Goal: Task Accomplishment & Management: Complete application form

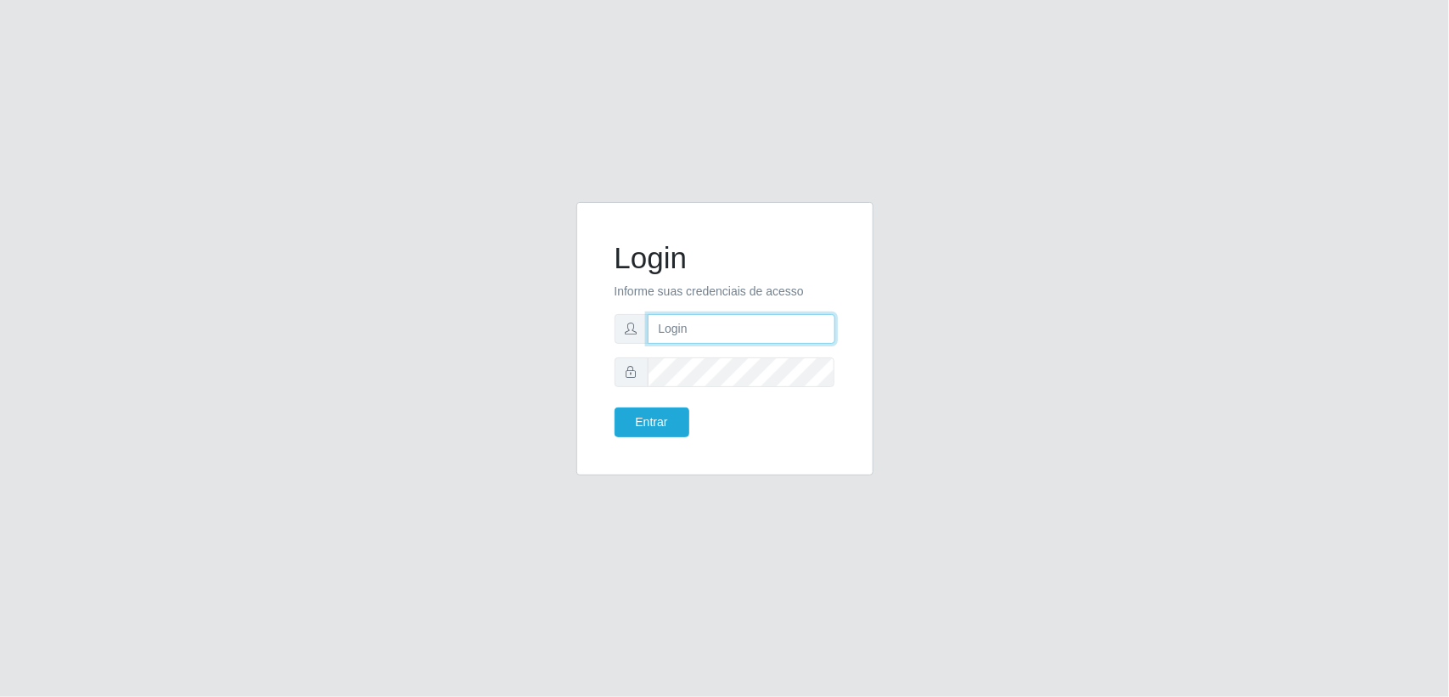
paste input "[EMAIL_ADDRESS][DOMAIN_NAME]"
type input "[EMAIL_ADDRESS][DOMAIN_NAME]"
click at [651, 418] on button "Entrar" at bounding box center [652, 422] width 75 height 30
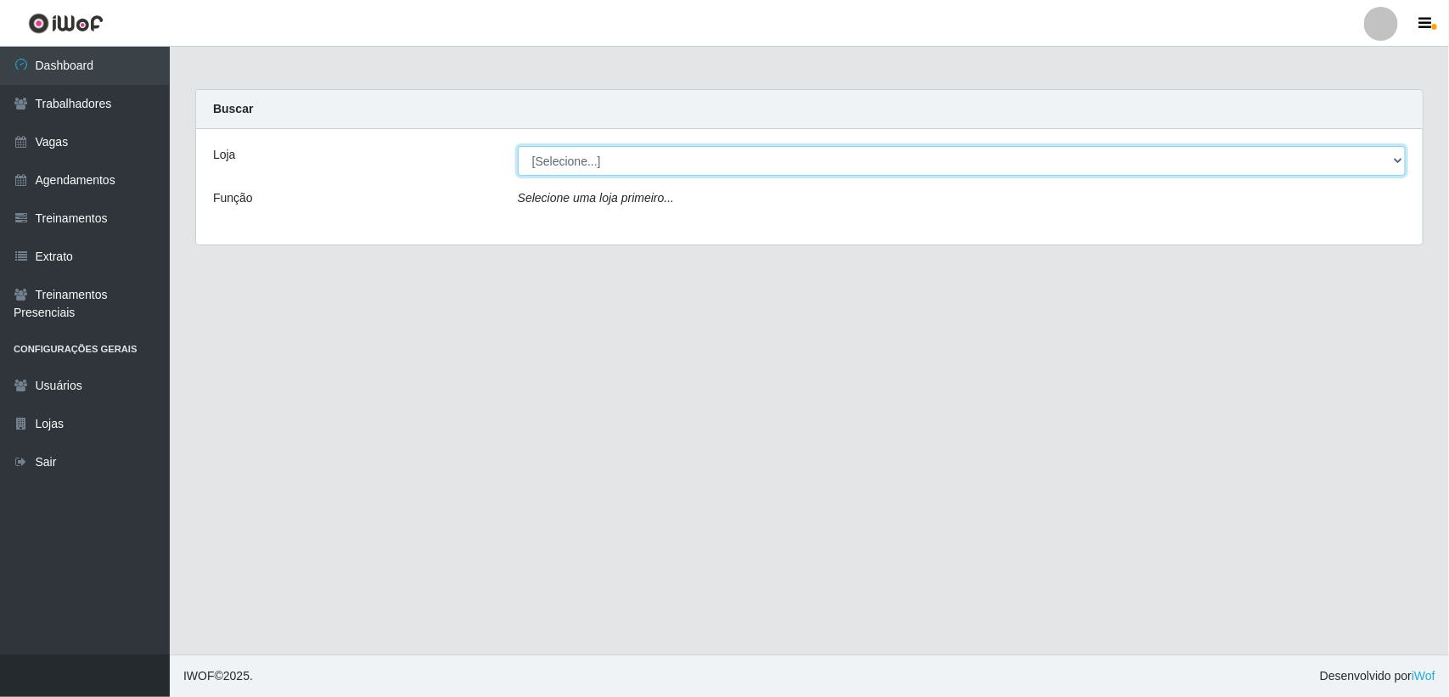
click at [577, 166] on select "[Selecione...] Lemos Supermercado LTDA" at bounding box center [962, 161] width 888 height 30
select select "67"
click at [518, 146] on select "[Selecione...] Lemos Supermercado LTDA" at bounding box center [962, 161] width 888 height 30
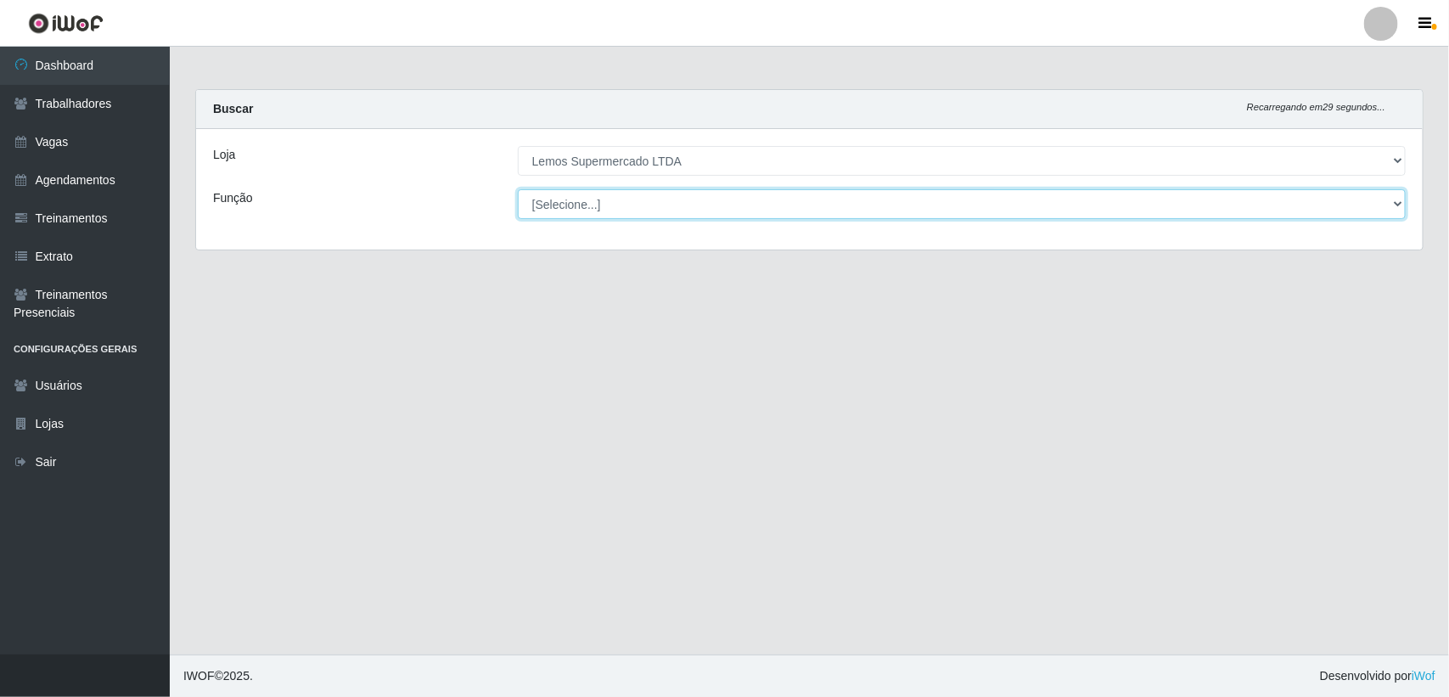
click at [615, 192] on select "[Selecione...] Balconista Carregador e Descarregador de Caminhão Carregador e D…" at bounding box center [962, 204] width 888 height 30
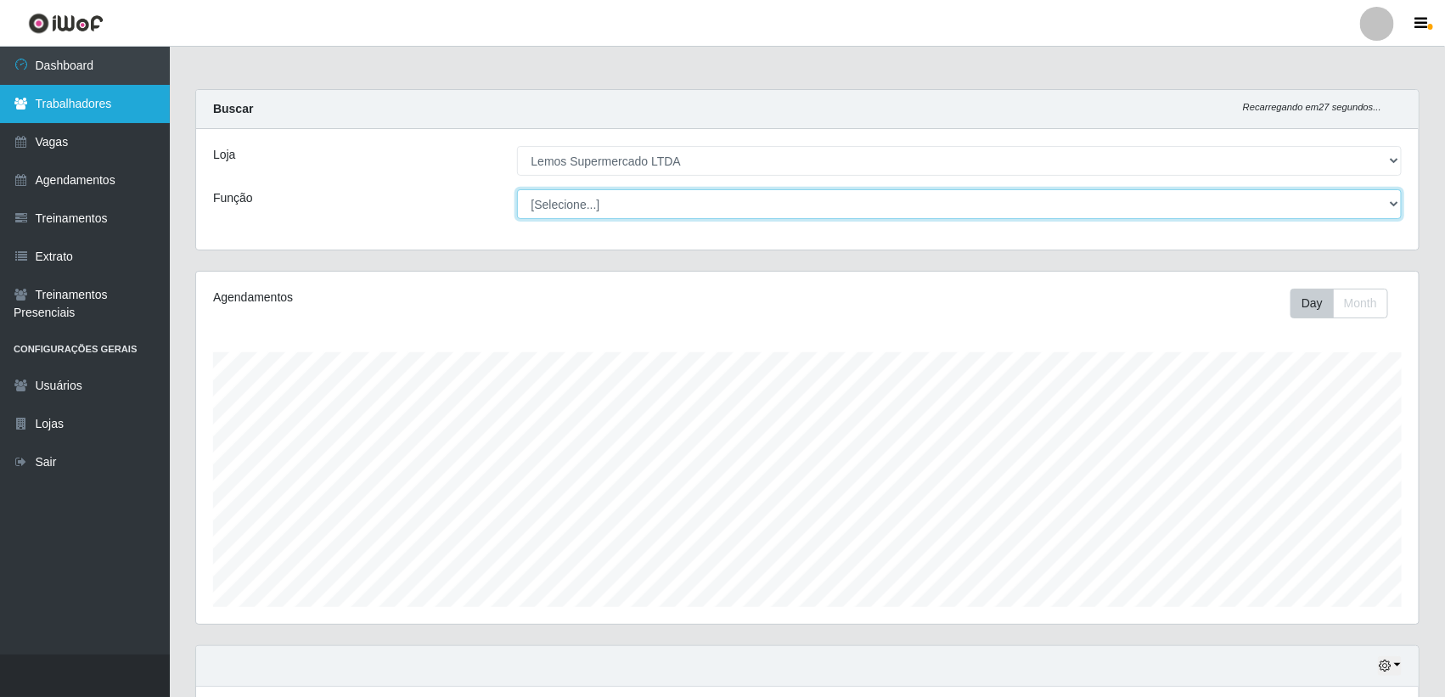
scroll to position [353, 1222]
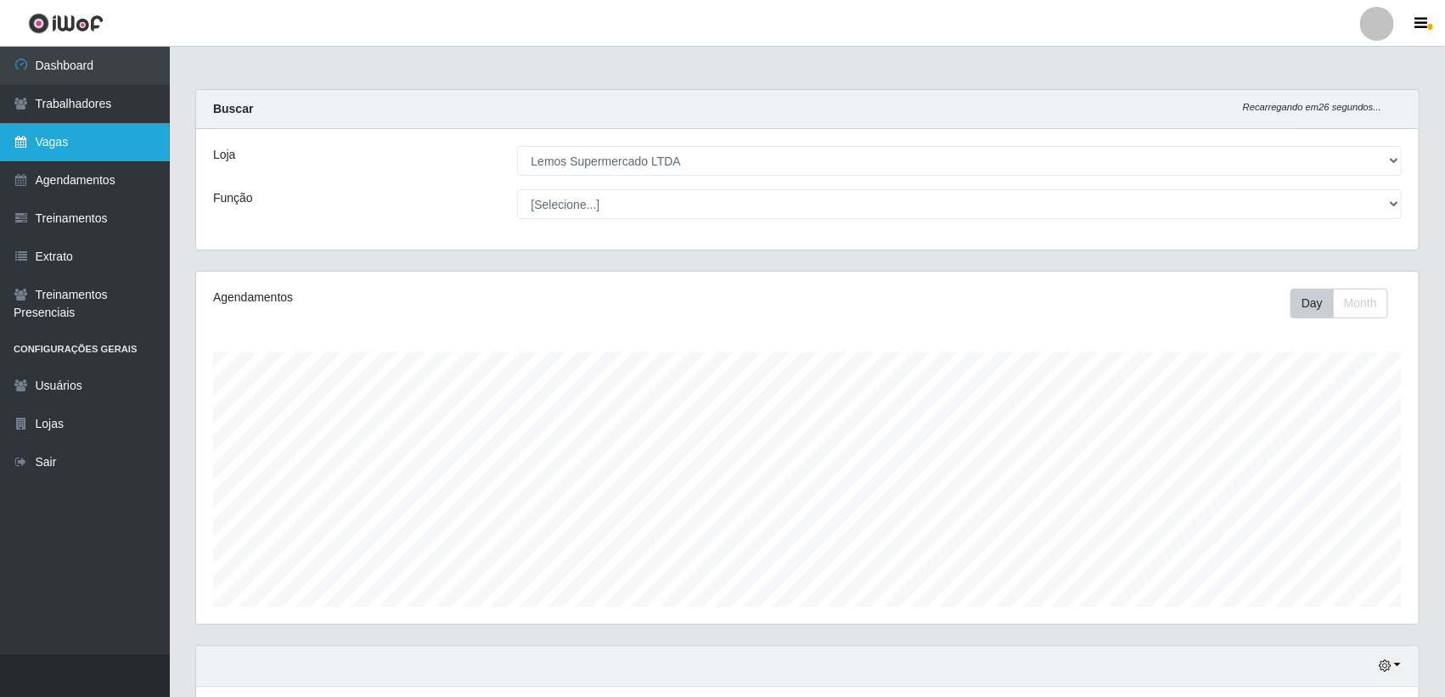
click at [123, 132] on link "Vagas" at bounding box center [85, 142] width 170 height 38
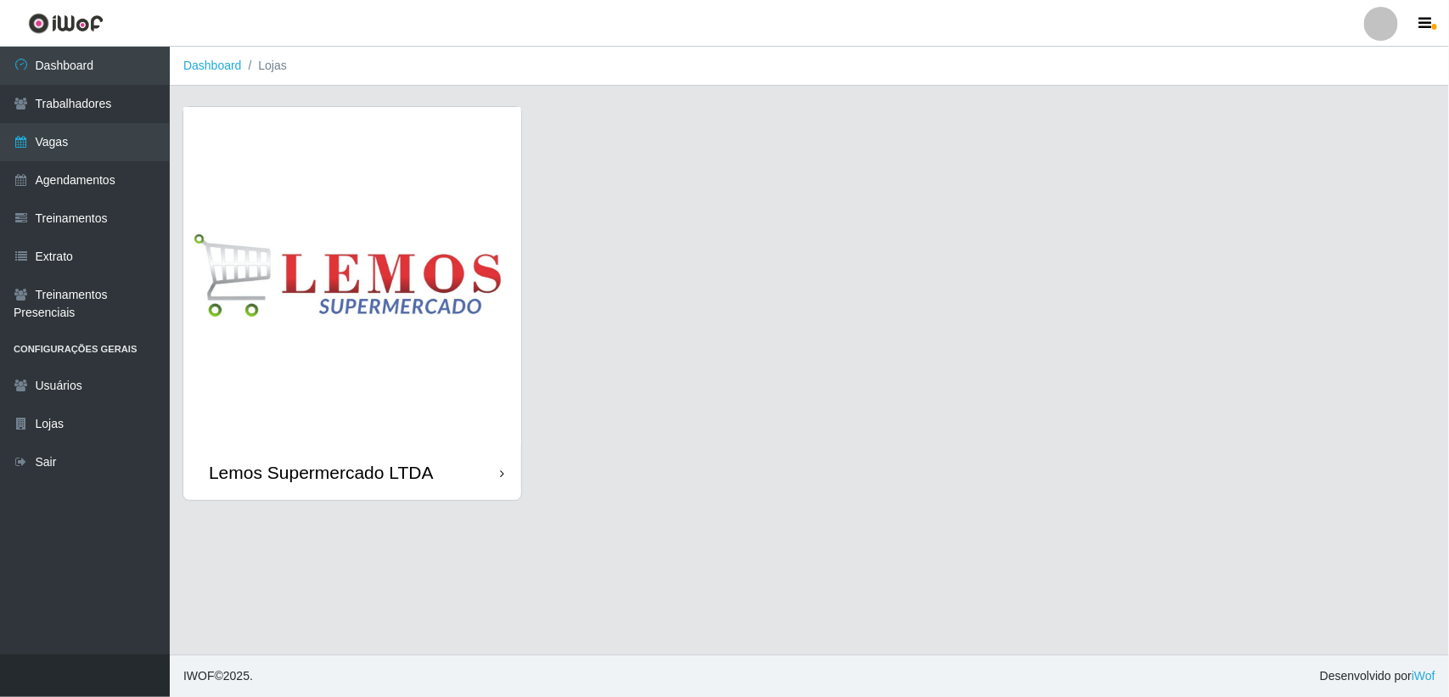
click at [238, 308] on img at bounding box center [352, 276] width 338 height 338
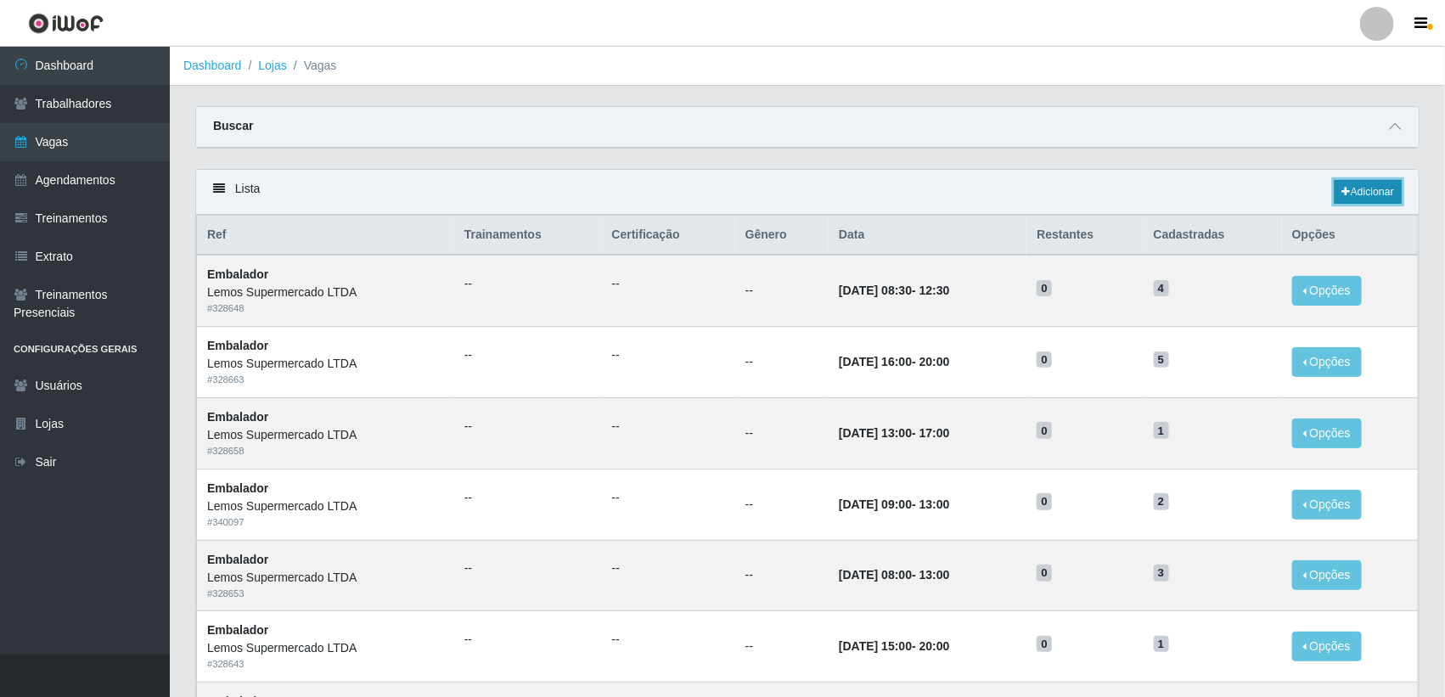
click at [1375, 181] on link "Adicionar" at bounding box center [1367, 192] width 67 height 24
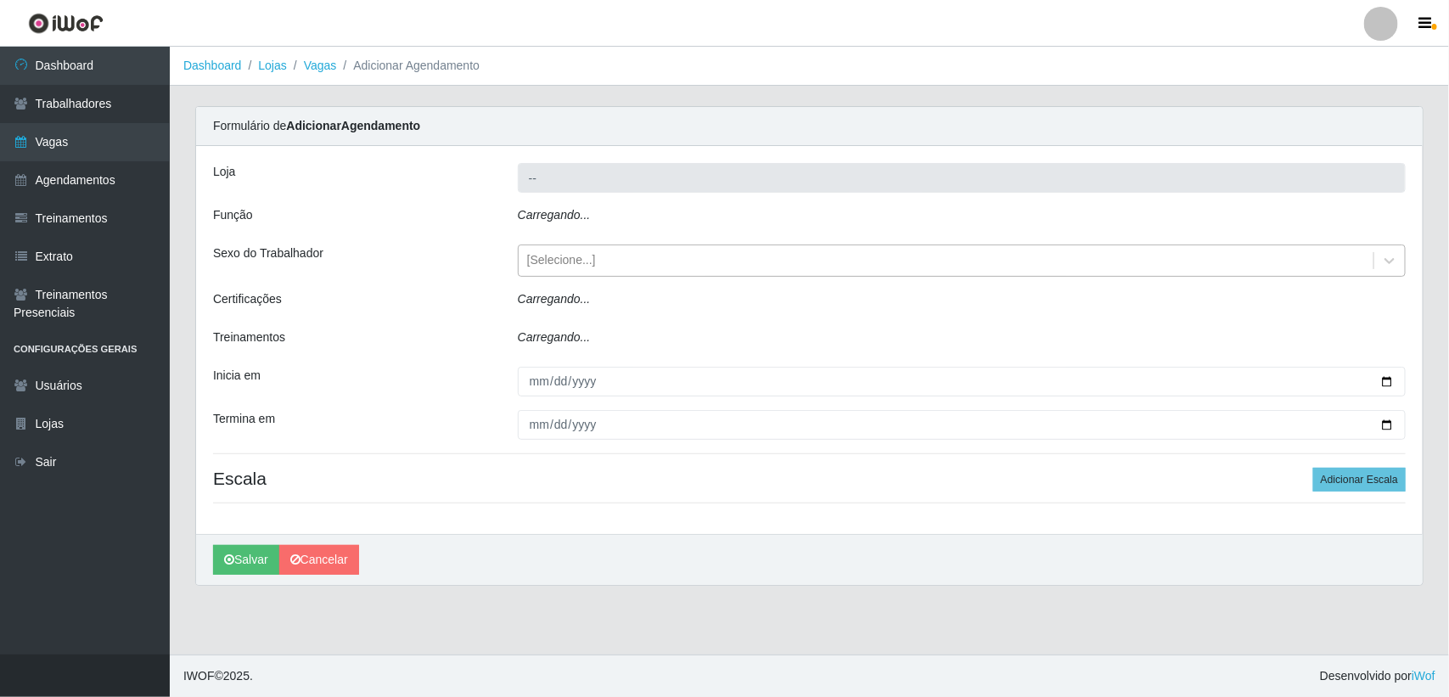
type input "Lemos Supermercado LTDA"
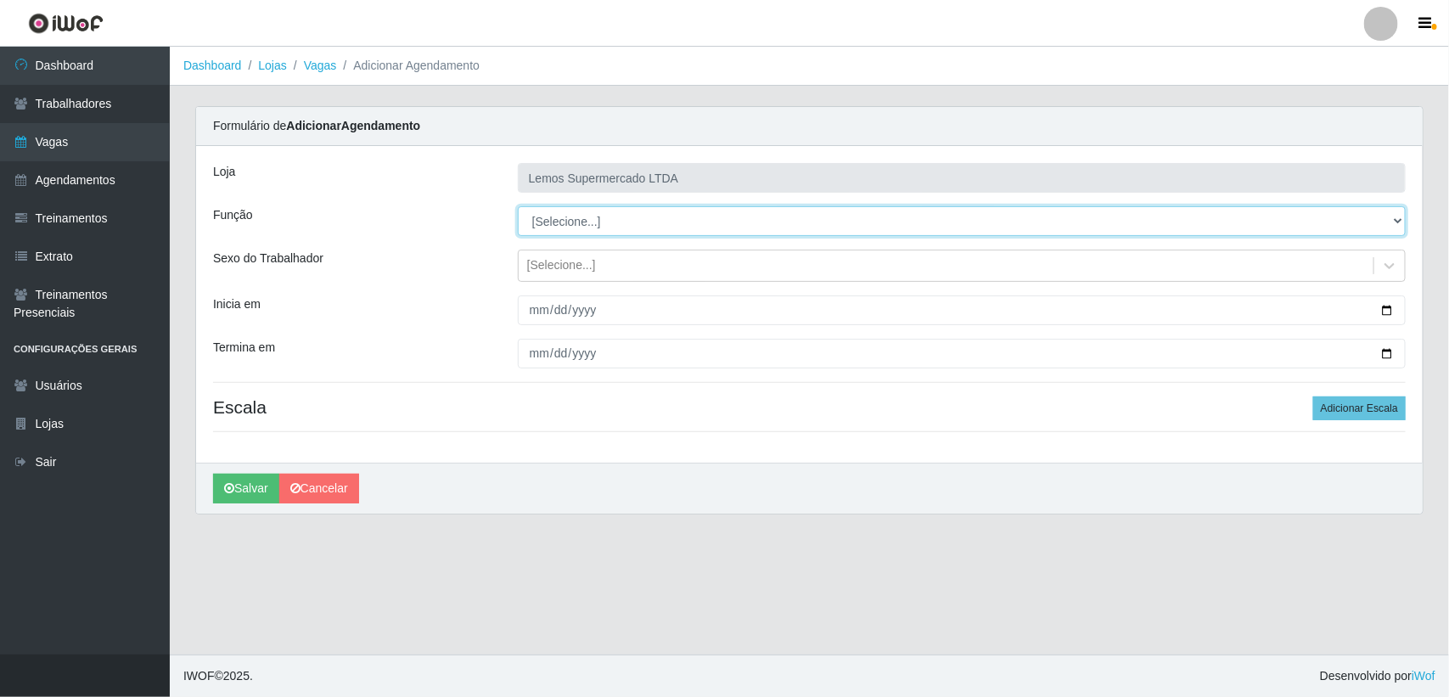
click at [579, 221] on select "[Selecione...] Balconista Carregador e Descarregador de Caminhão Carregador e D…" at bounding box center [962, 221] width 888 height 30
select select "1"
click at [518, 206] on select "[Selecione...] Balconista Carregador e Descarregador de Caminhão Carregador e D…" at bounding box center [962, 221] width 888 height 30
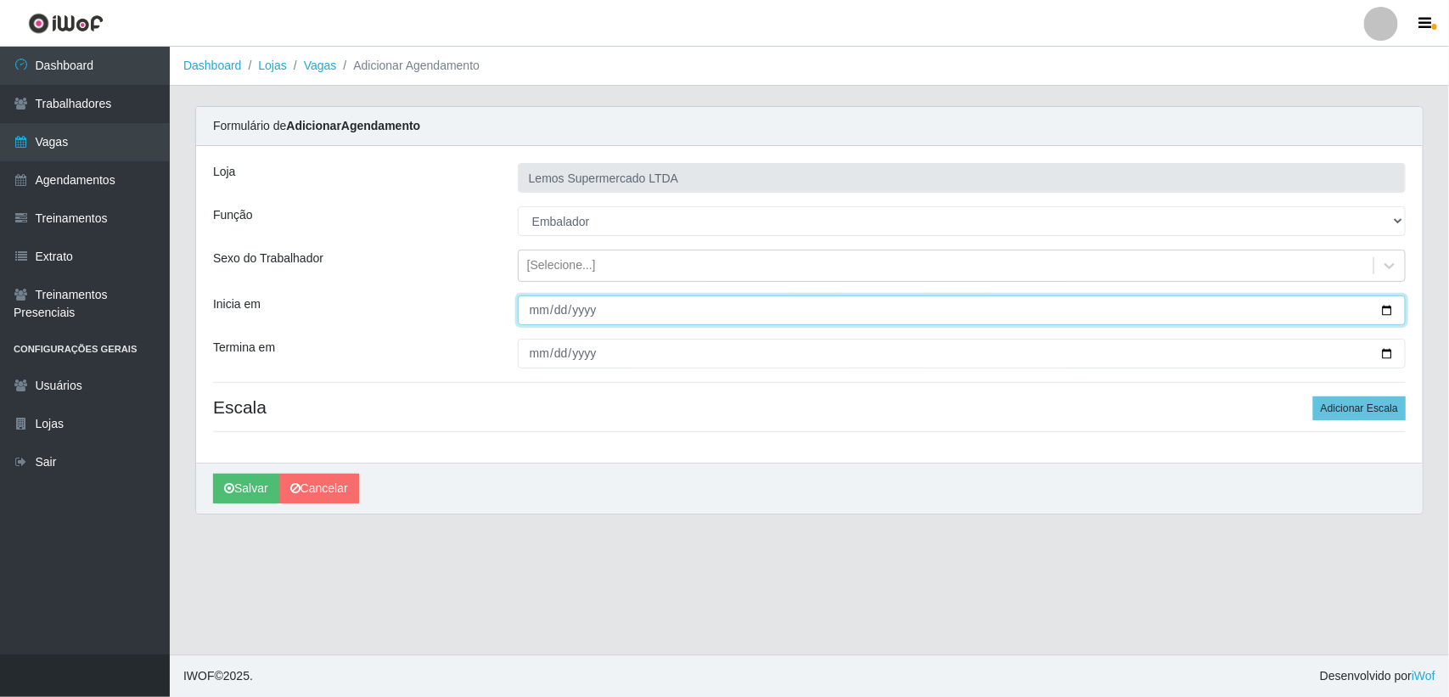
click at [1384, 308] on input "Inicia em" at bounding box center [962, 310] width 888 height 30
type input "[DATE]"
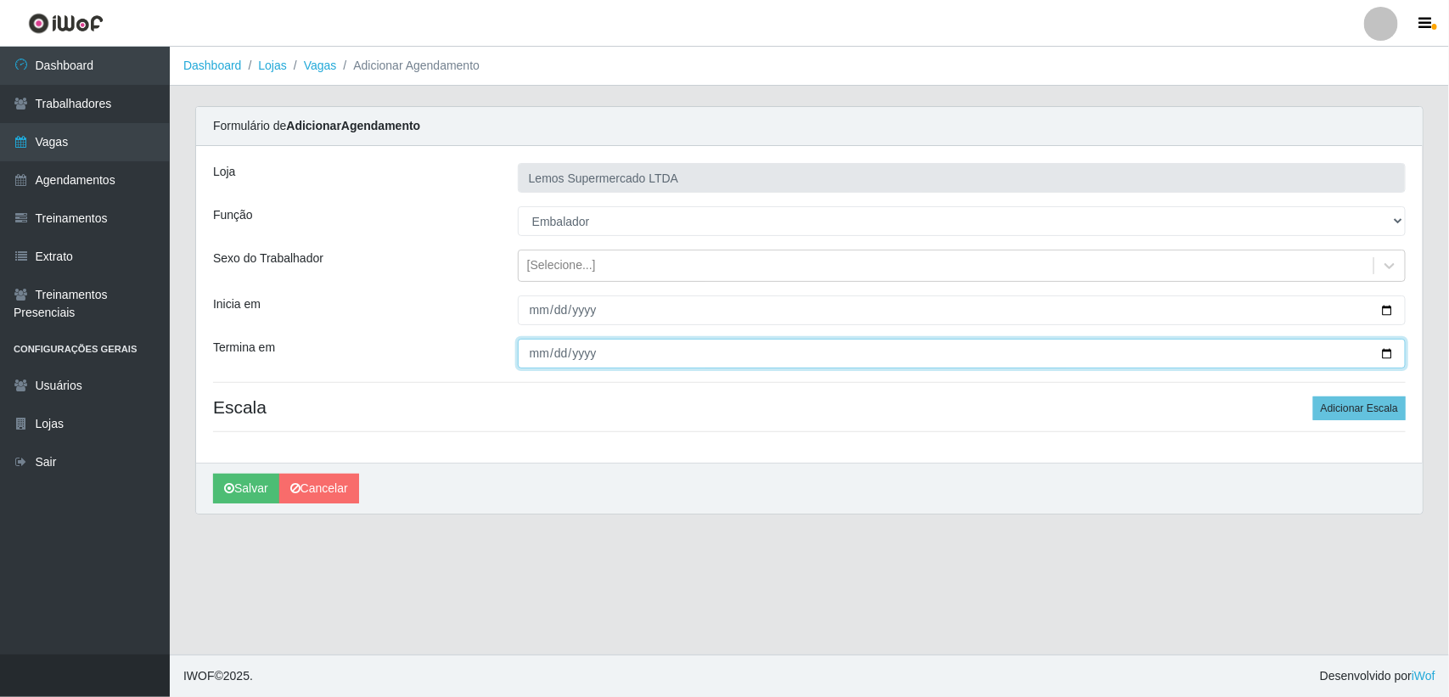
drag, startPoint x: 1385, startPoint y: 353, endPoint x: 1194, endPoint y: 379, distance: 192.8
click at [1379, 353] on input "Termina em" at bounding box center [962, 354] width 888 height 30
type input "[DATE]"
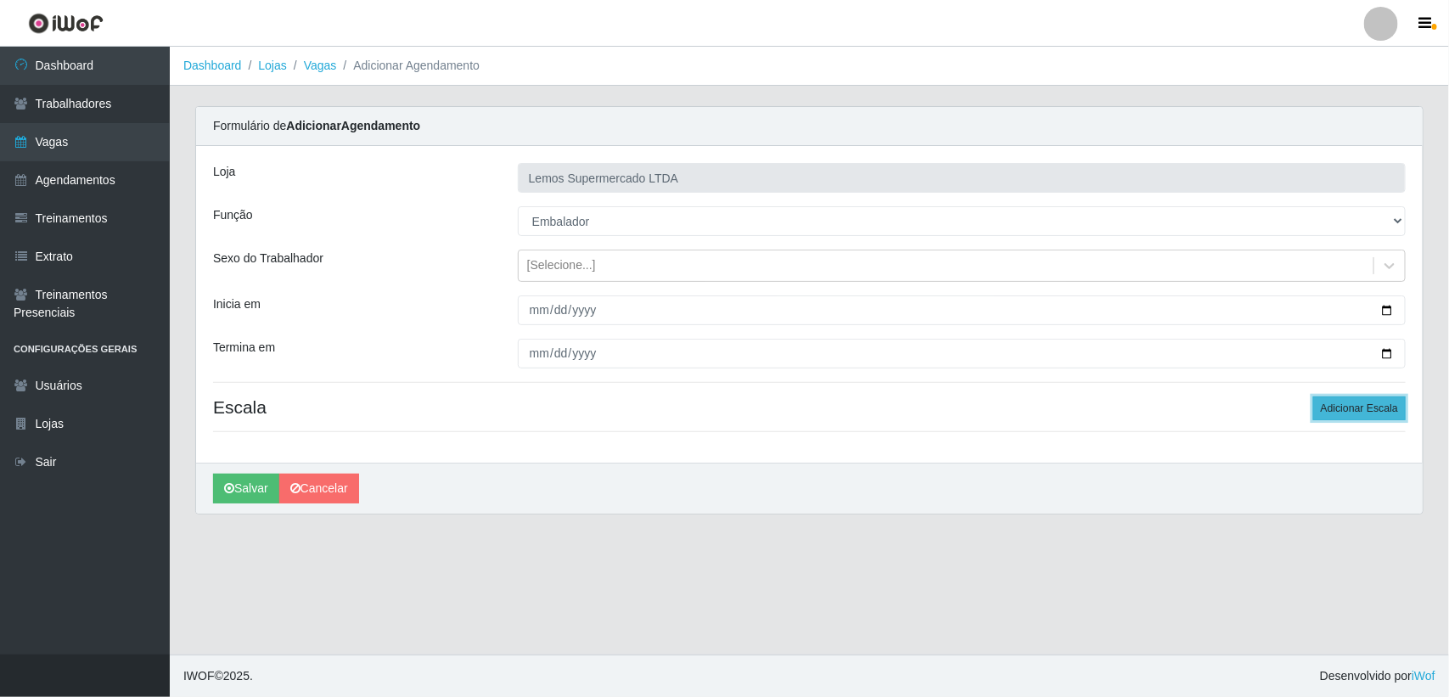
click at [1346, 412] on button "Adicionar Escala" at bounding box center [1359, 408] width 93 height 24
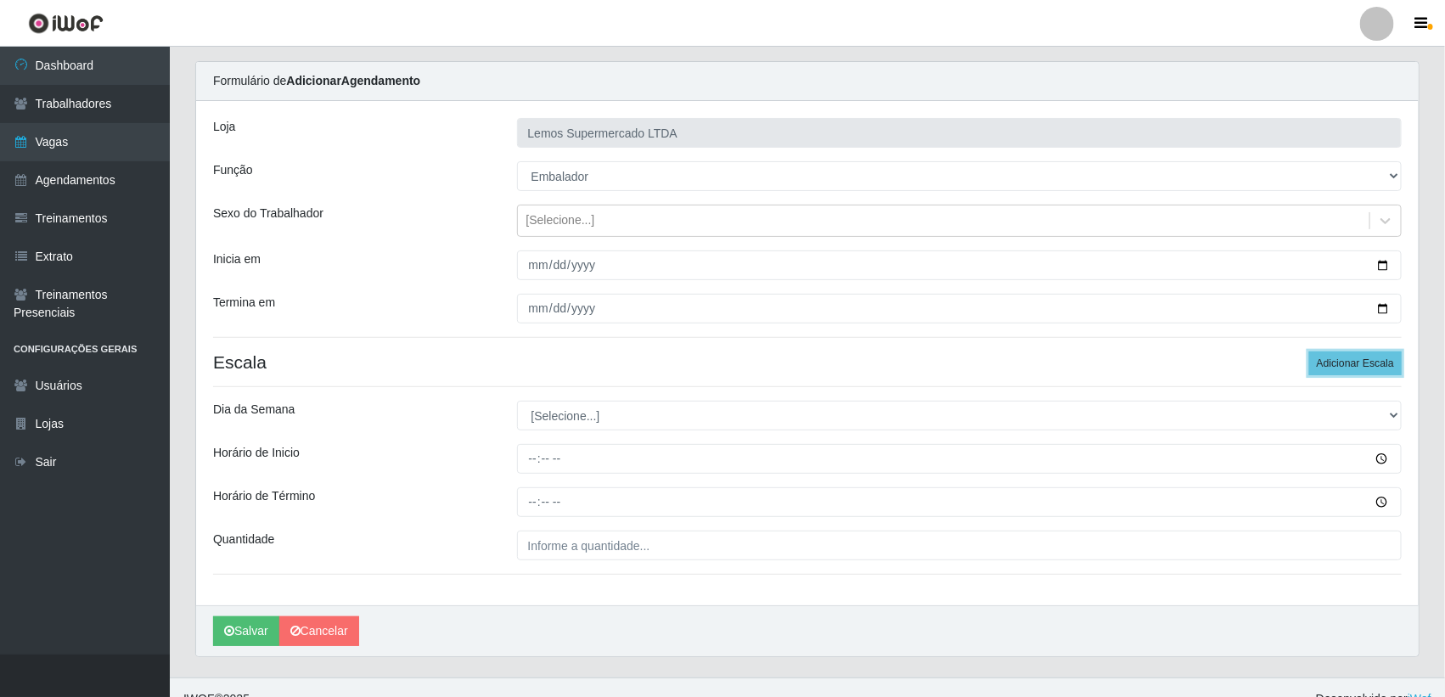
scroll to position [70, 0]
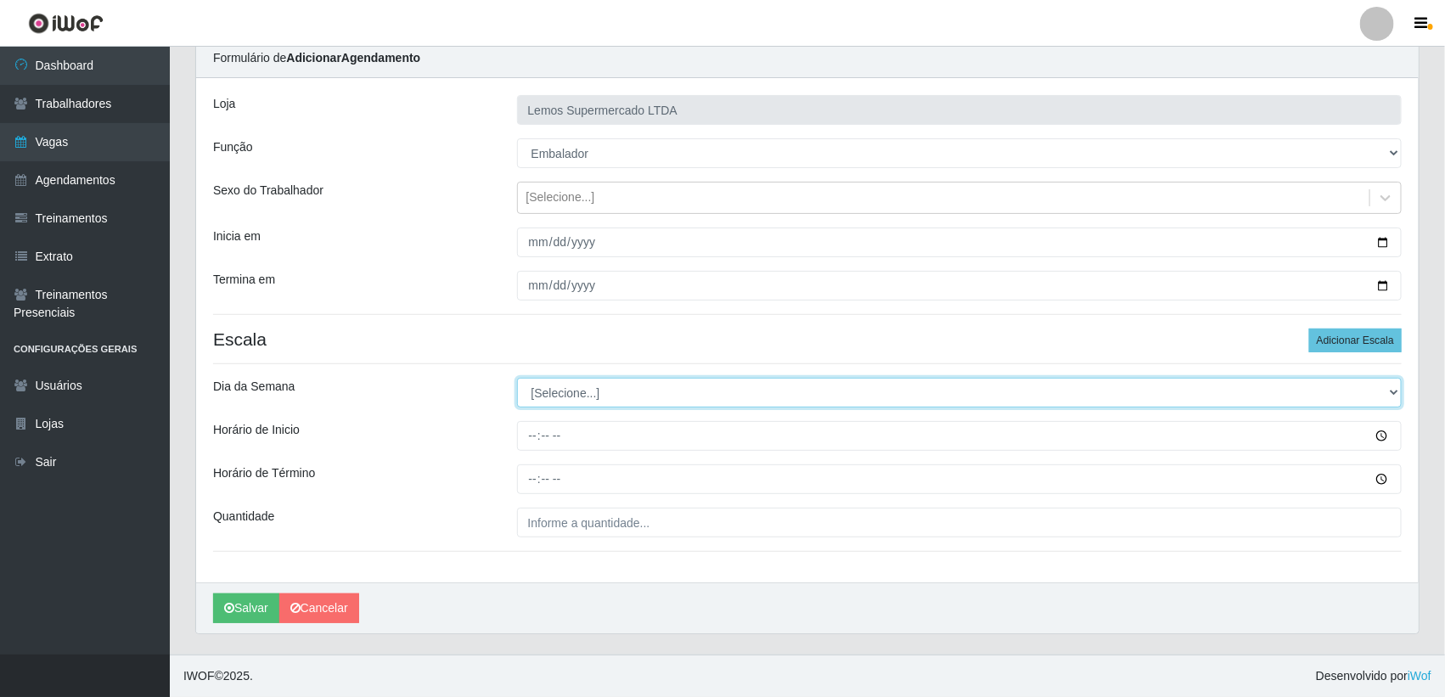
click at [559, 392] on select "[Selecione...] Segunda Terça Quarta Quinta Sexta Sábado Domingo" at bounding box center [959, 393] width 885 height 30
select select "1"
click at [517, 378] on select "[Selecione...] Segunda Terça Quarta Quinta Sexta Sábado Domingo" at bounding box center [959, 393] width 885 height 30
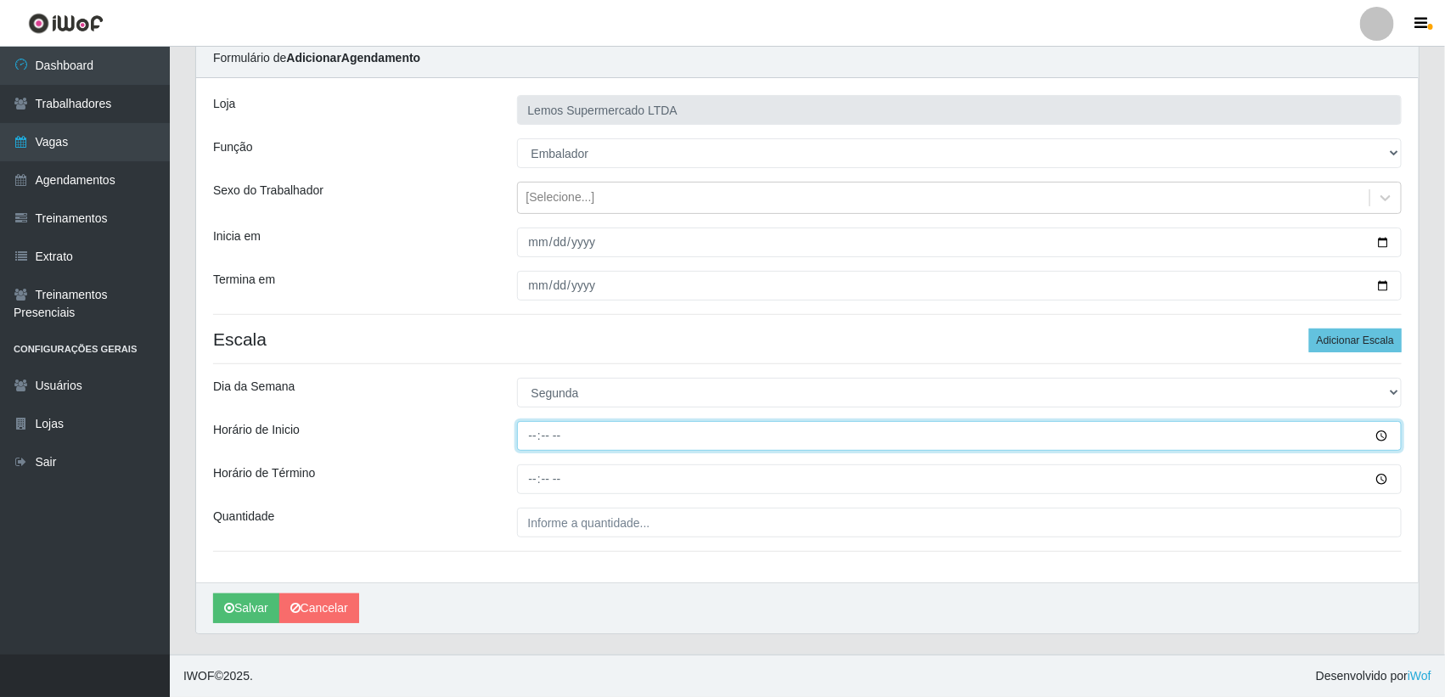
click at [532, 433] on input "Horário de Inicio" at bounding box center [959, 436] width 885 height 30
type input "16:00"
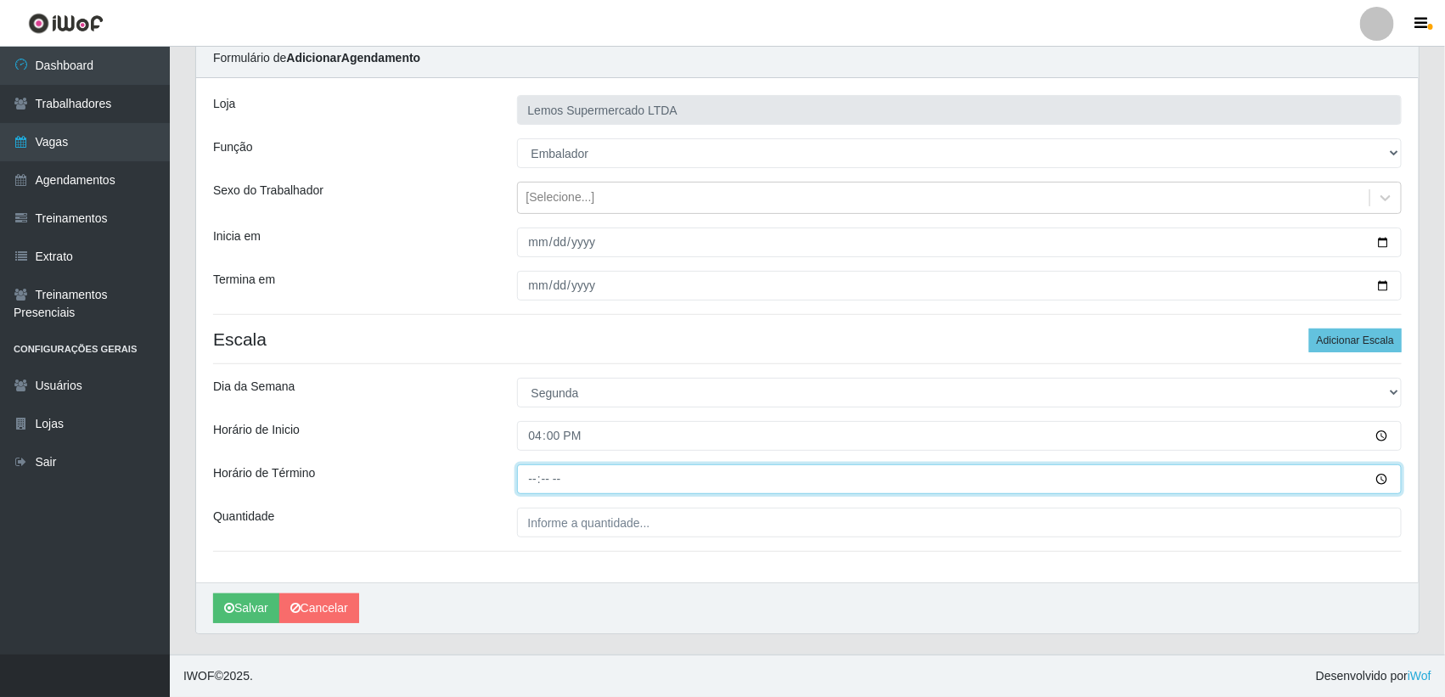
click at [527, 480] on input "Horário de Término" at bounding box center [959, 479] width 885 height 30
type input "20:00"
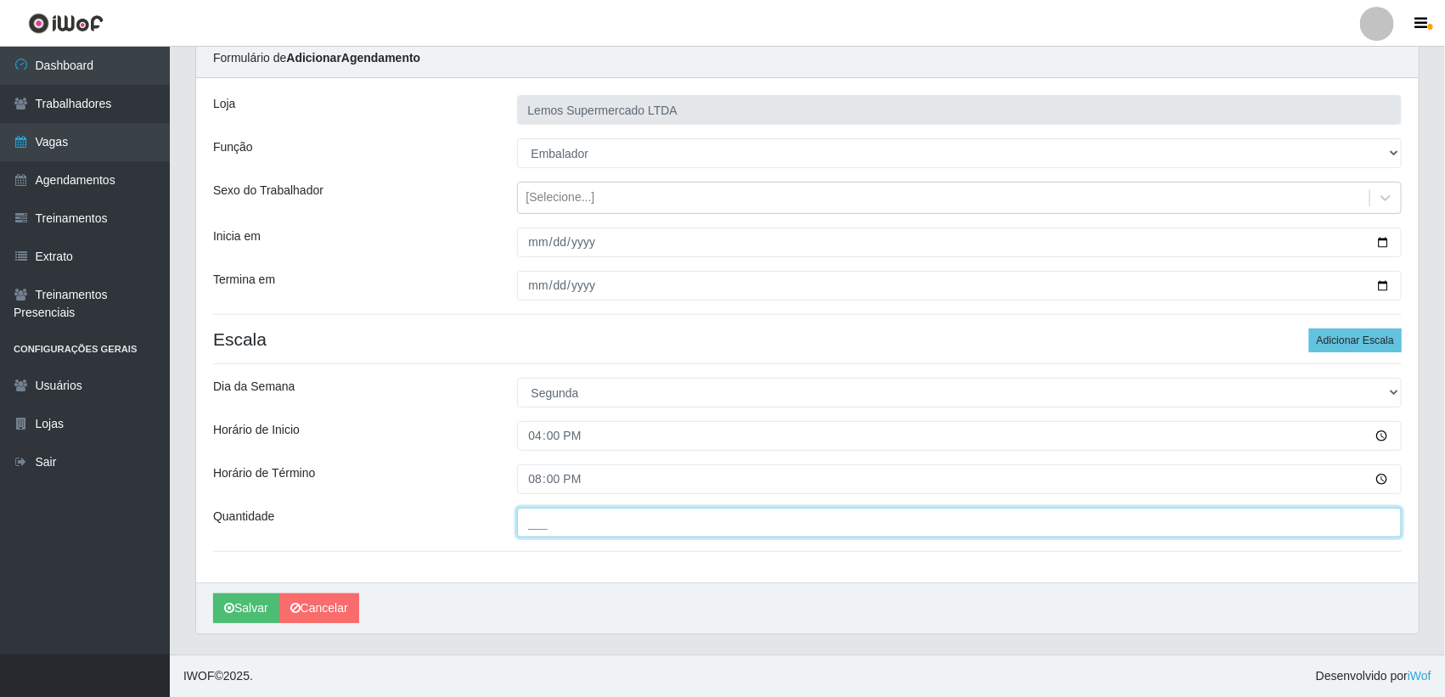
click at [587, 520] on input "___" at bounding box center [959, 523] width 885 height 30
type input "01_"
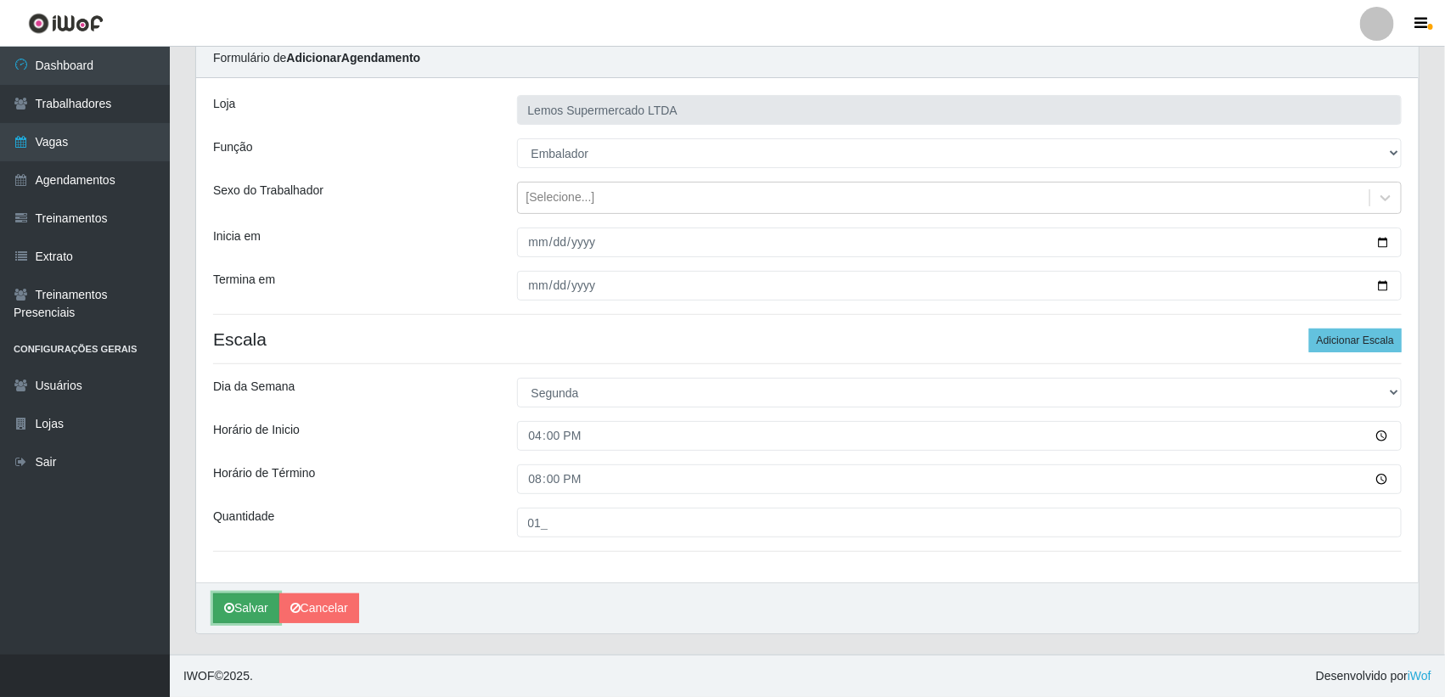
click at [242, 603] on button "Salvar" at bounding box center [246, 608] width 66 height 30
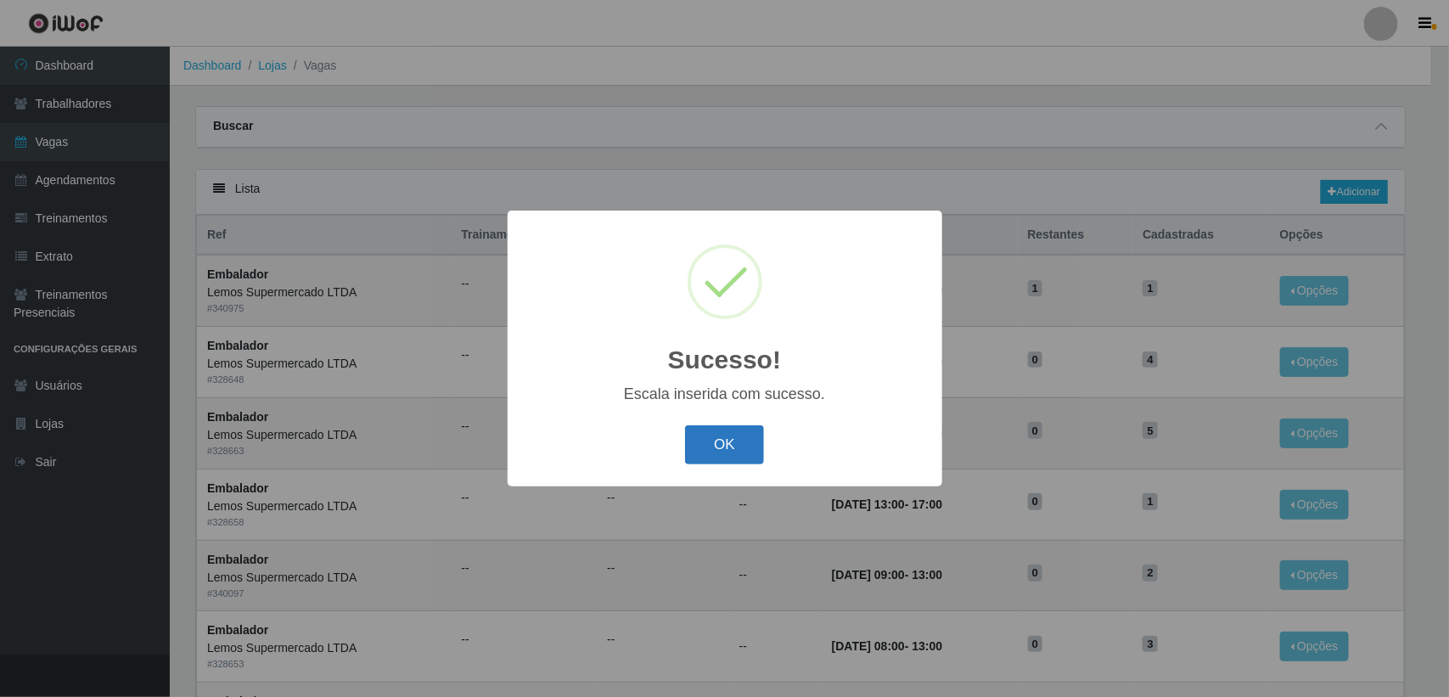
click at [706, 448] on button "OK" at bounding box center [724, 445] width 79 height 40
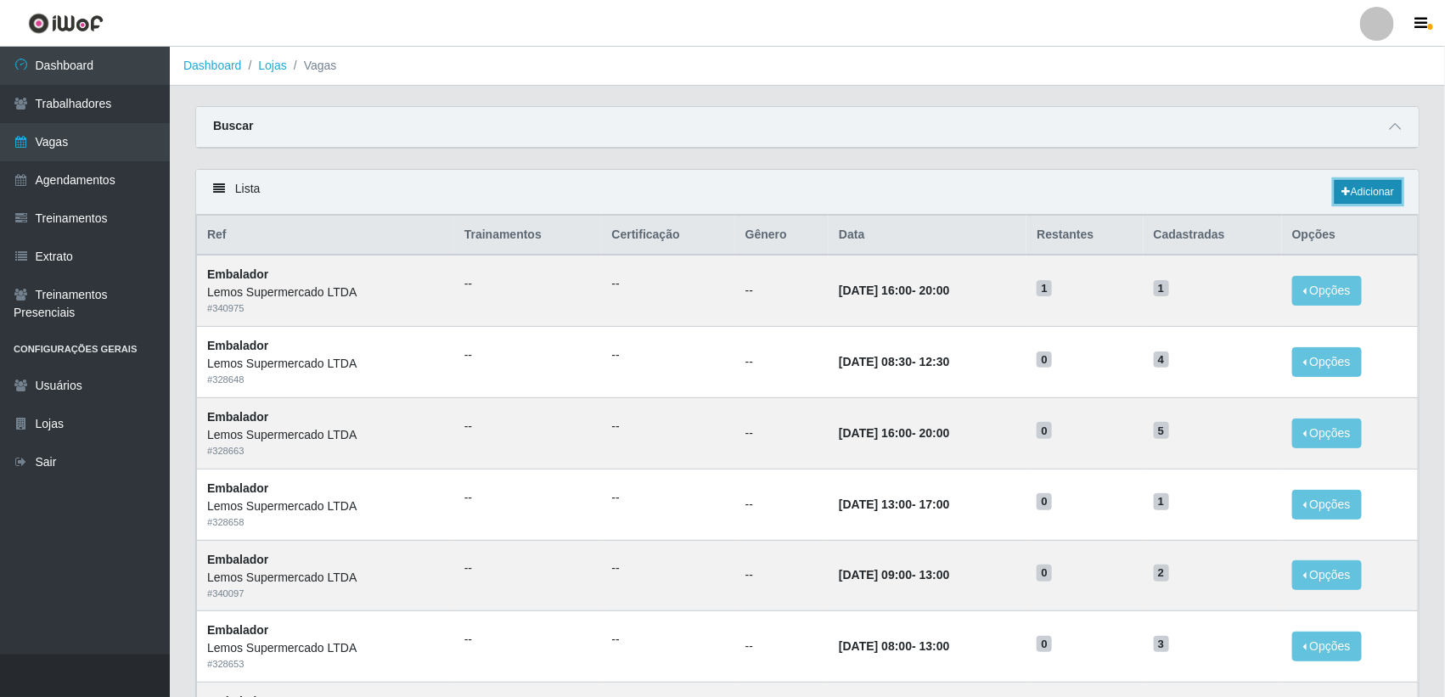
click at [1372, 196] on link "Adicionar" at bounding box center [1367, 192] width 67 height 24
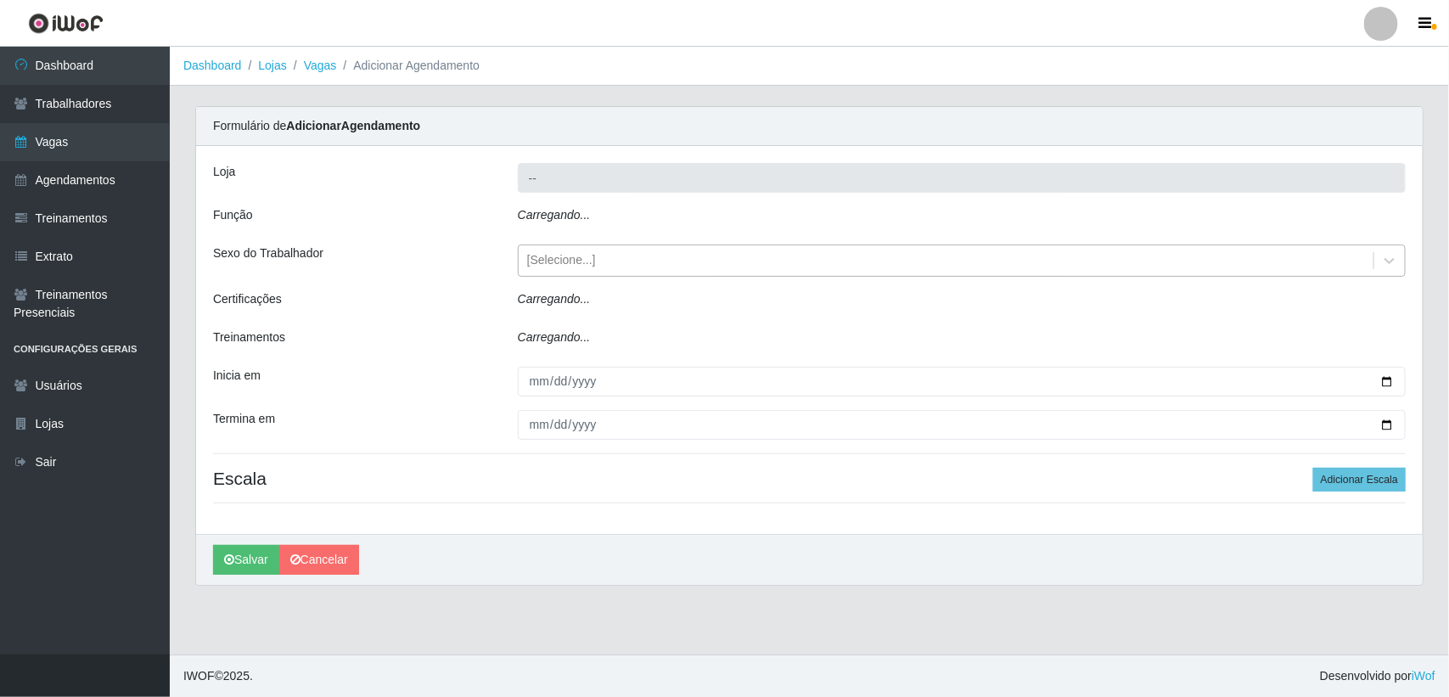
type input "Lemos Supermercado LTDA"
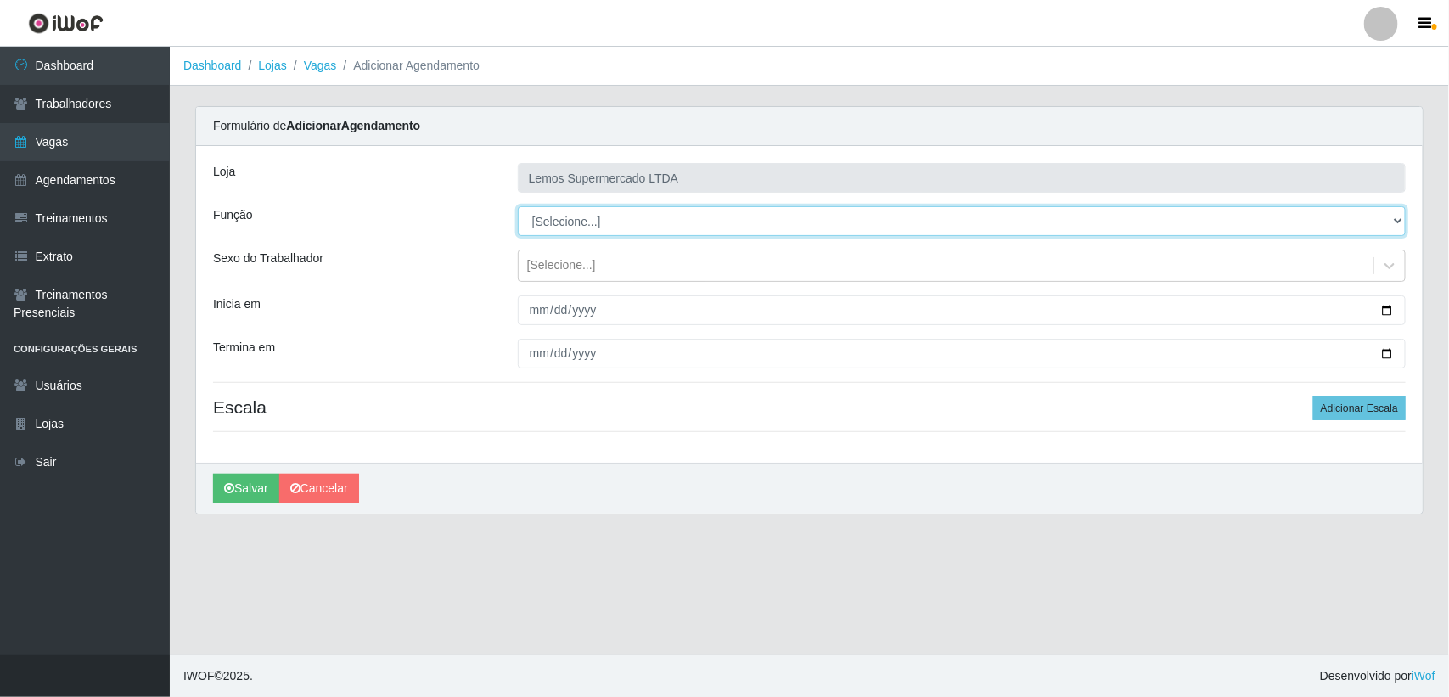
click at [626, 222] on select "[Selecione...] Balconista Carregador e Descarregador de Caminhão Carregador e D…" at bounding box center [962, 221] width 888 height 30
select select "1"
click at [518, 206] on select "[Selecione...] Balconista Carregador e Descarregador de Caminhão Carregador e D…" at bounding box center [962, 221] width 888 height 30
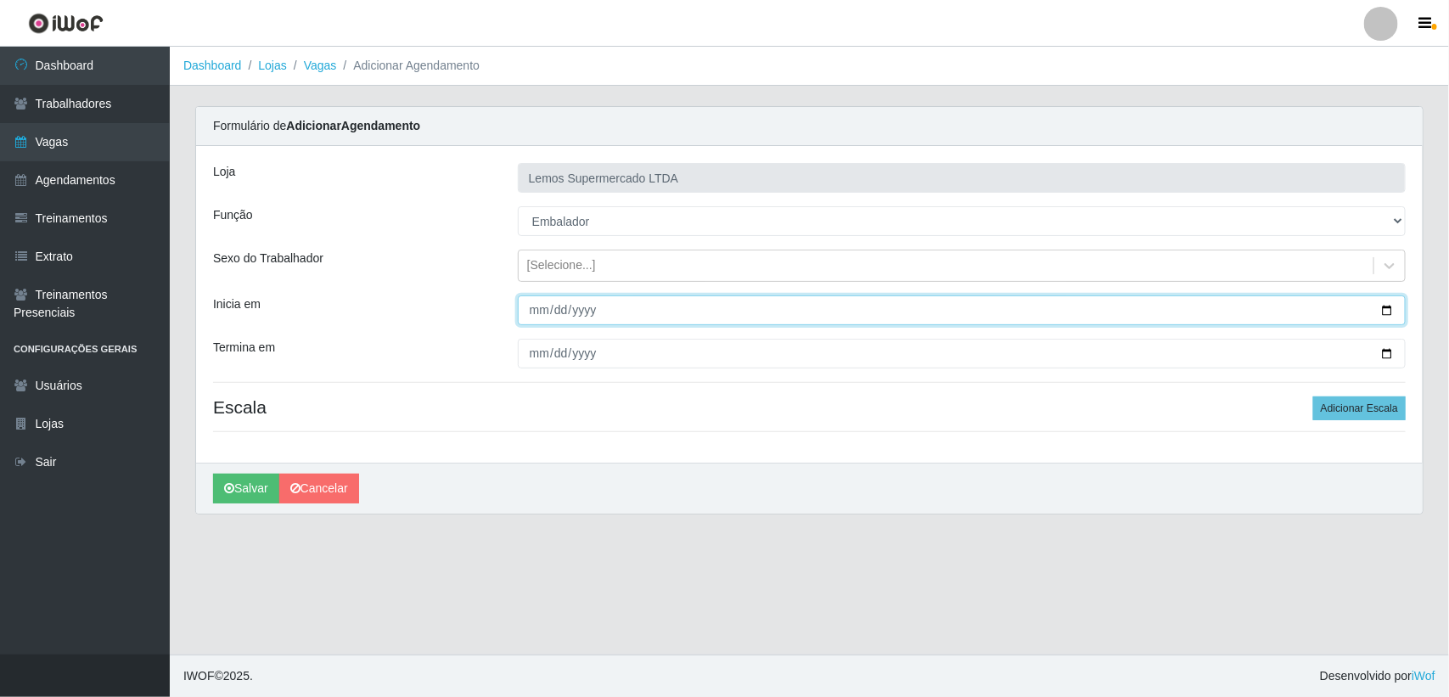
click at [1384, 310] on input "Inicia em" at bounding box center [962, 310] width 888 height 30
type input "[DATE]"
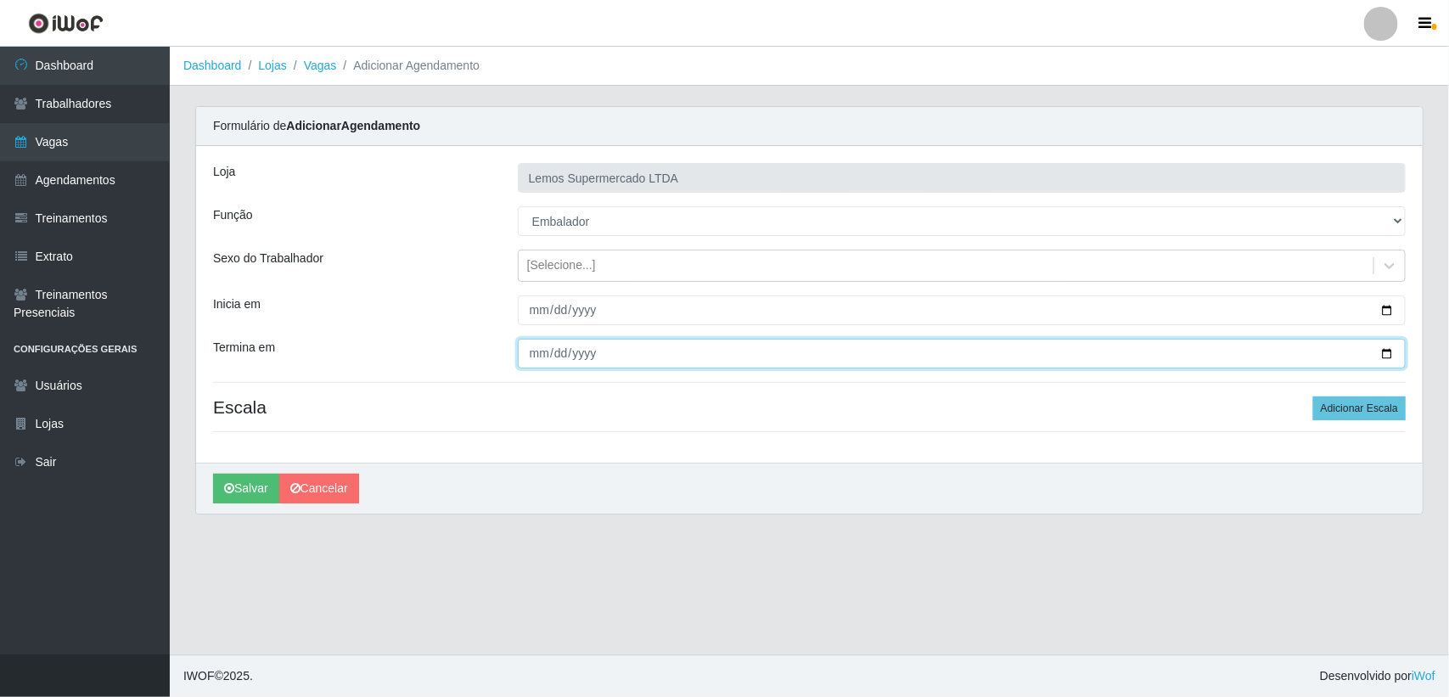
drag, startPoint x: 1390, startPoint y: 349, endPoint x: 1362, endPoint y: 357, distance: 28.5
click at [1390, 351] on input "Termina em" at bounding box center [962, 354] width 888 height 30
type input "[DATE]"
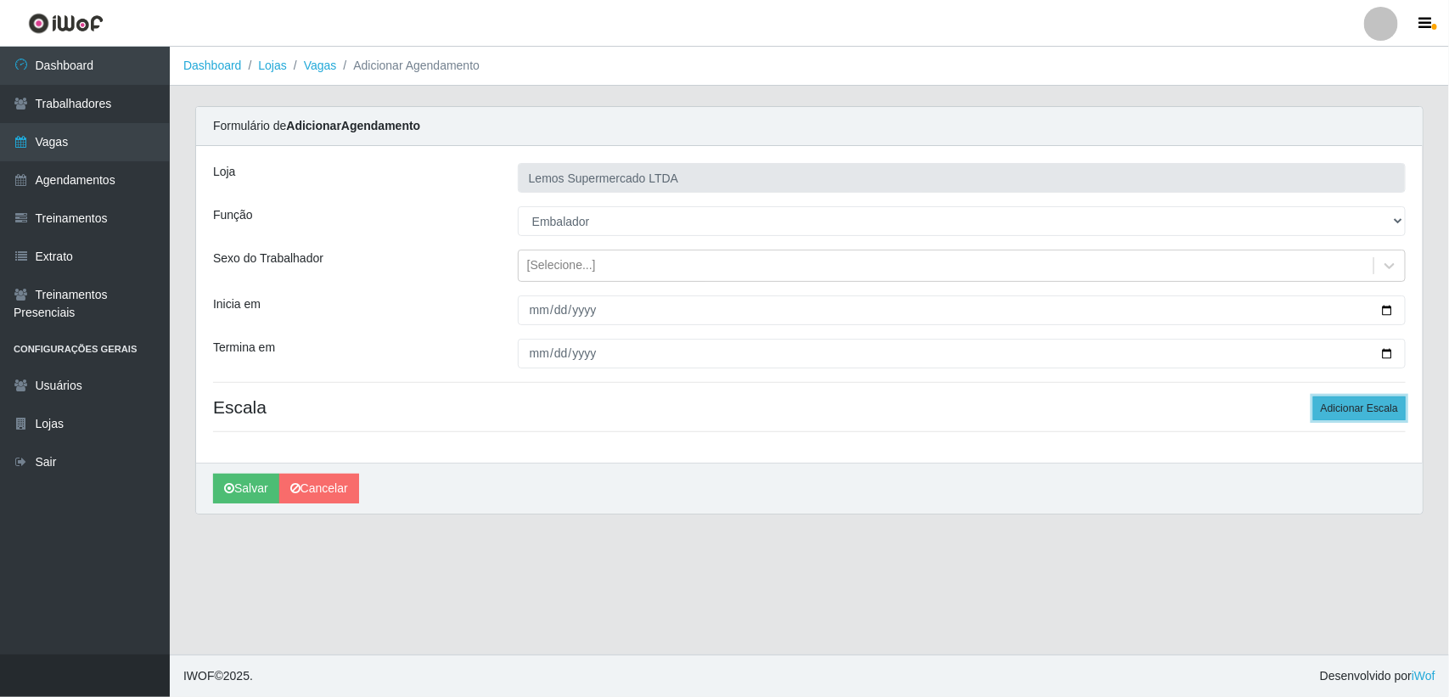
click at [1343, 413] on button "Adicionar Escala" at bounding box center [1359, 408] width 93 height 24
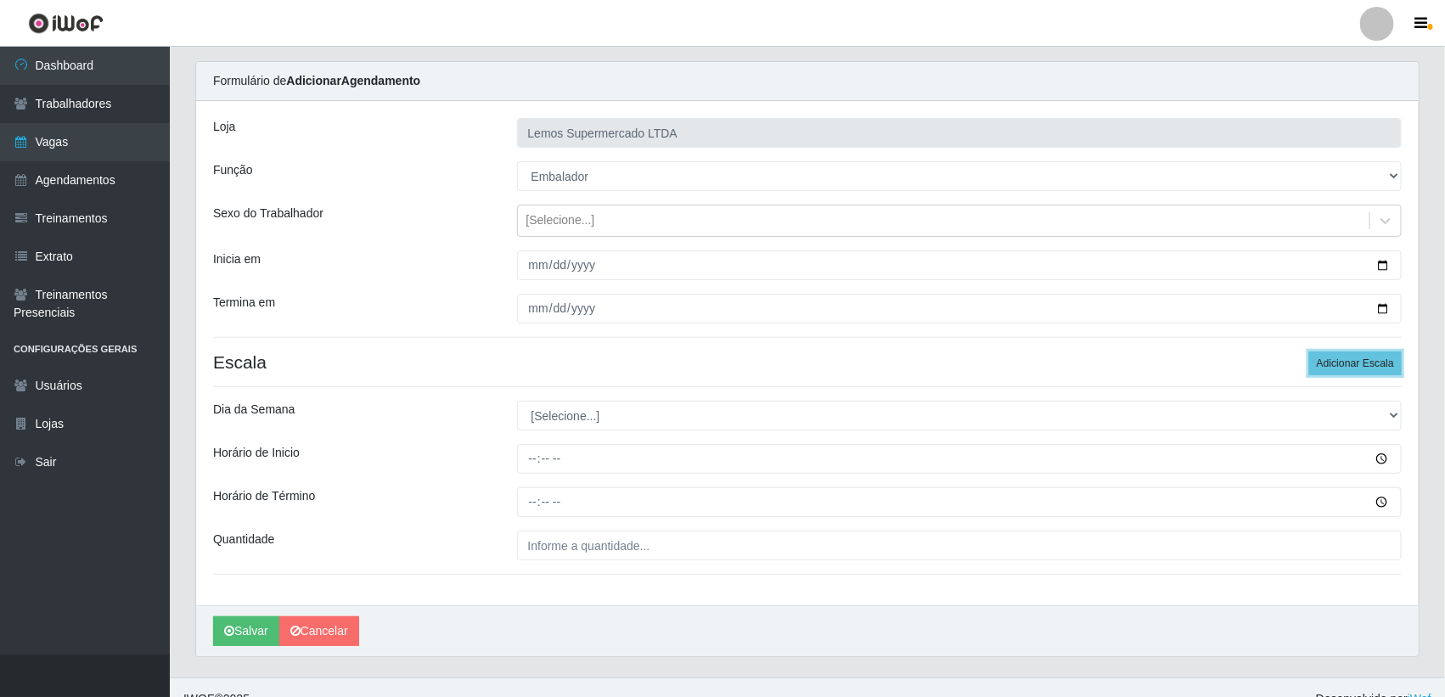
scroll to position [70, 0]
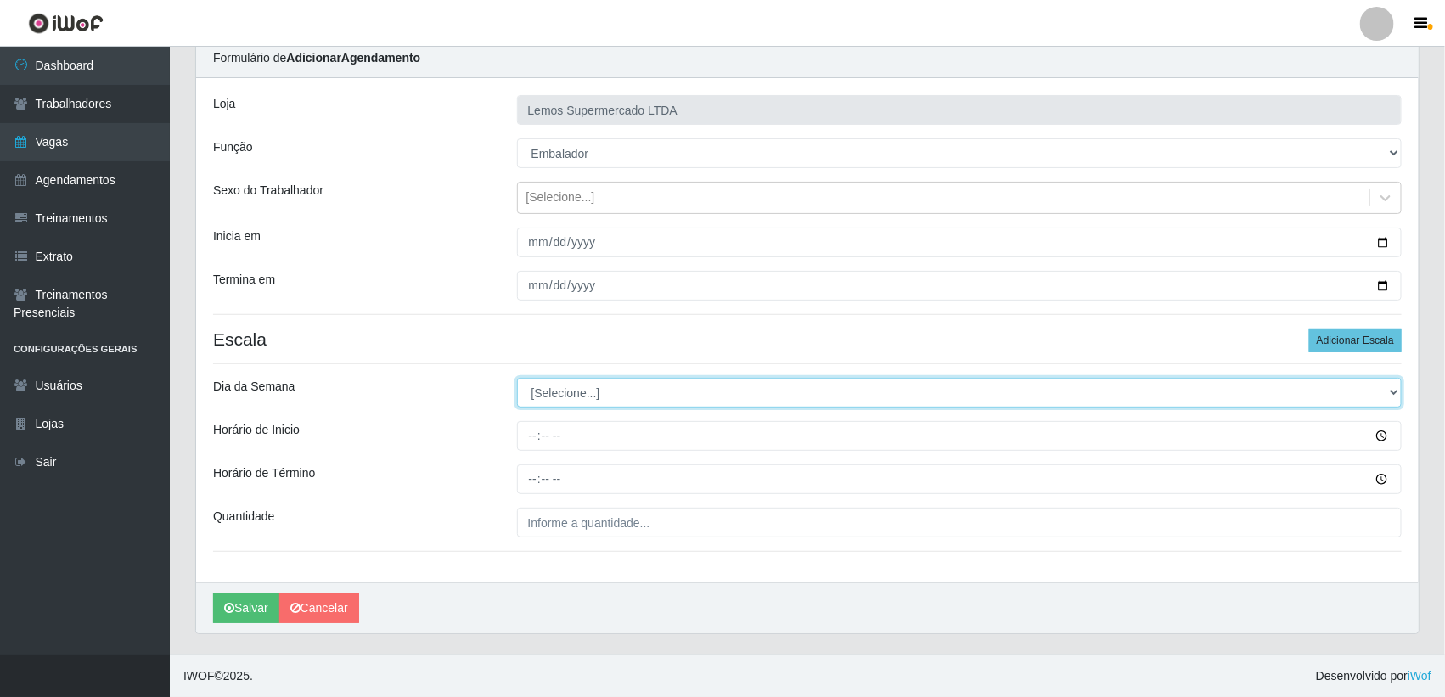
click at [600, 397] on select "[Selecione...] Segunda Terça Quarta Quinta Sexta Sábado Domingo" at bounding box center [959, 393] width 885 height 30
select select "0"
click at [517, 378] on select "[Selecione...] Segunda Terça Quarta Quinta Sexta Sábado Domingo" at bounding box center [959, 393] width 885 height 30
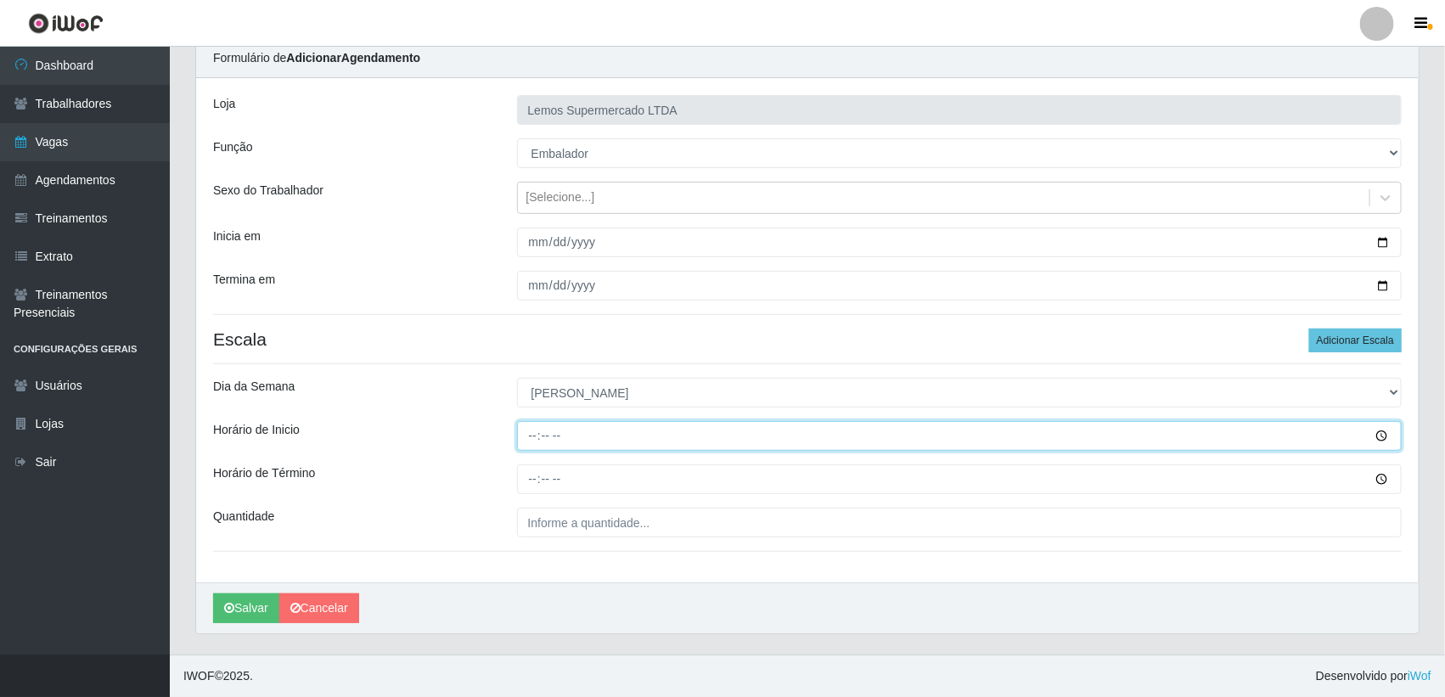
click at [533, 437] on input "Horário de Inicio" at bounding box center [959, 436] width 885 height 30
type input "08:00"
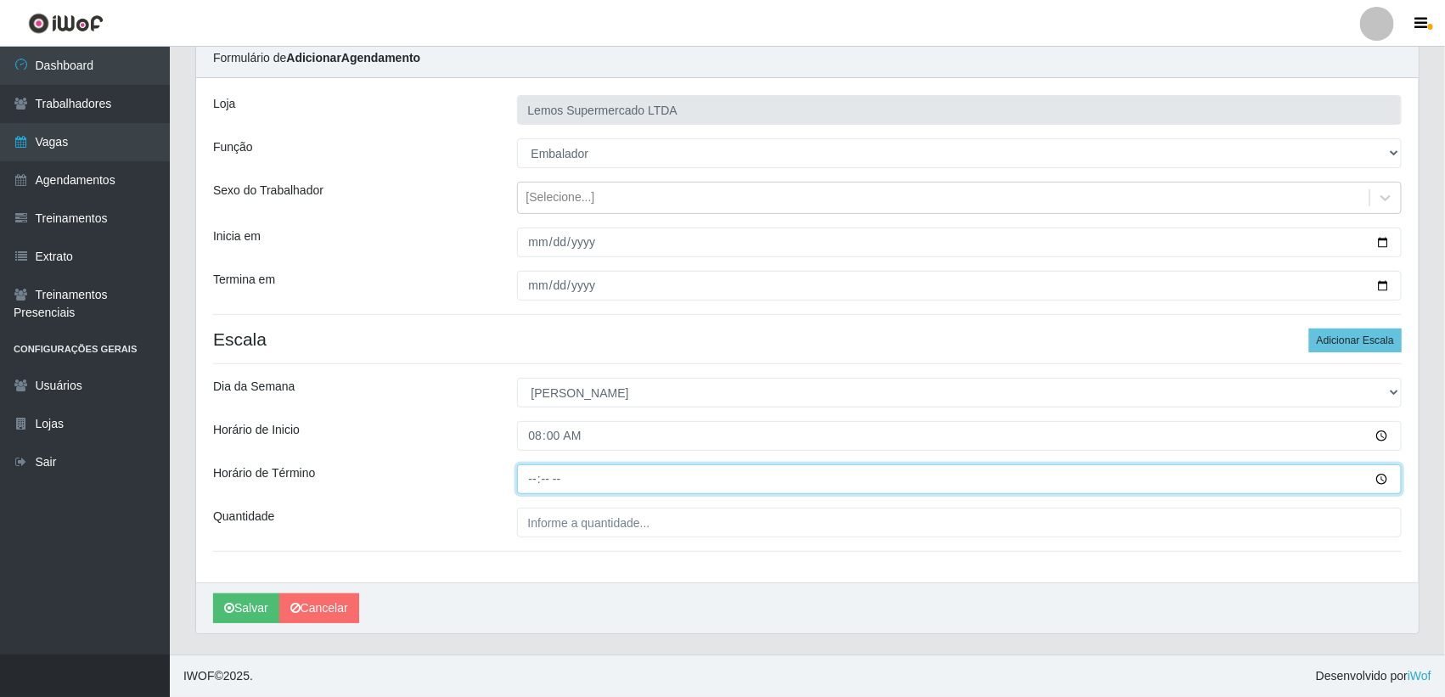
click at [527, 480] on input "Horário de Término" at bounding box center [959, 479] width 885 height 30
type input "12:00"
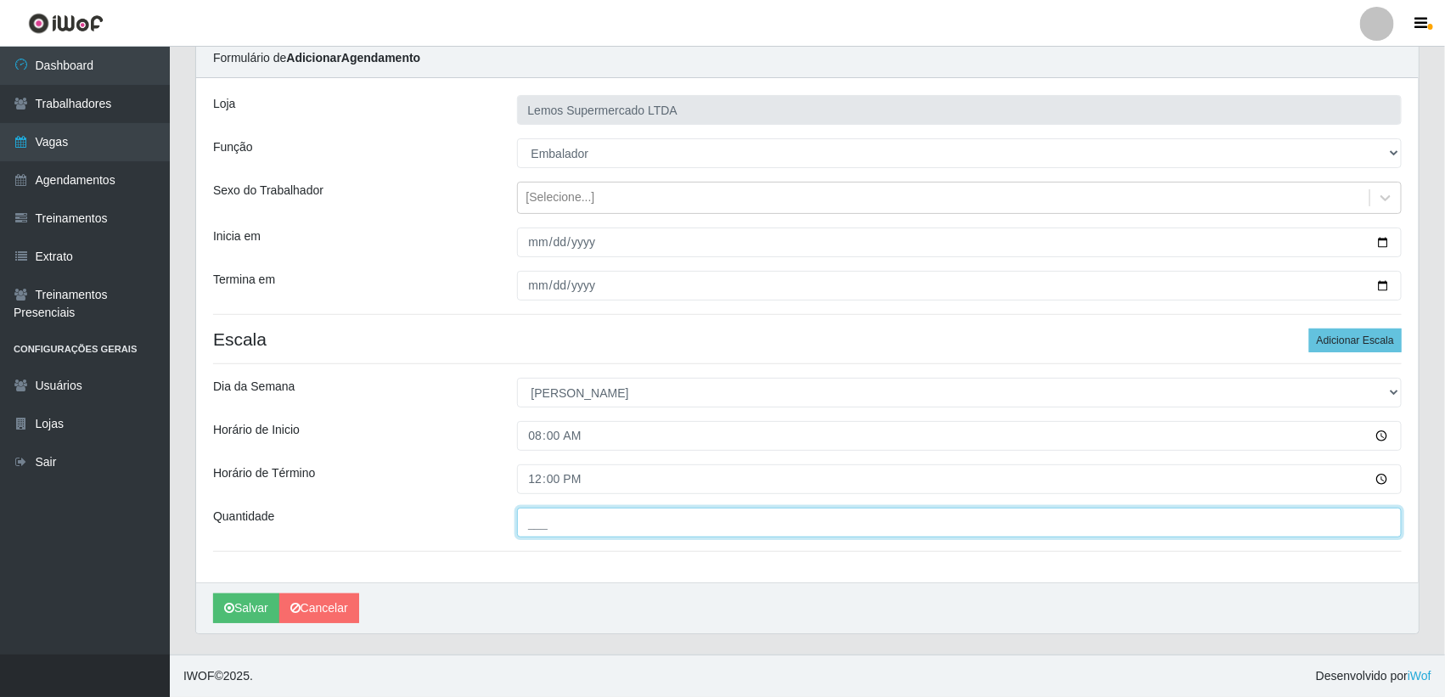
click at [563, 527] on input "___" at bounding box center [959, 523] width 885 height 30
type input "02_"
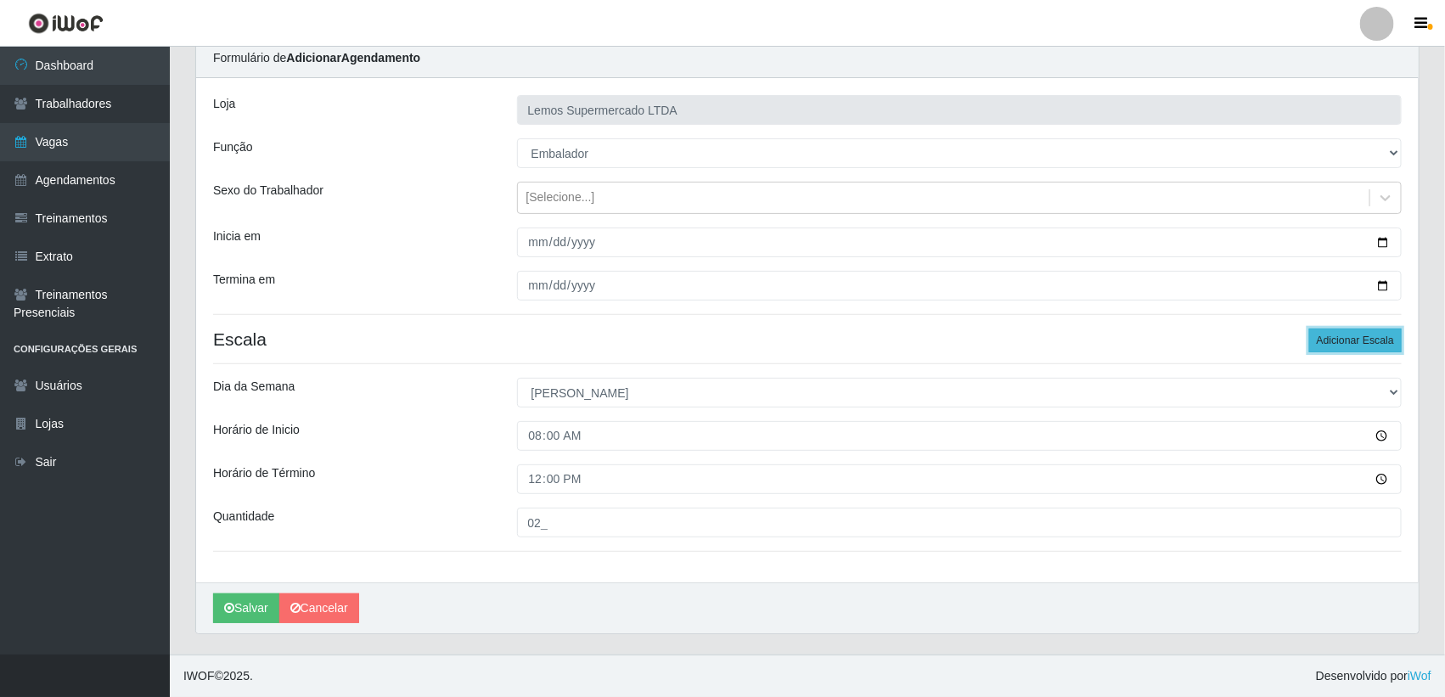
drag, startPoint x: 1355, startPoint y: 344, endPoint x: 952, endPoint y: 323, distance: 402.9
click at [1351, 344] on button "Adicionar Escala" at bounding box center [1355, 340] width 93 height 24
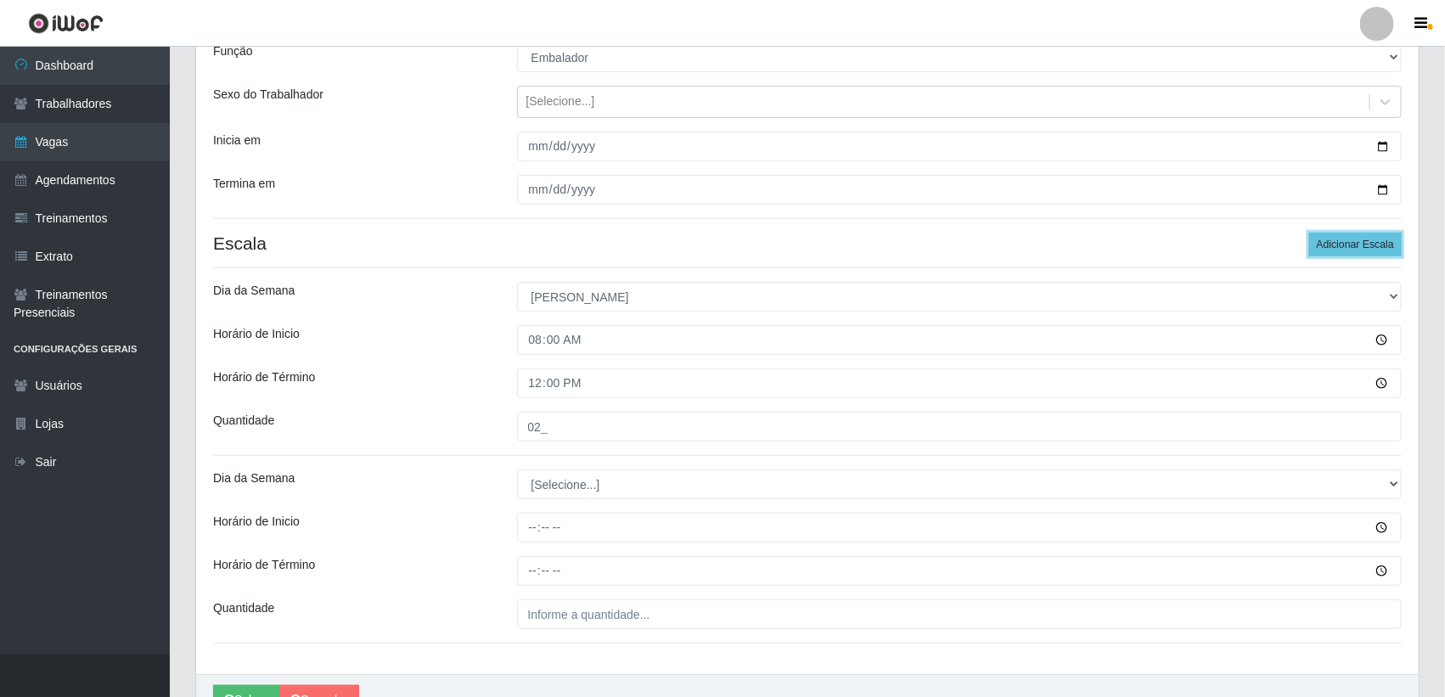
scroll to position [257, 0]
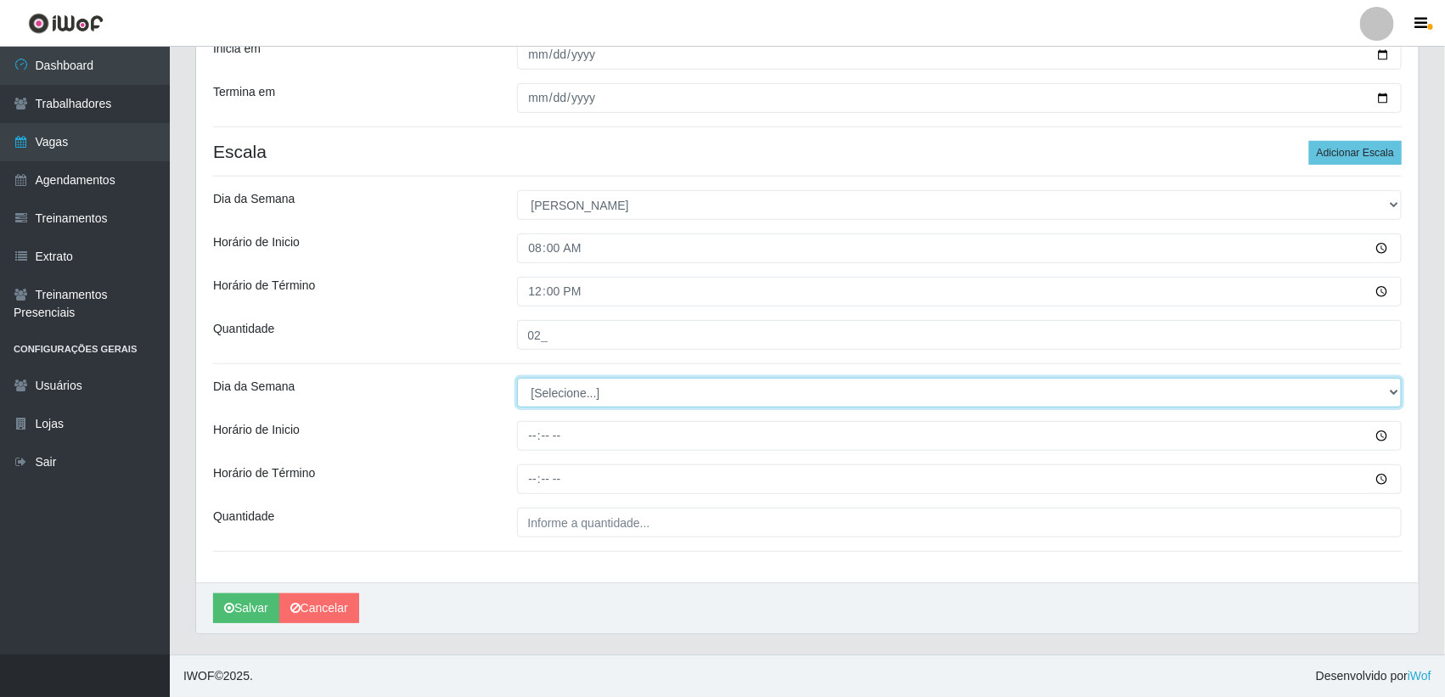
click at [566, 389] on select "[Selecione...] Segunda Terça Quarta Quinta Sexta Sábado Domingo" at bounding box center [959, 393] width 885 height 30
select select "0"
click at [517, 378] on select "[Selecione...] Segunda Terça Quarta Quinta Sexta Sábado Domingo" at bounding box center [959, 393] width 885 height 30
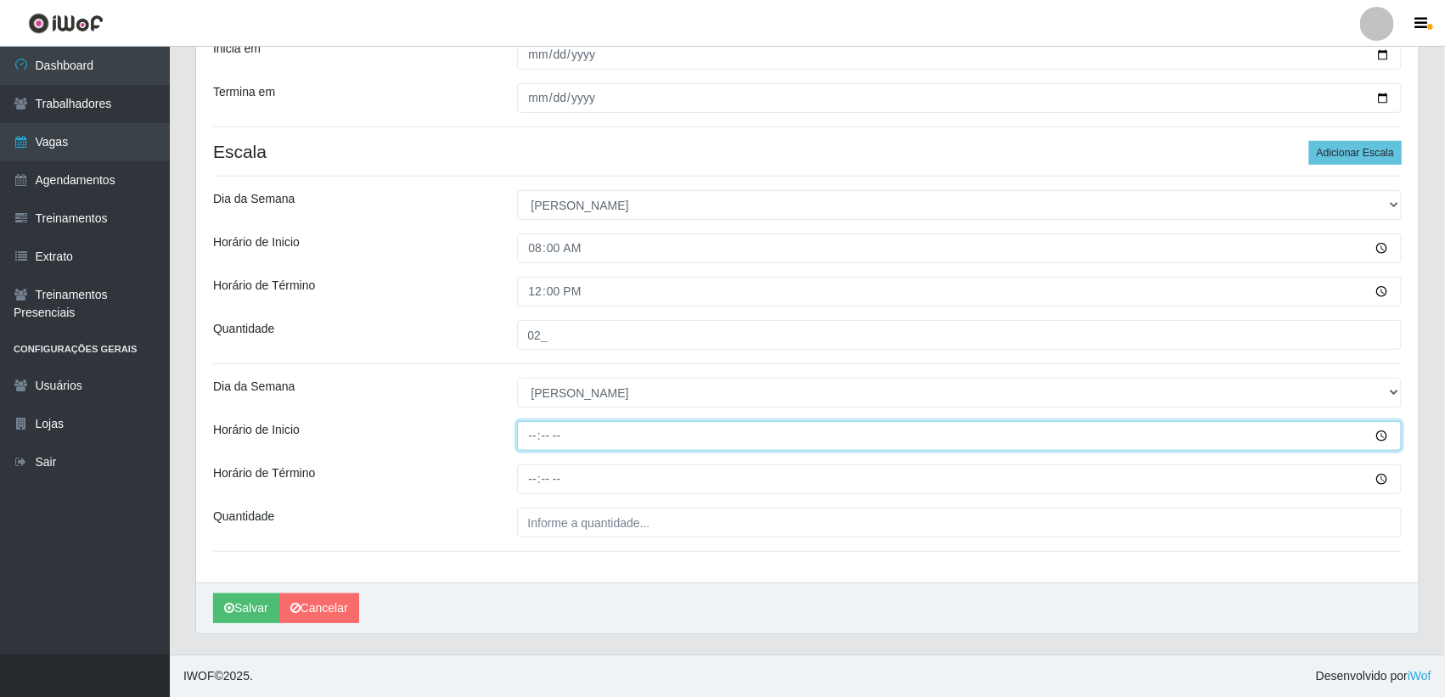
click at [531, 439] on input "Horário de Inicio" at bounding box center [959, 436] width 885 height 30
type input "08:30"
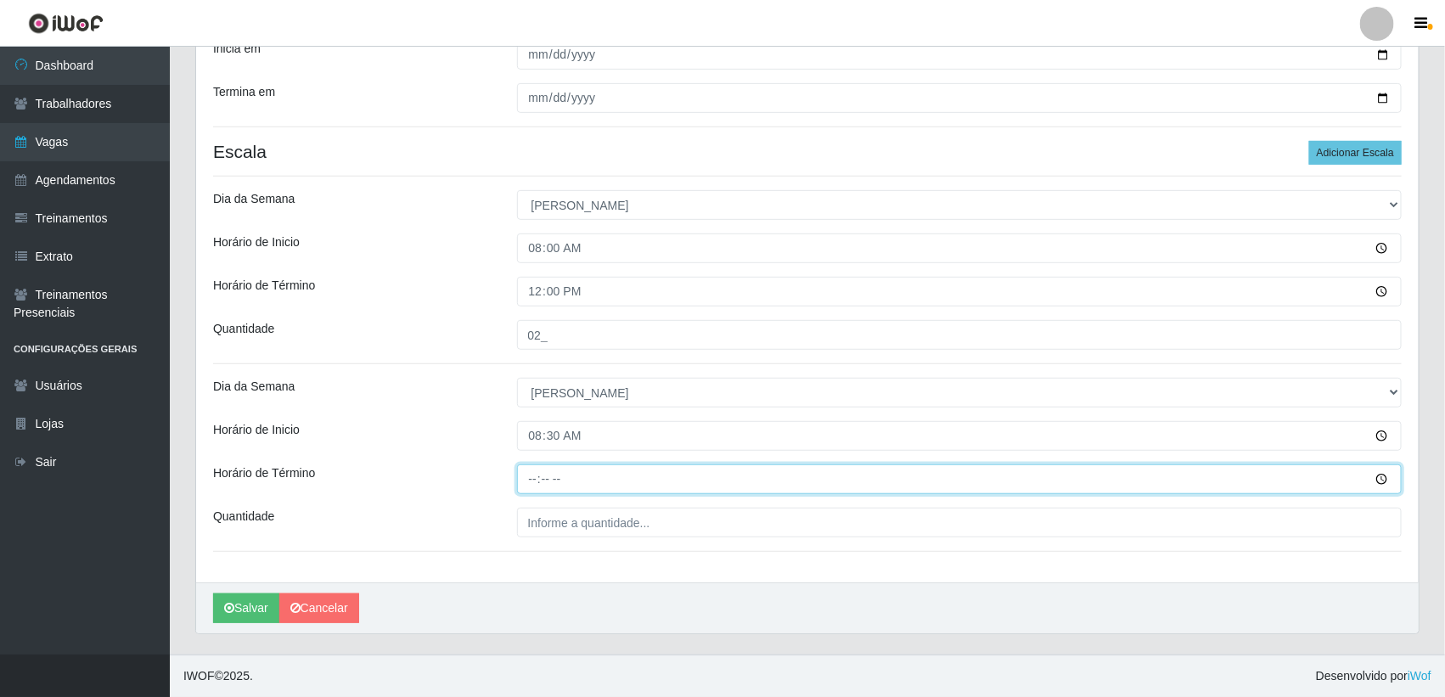
click at [531, 480] on input "Horário de Término" at bounding box center [959, 479] width 885 height 30
type input "12:30"
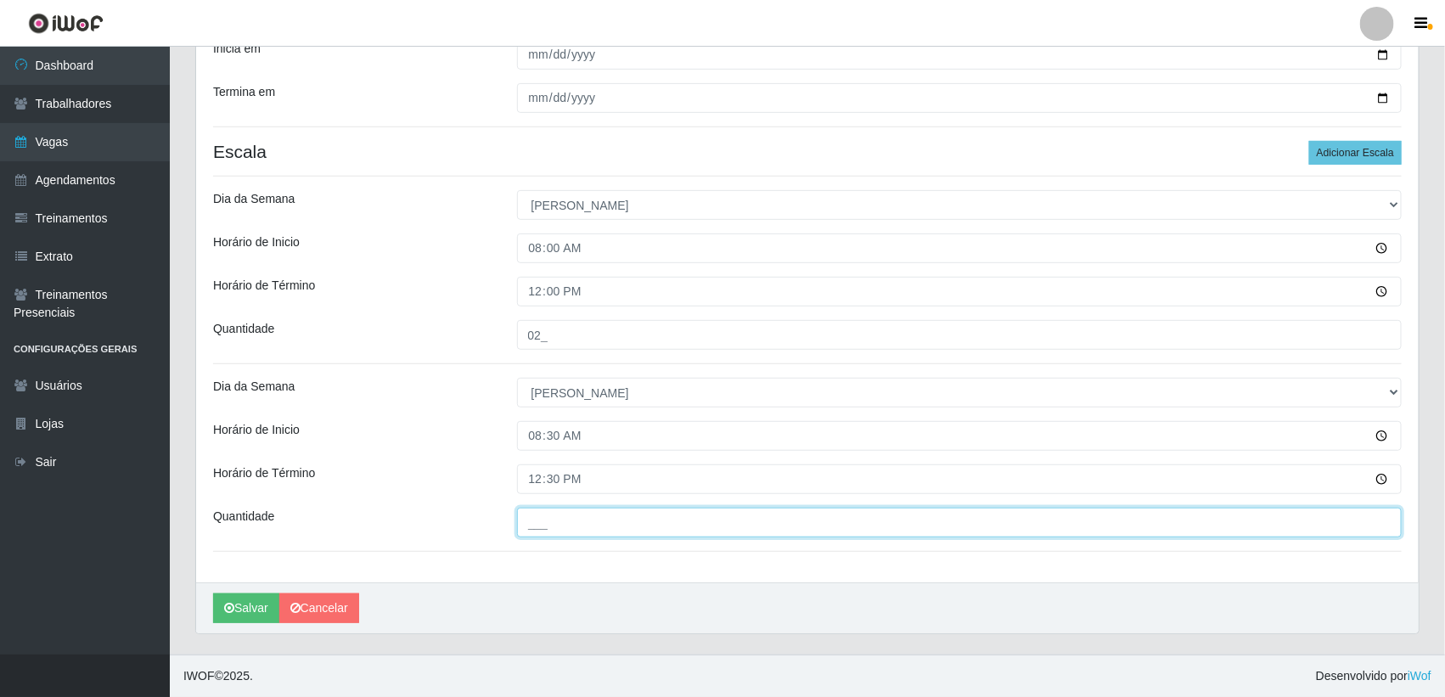
click at [548, 519] on input "___" at bounding box center [959, 523] width 885 height 30
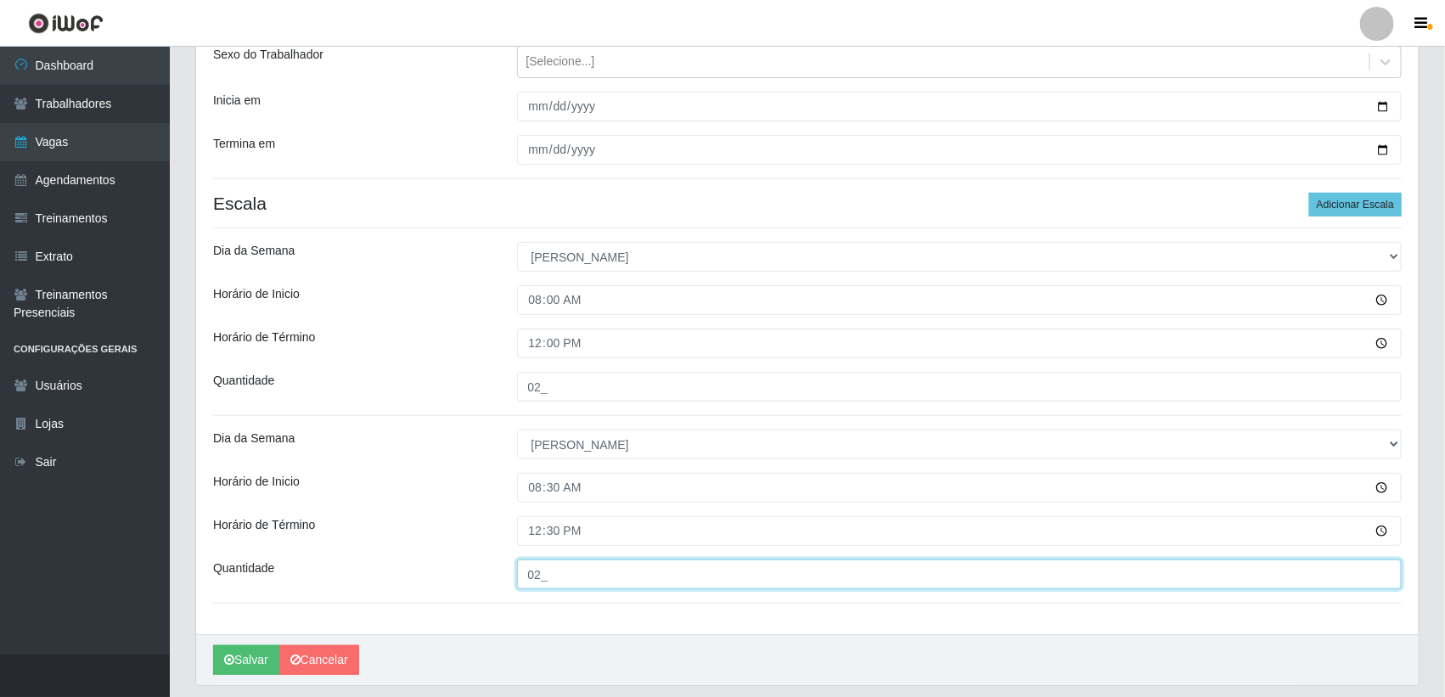
scroll to position [151, 0]
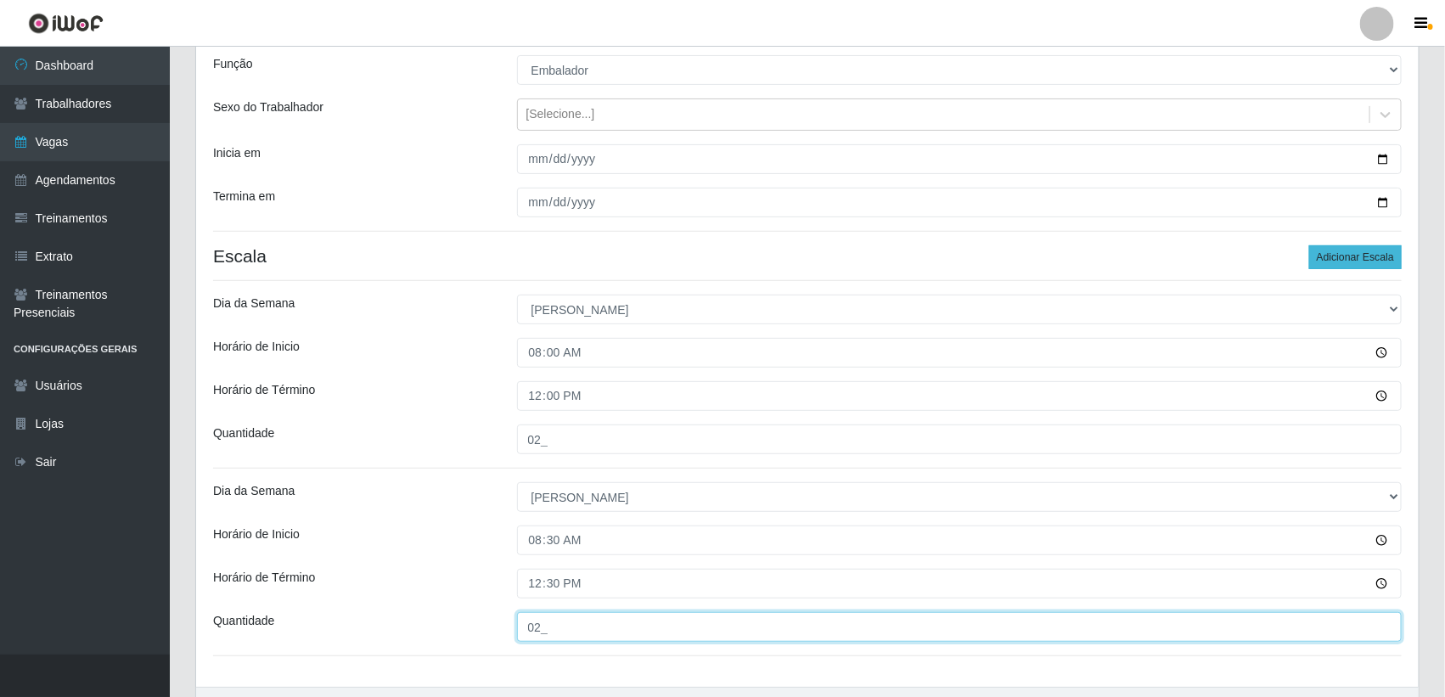
type input "02_"
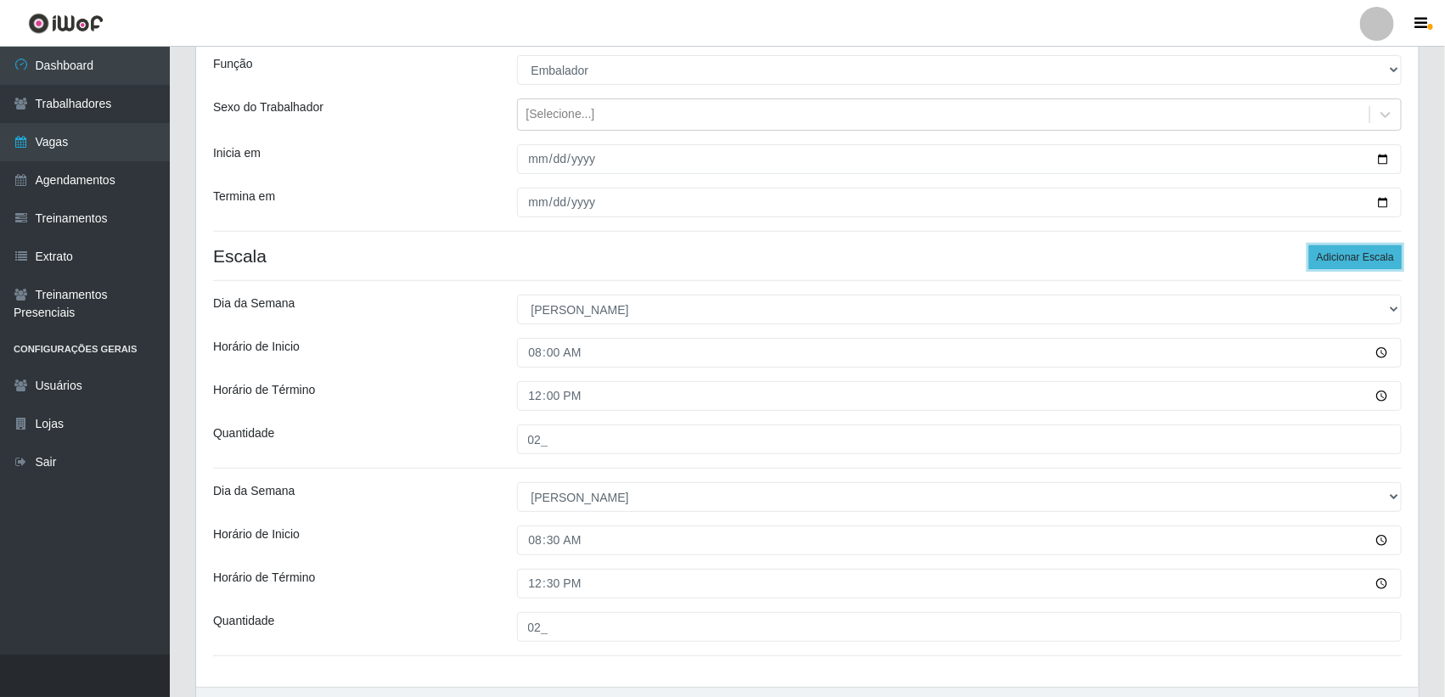
click at [1341, 249] on button "Adicionar Escala" at bounding box center [1355, 257] width 93 height 24
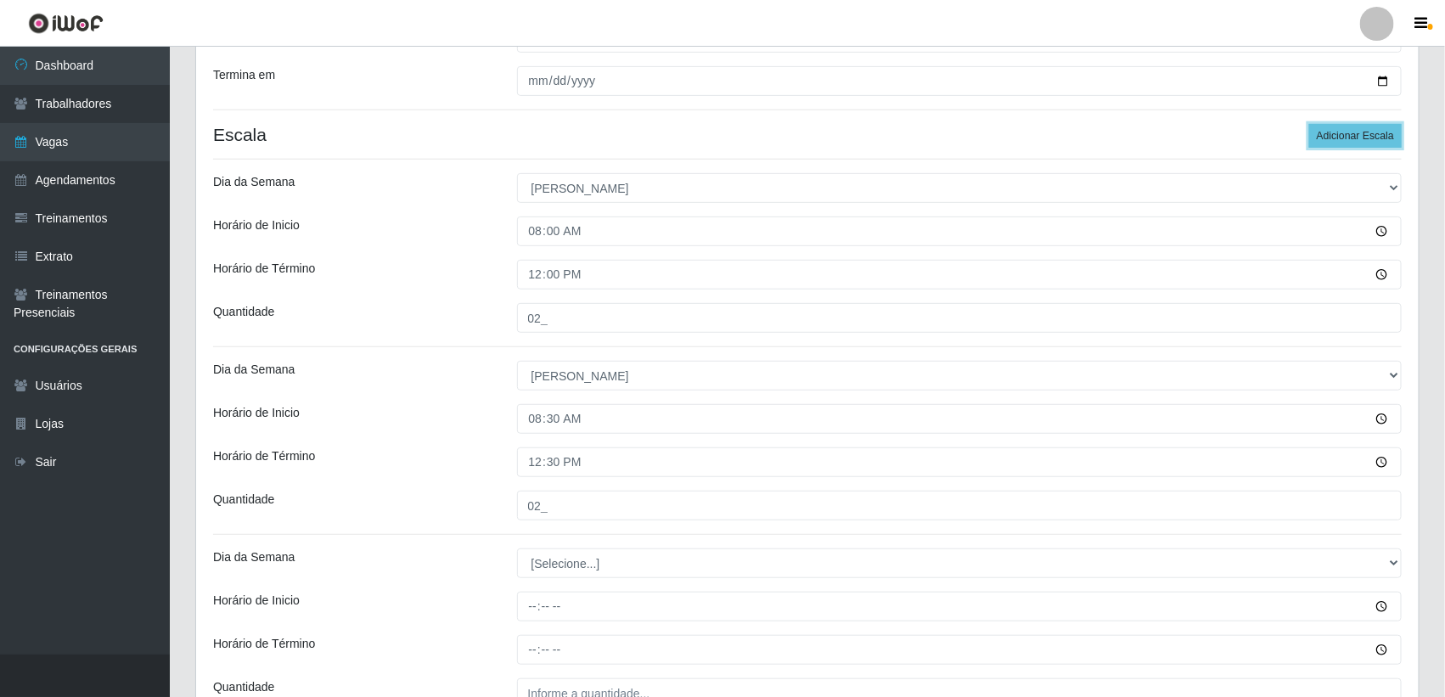
scroll to position [446, 0]
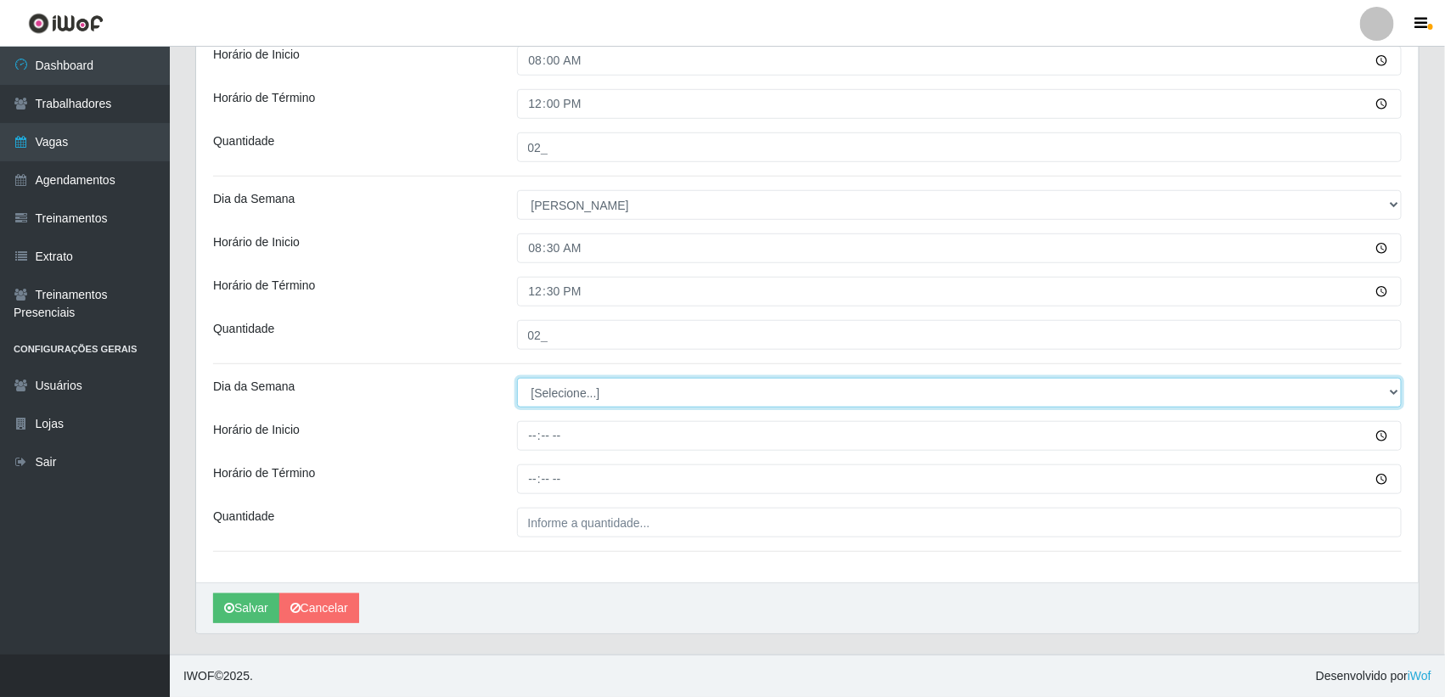
click at [580, 396] on select "[Selecione...] Segunda Terça Quarta Quinta Sexta Sábado Domingo" at bounding box center [959, 393] width 885 height 30
select select "2"
click at [517, 378] on select "[Selecione...] Segunda Terça Quarta Quinta Sexta Sábado Domingo" at bounding box center [959, 393] width 885 height 30
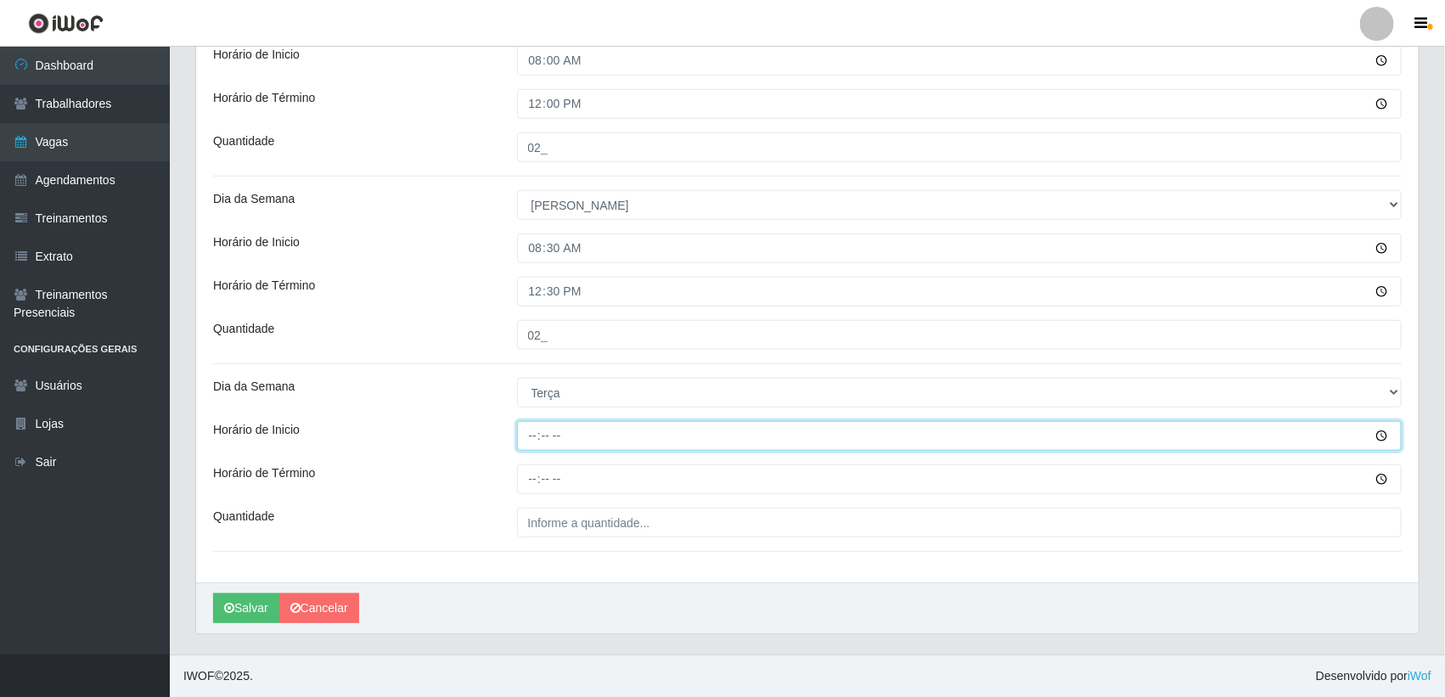
click at [532, 435] on input "Horário de Inicio" at bounding box center [959, 436] width 885 height 30
type input "08:00"
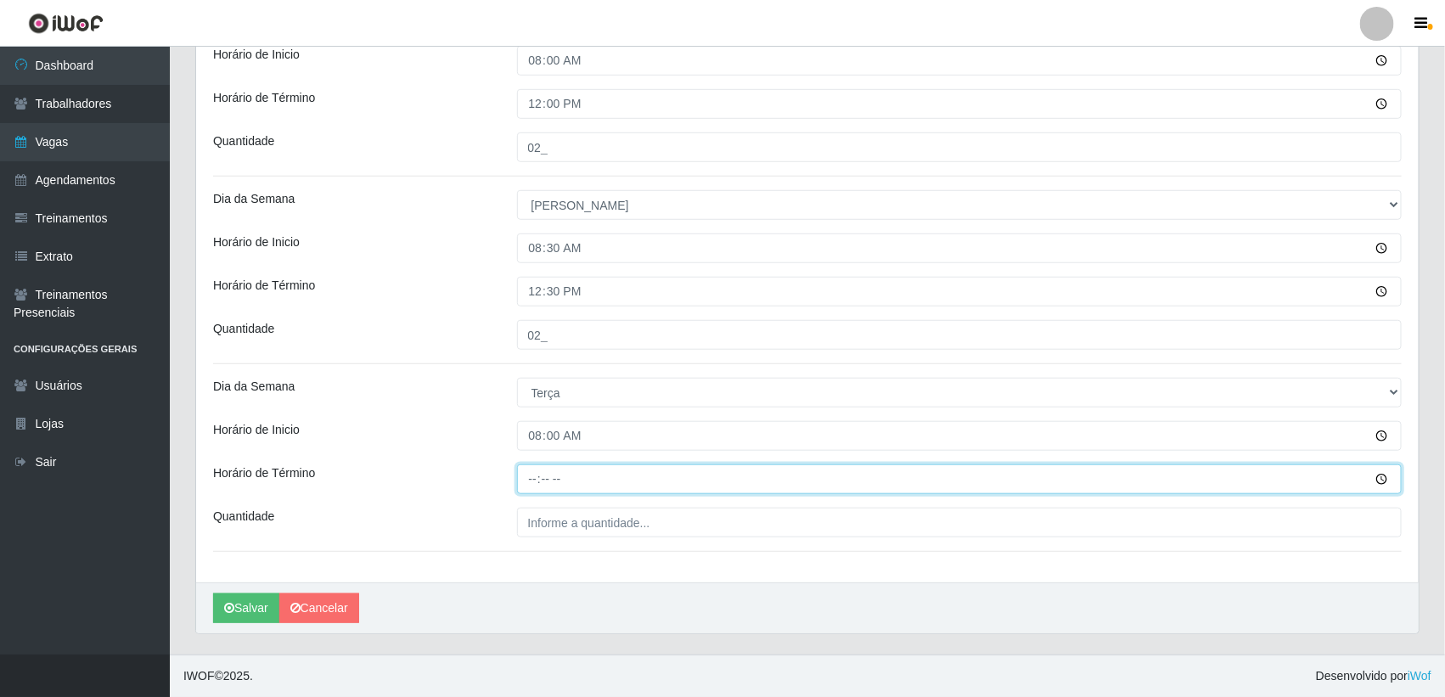
click at [533, 480] on input "Horário de Término" at bounding box center [959, 479] width 885 height 30
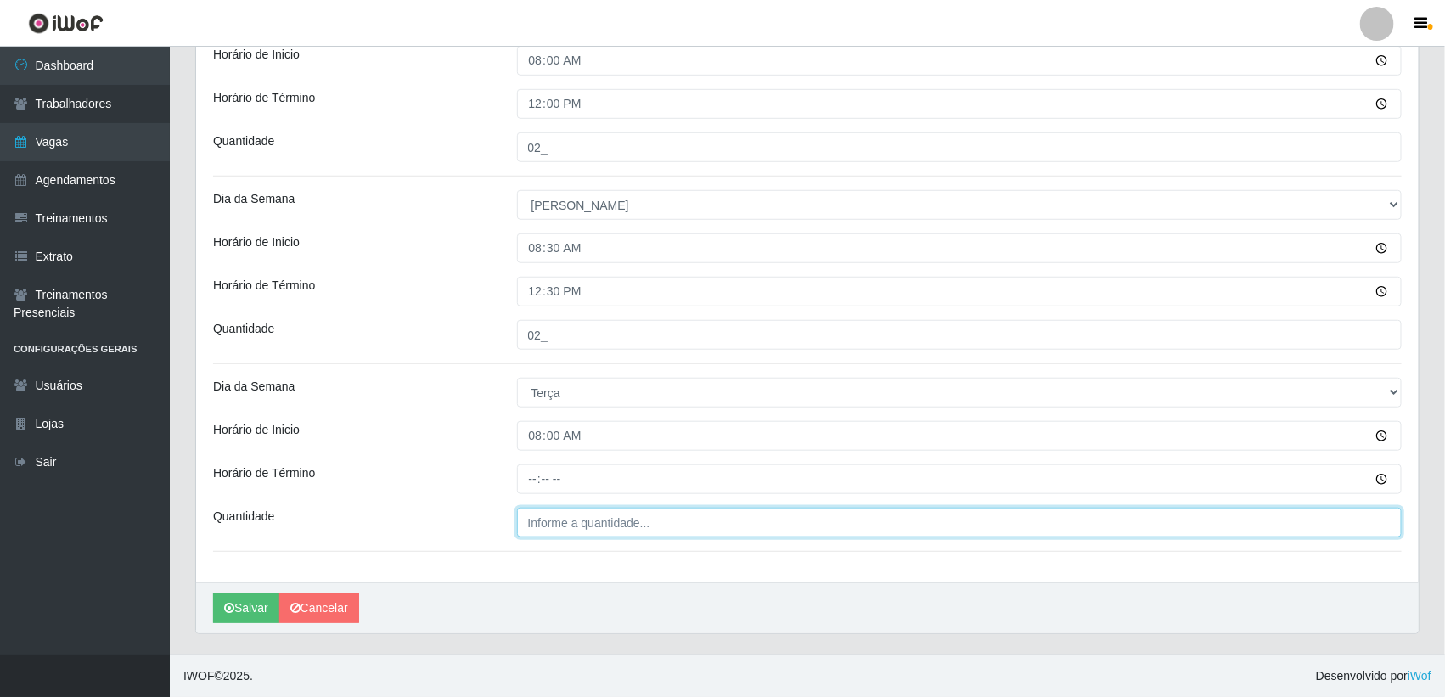
type input "___"
click at [544, 516] on input "___" at bounding box center [959, 523] width 885 height 30
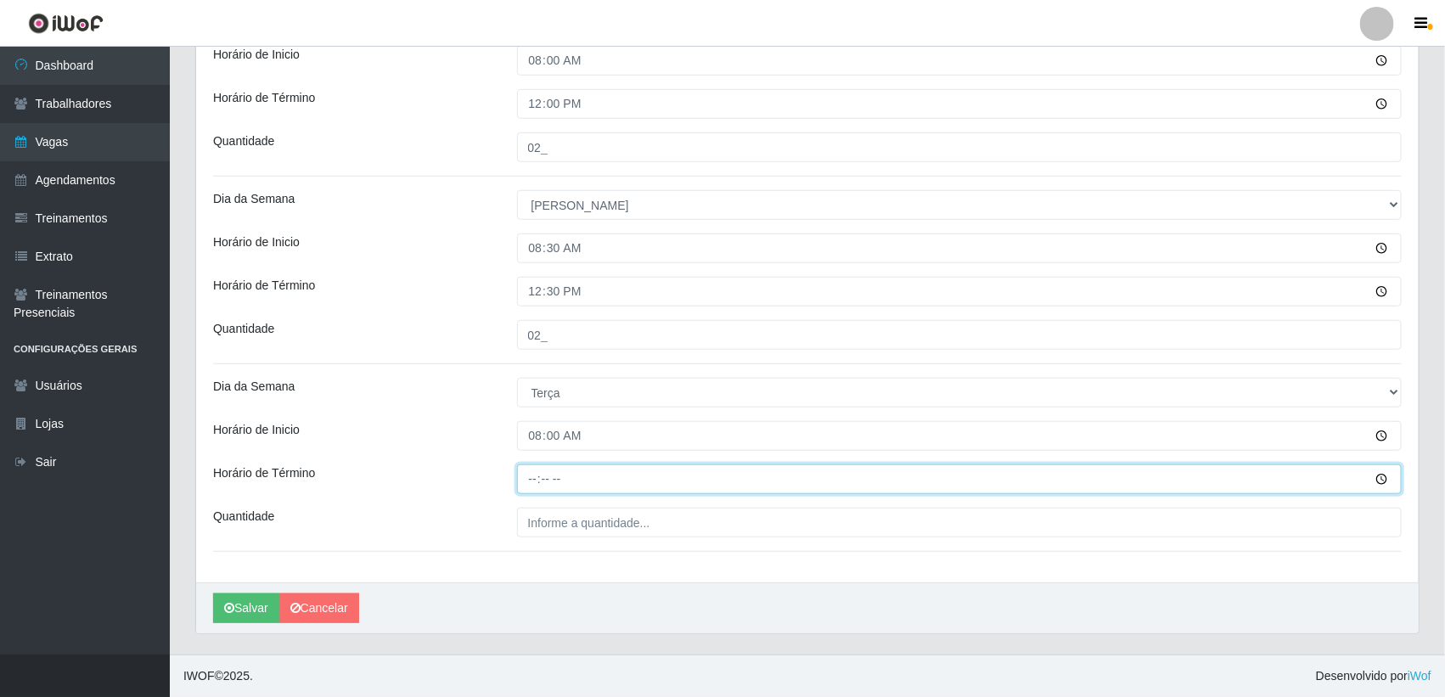
click at [549, 481] on input "Horário de Término" at bounding box center [959, 479] width 885 height 30
type input "13:00"
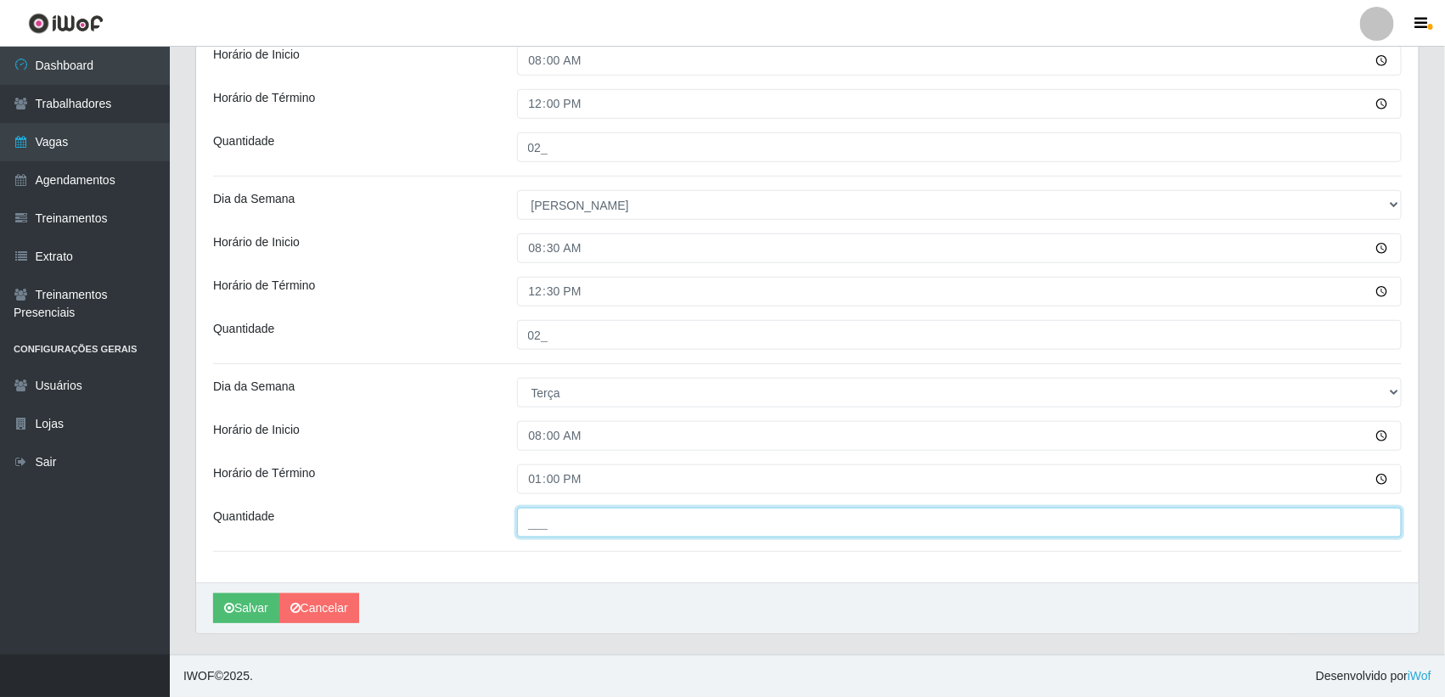
click at [544, 511] on input "___" at bounding box center [959, 523] width 885 height 30
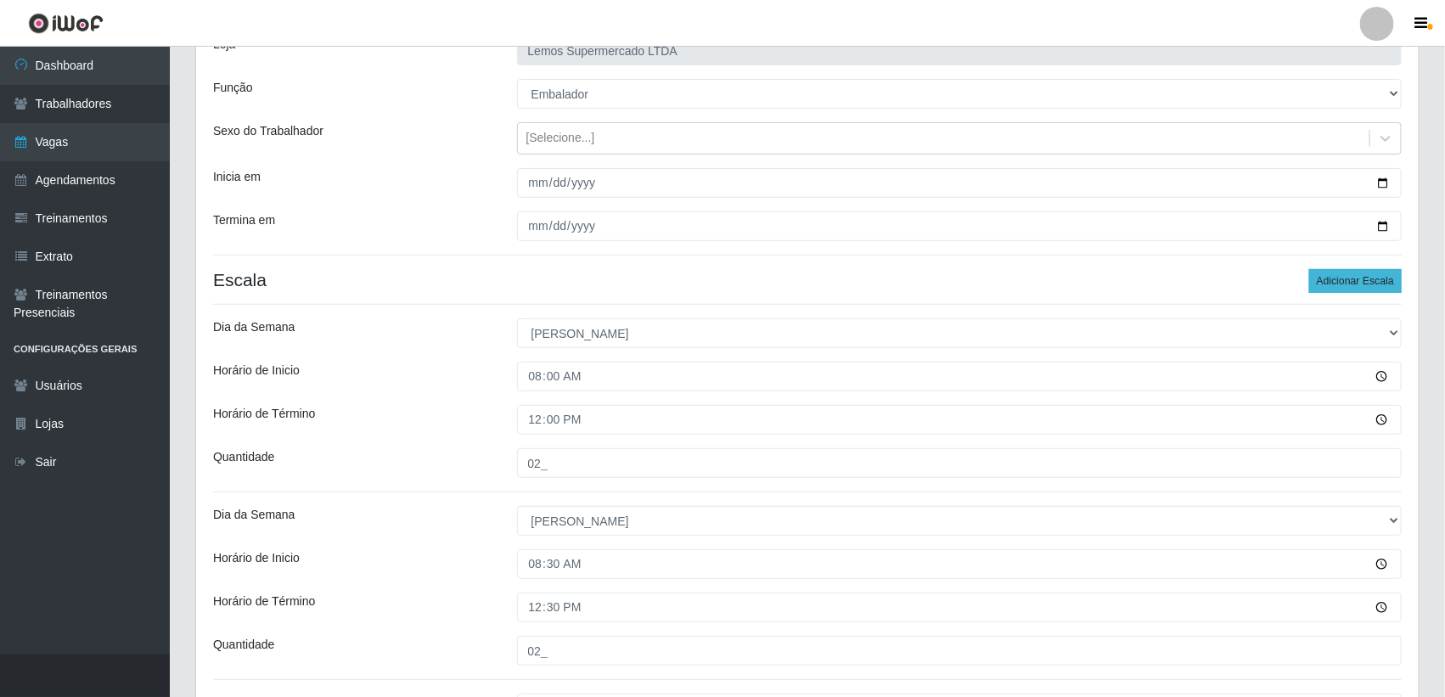
type input "01_"
click at [1343, 282] on button "Adicionar Escala" at bounding box center [1355, 281] width 93 height 24
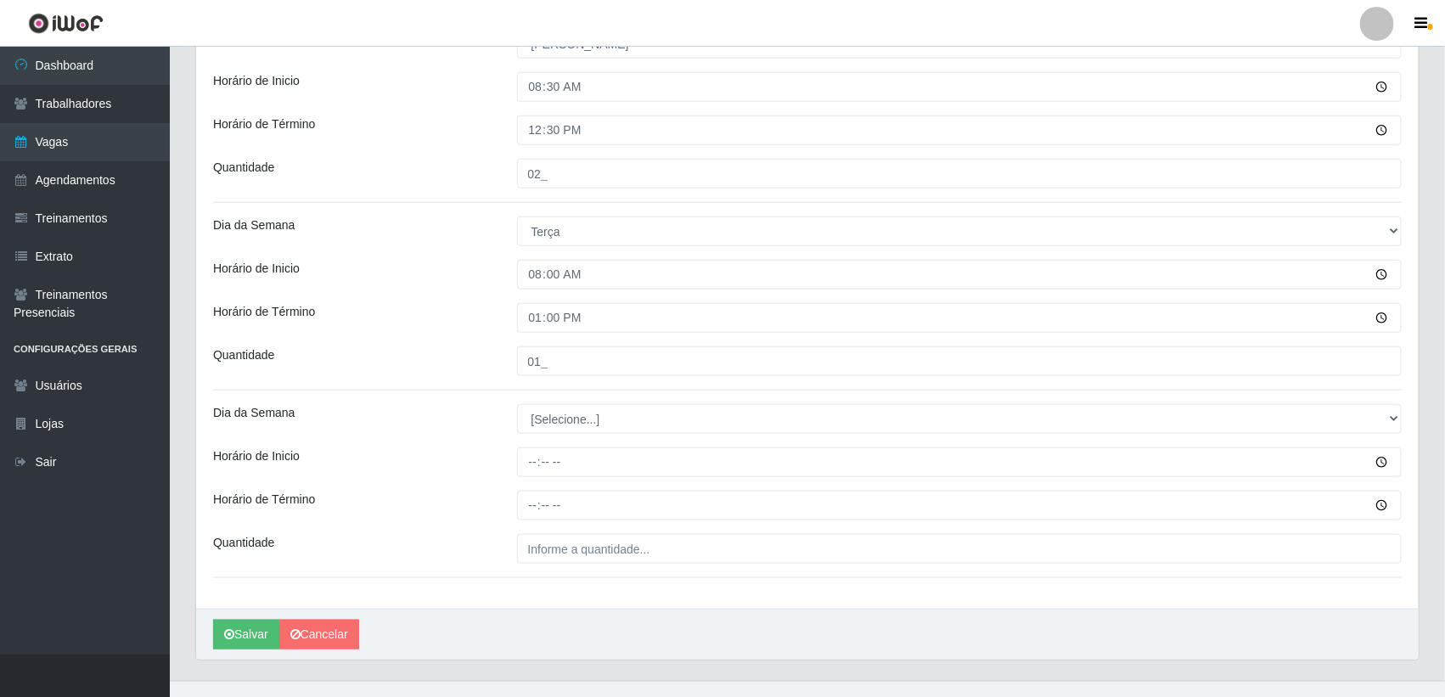
scroll to position [633, 0]
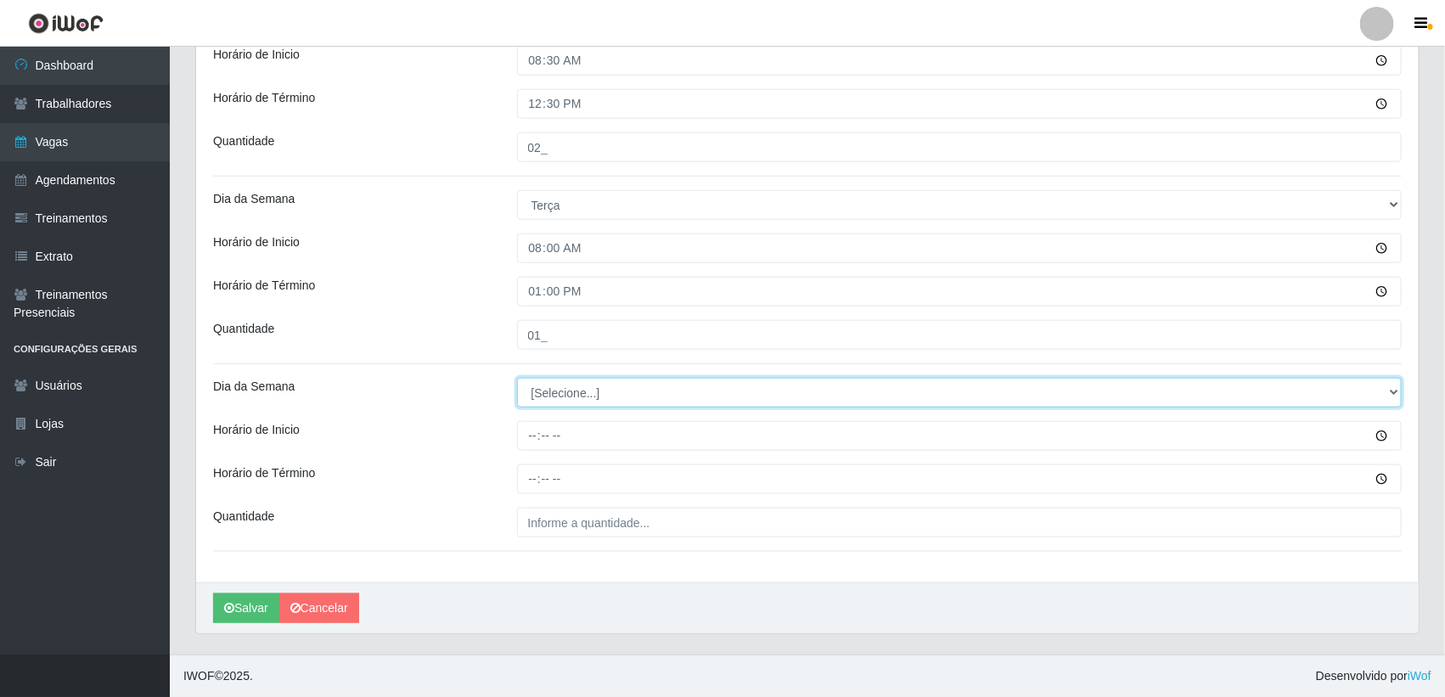
click at [550, 391] on select "[Selecione...] Segunda Terça Quarta Quinta Sexta Sábado Domingo" at bounding box center [959, 393] width 885 height 30
select select "3"
click at [517, 378] on select "[Selecione...] Segunda Terça Quarta Quinta Sexta Sábado Domingo" at bounding box center [959, 393] width 885 height 30
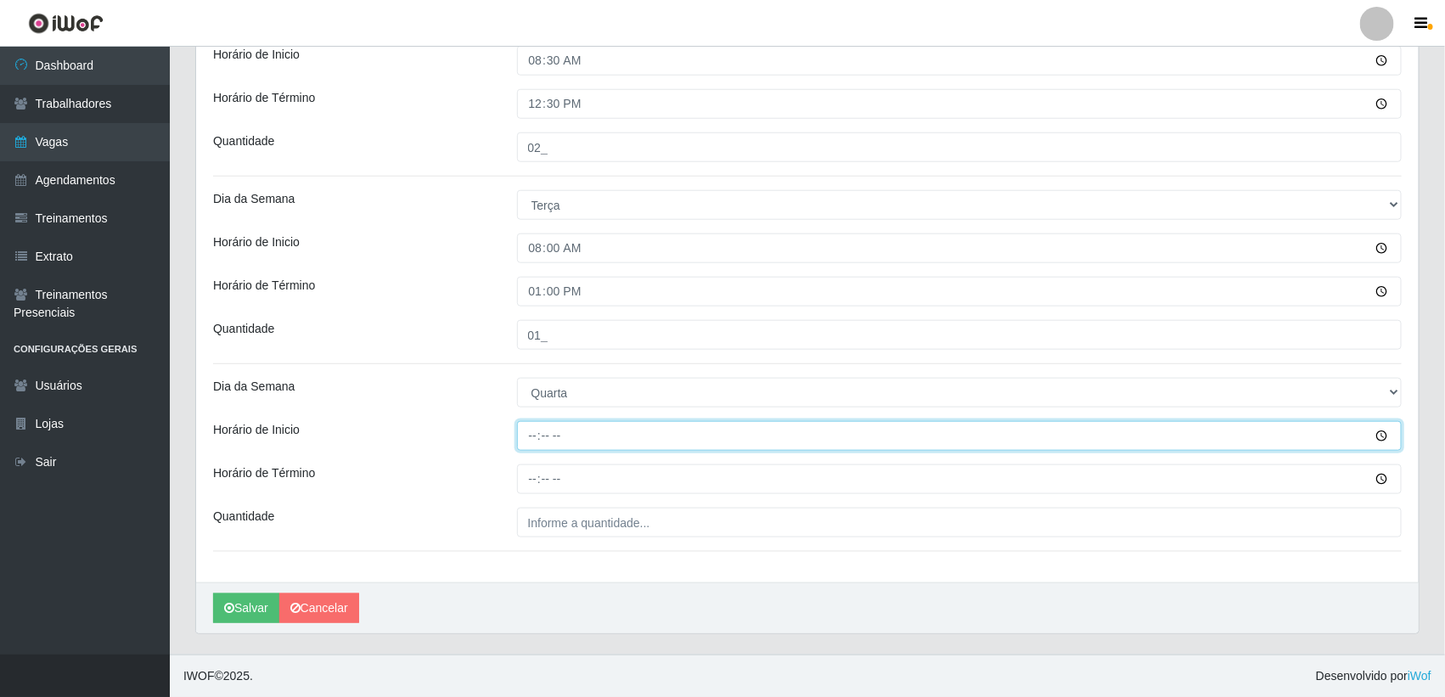
click at [524, 433] on input "Horário de Inicio" at bounding box center [959, 436] width 885 height 30
type input "08:00"
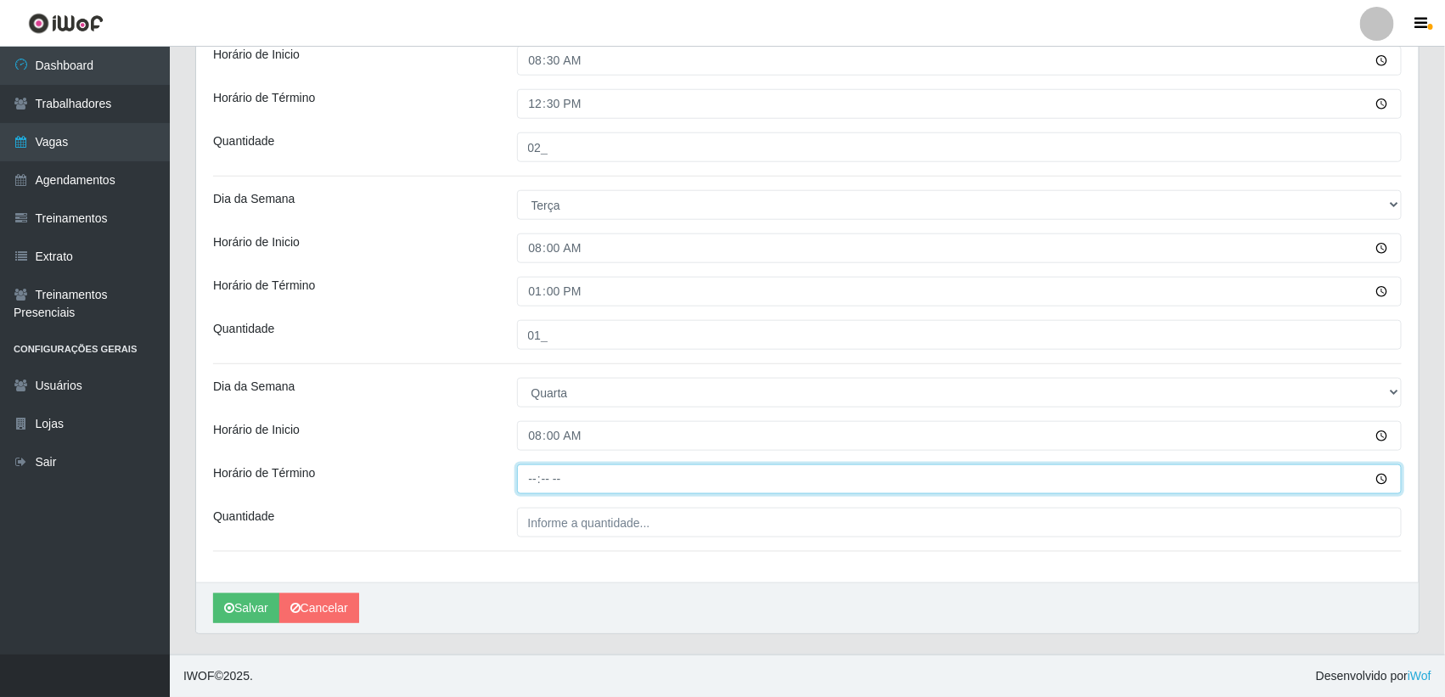
click at [531, 484] on input "Horário de Término" at bounding box center [959, 479] width 885 height 30
type input "13:00"
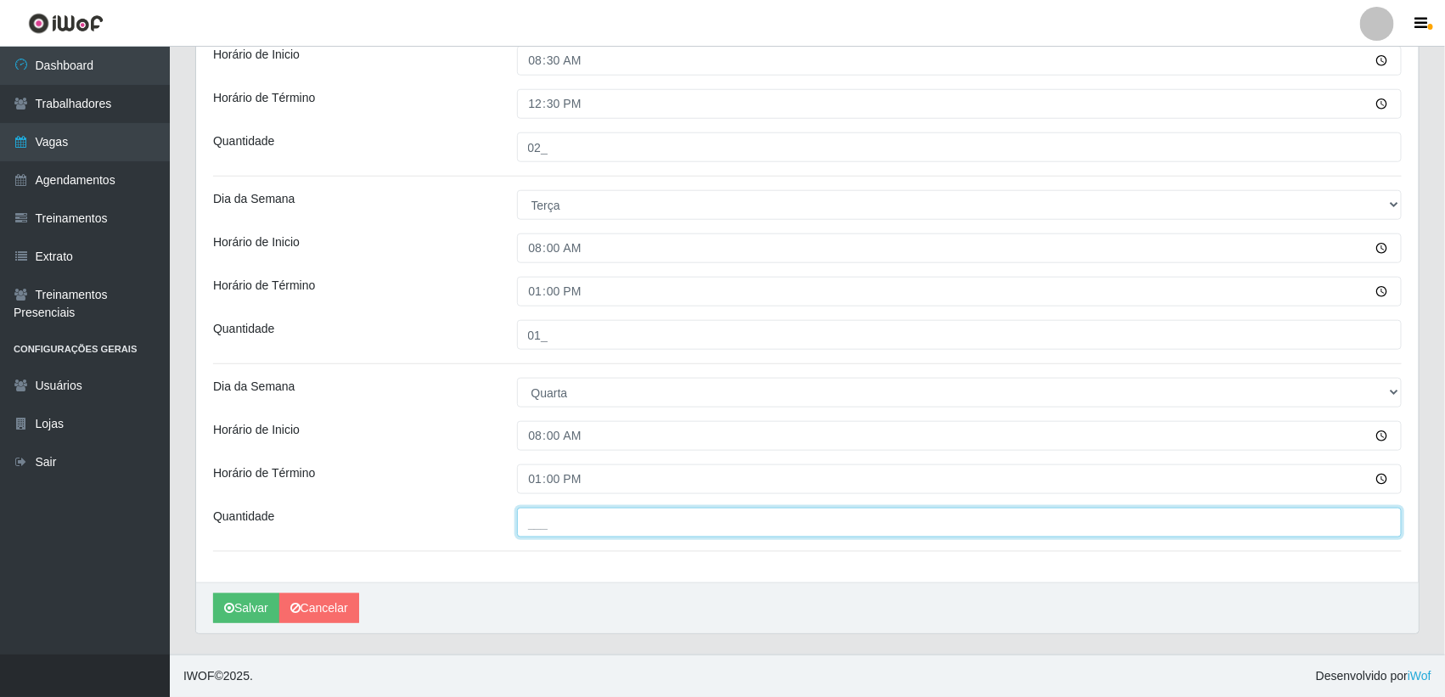
click at [557, 519] on input "___" at bounding box center [959, 523] width 885 height 30
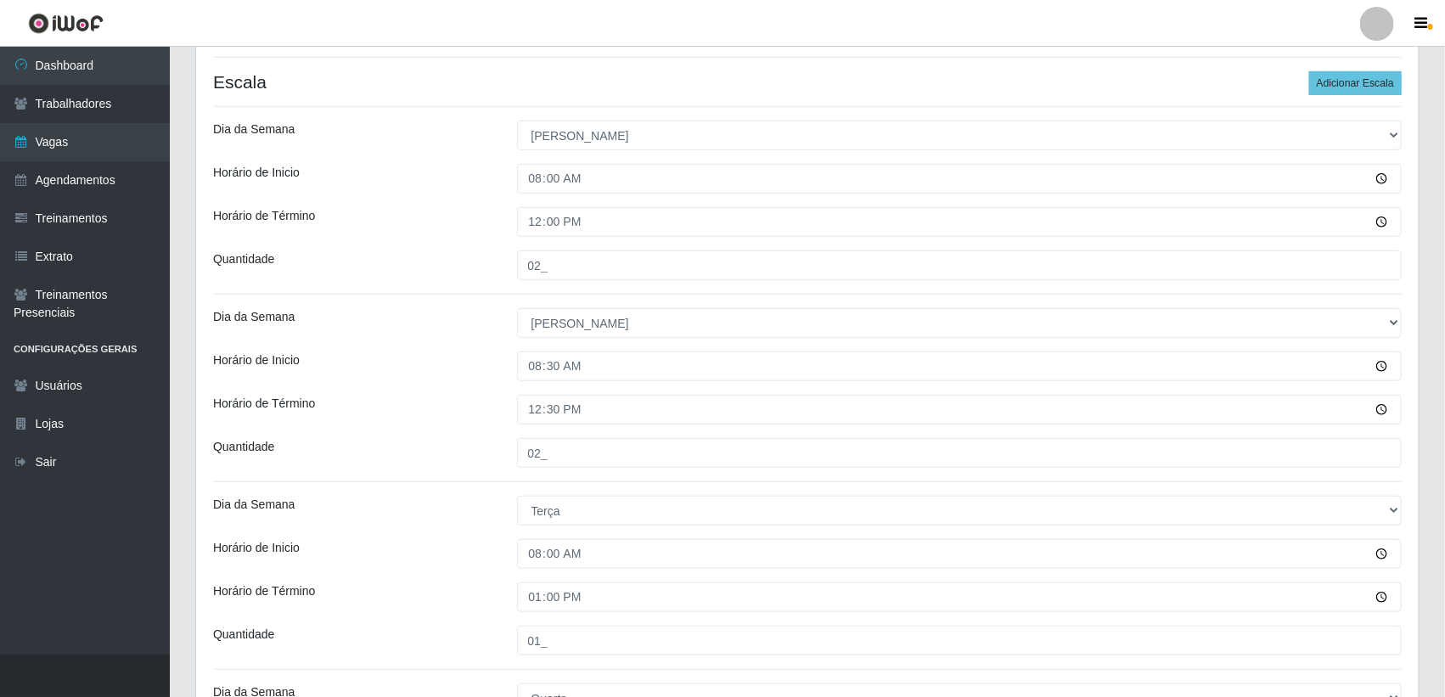
scroll to position [209, 0]
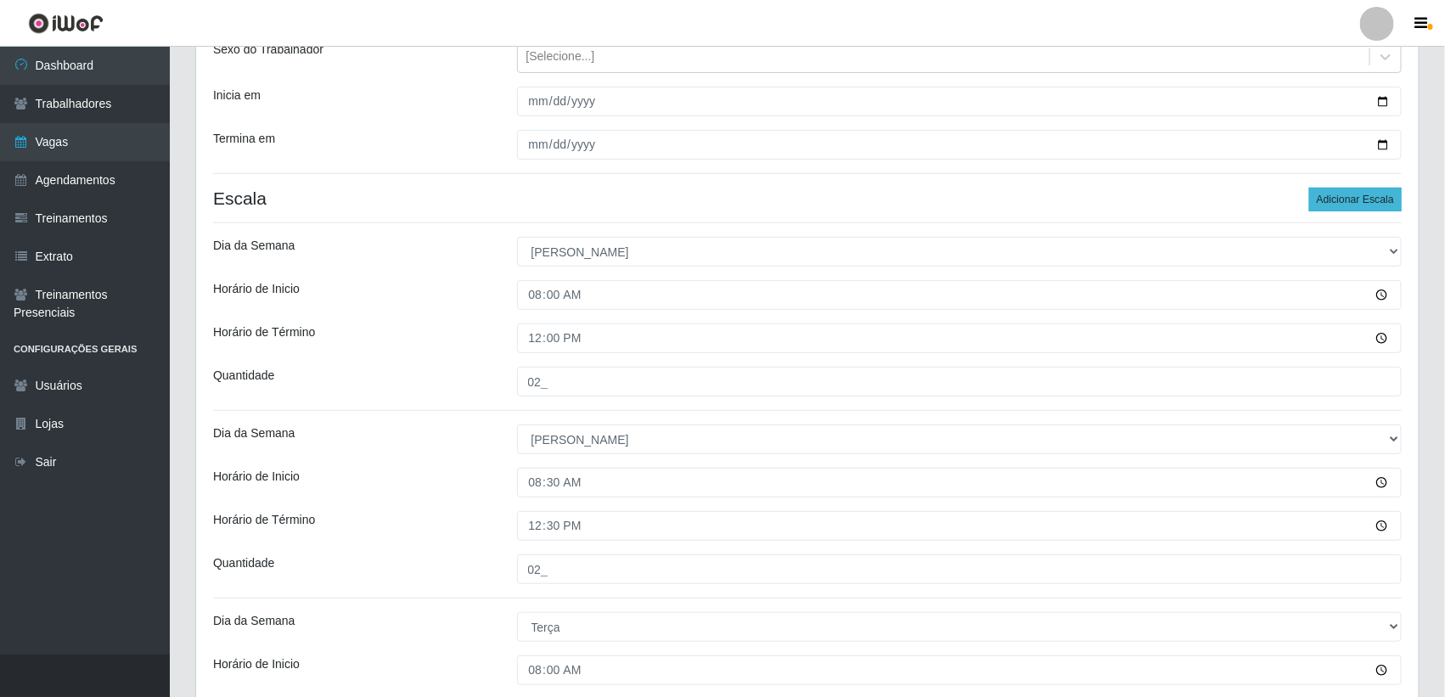
type input "01_"
click at [1334, 196] on button "Adicionar Escala" at bounding box center [1355, 200] width 93 height 24
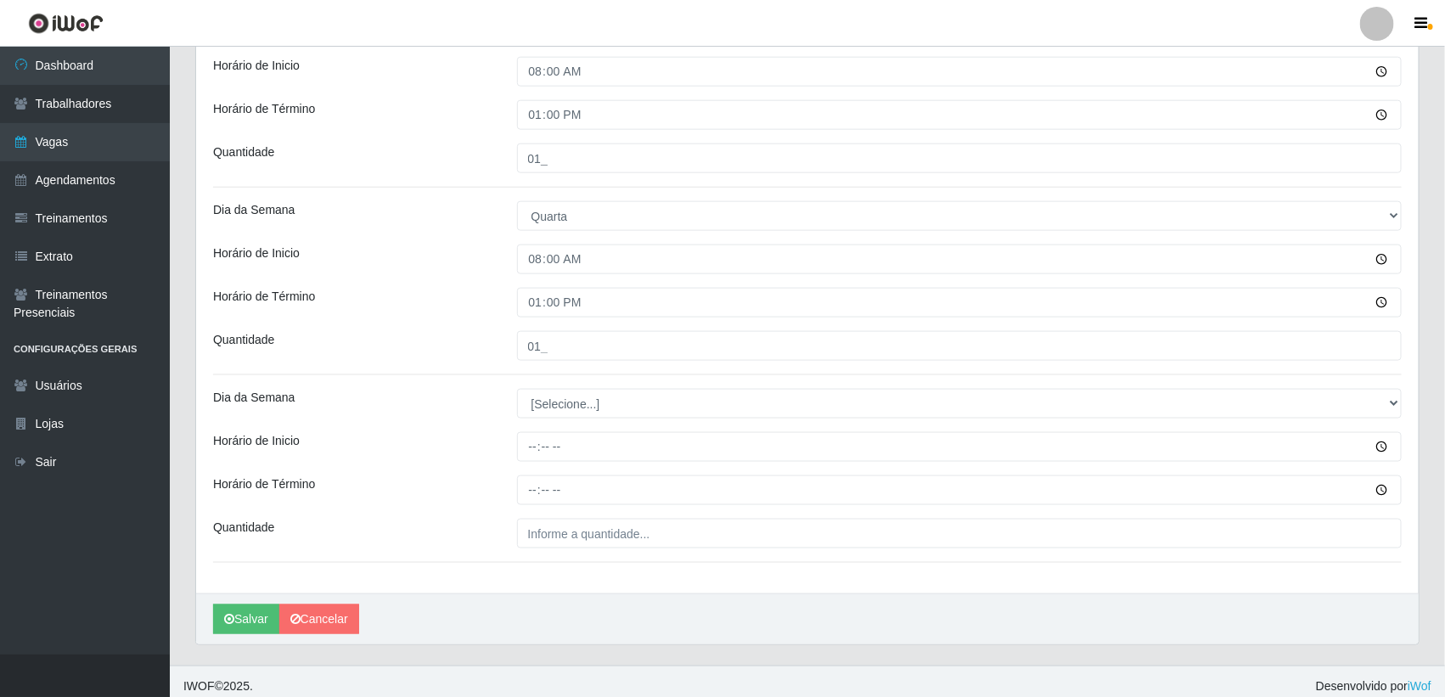
scroll to position [715, 0]
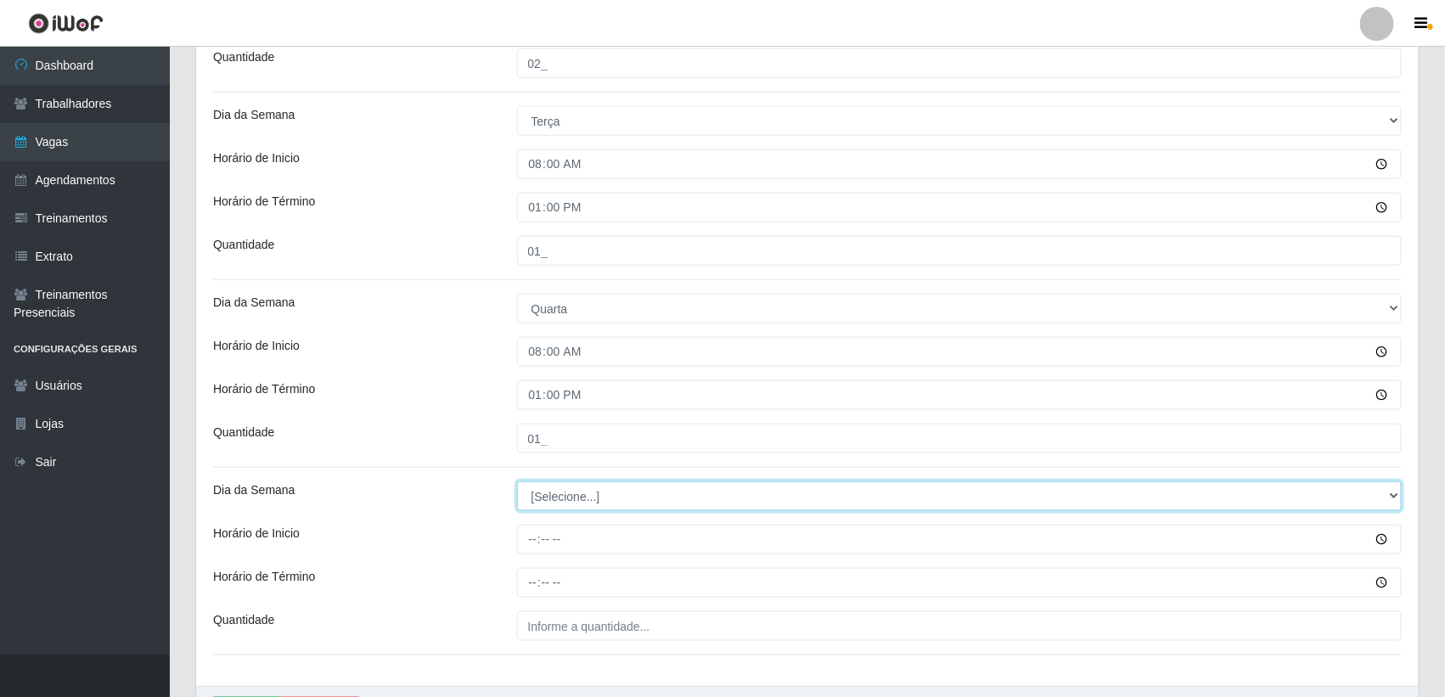
click at [559, 501] on select "[Selecione...] Segunda Terça Quarta Quinta Sexta Sábado Domingo" at bounding box center [959, 496] width 885 height 30
select select "4"
click at [517, 483] on select "[Selecione...] Segunda Terça Quarta Quinta Sexta Sábado Domingo" at bounding box center [959, 496] width 885 height 30
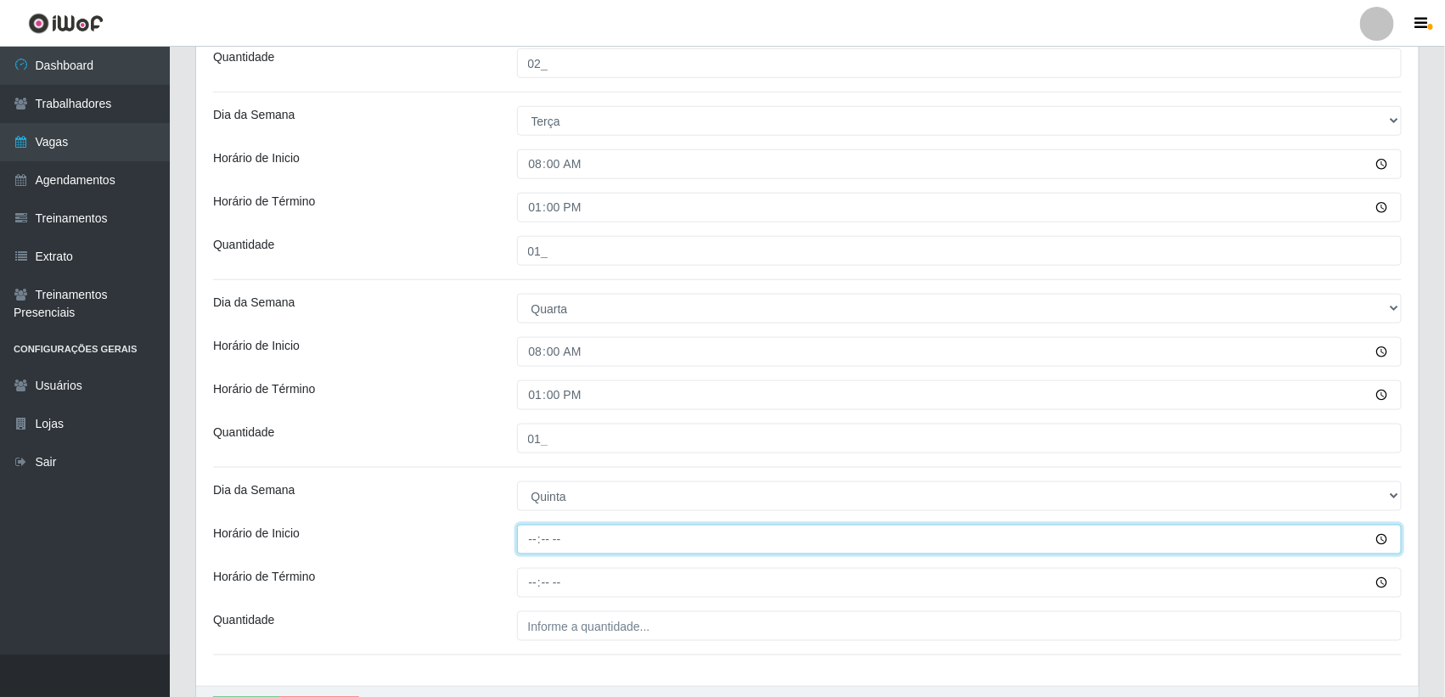
click at [536, 542] on input "Horário de Inicio" at bounding box center [959, 540] width 885 height 30
type input "08:00"
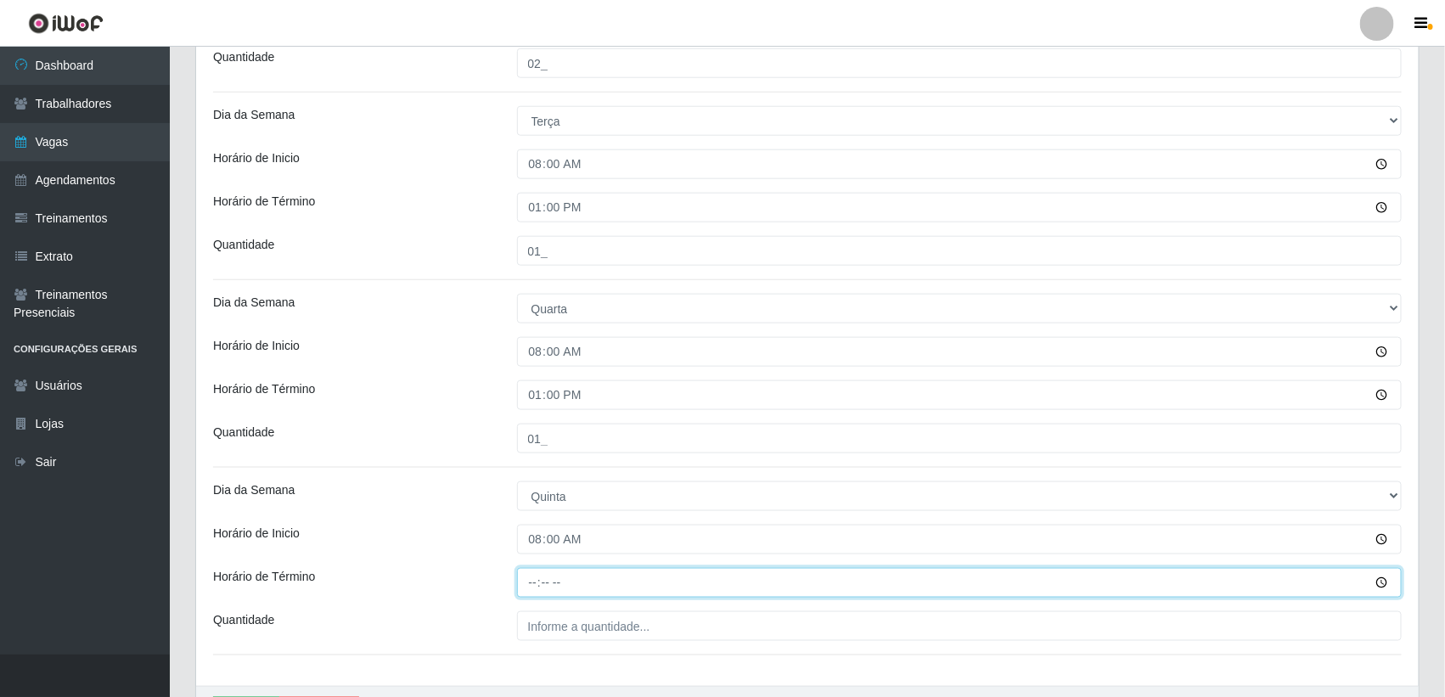
click at [527, 586] on input "Horário de Término" at bounding box center [959, 583] width 885 height 30
type input "13:00"
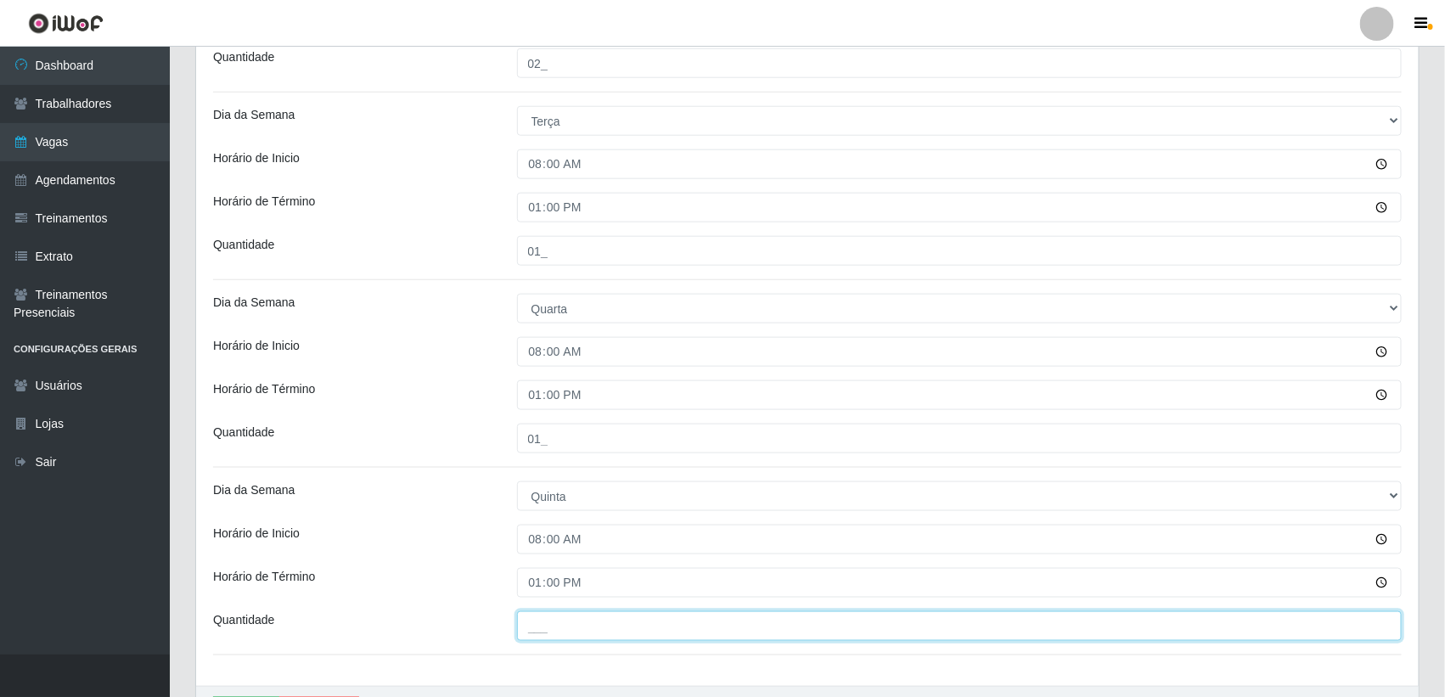
click at [552, 625] on input "___" at bounding box center [959, 626] width 885 height 30
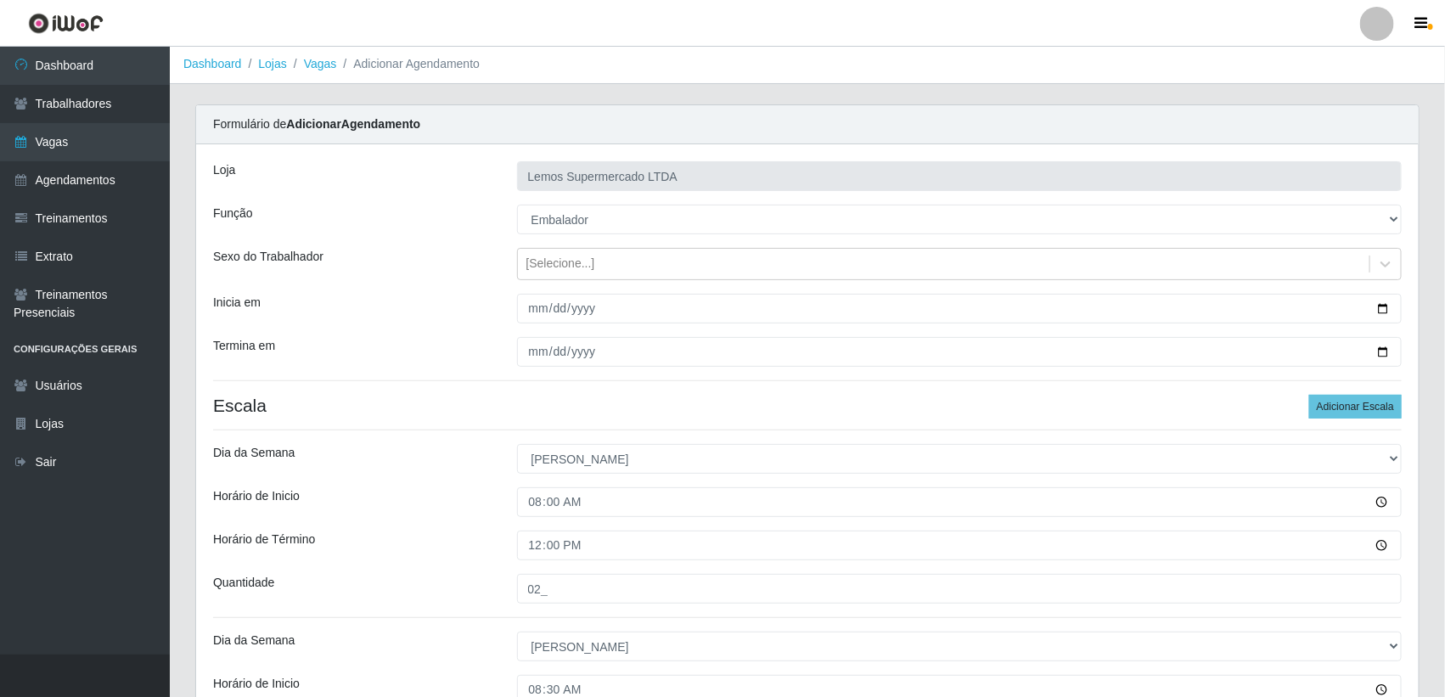
scroll to position [0, 0]
type input "01_"
click at [1367, 406] on button "Adicionar Escala" at bounding box center [1355, 408] width 93 height 24
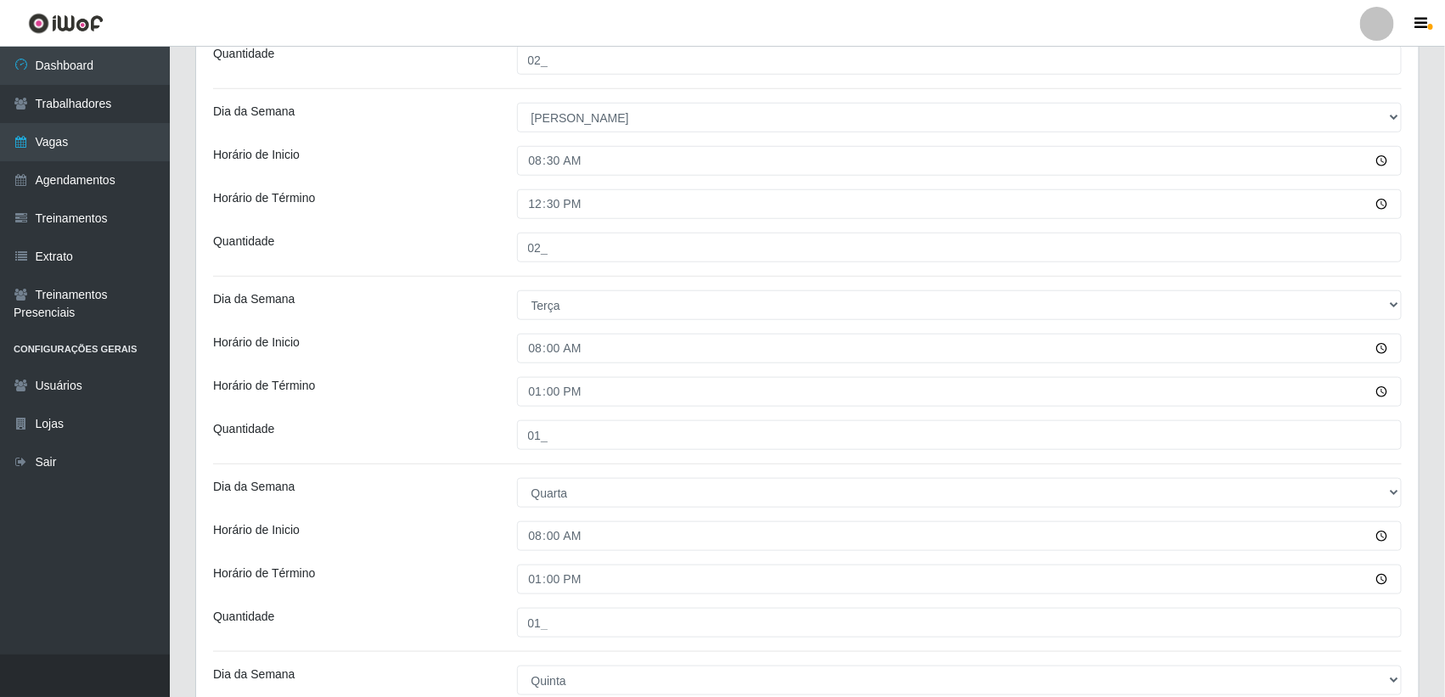
scroll to position [1008, 0]
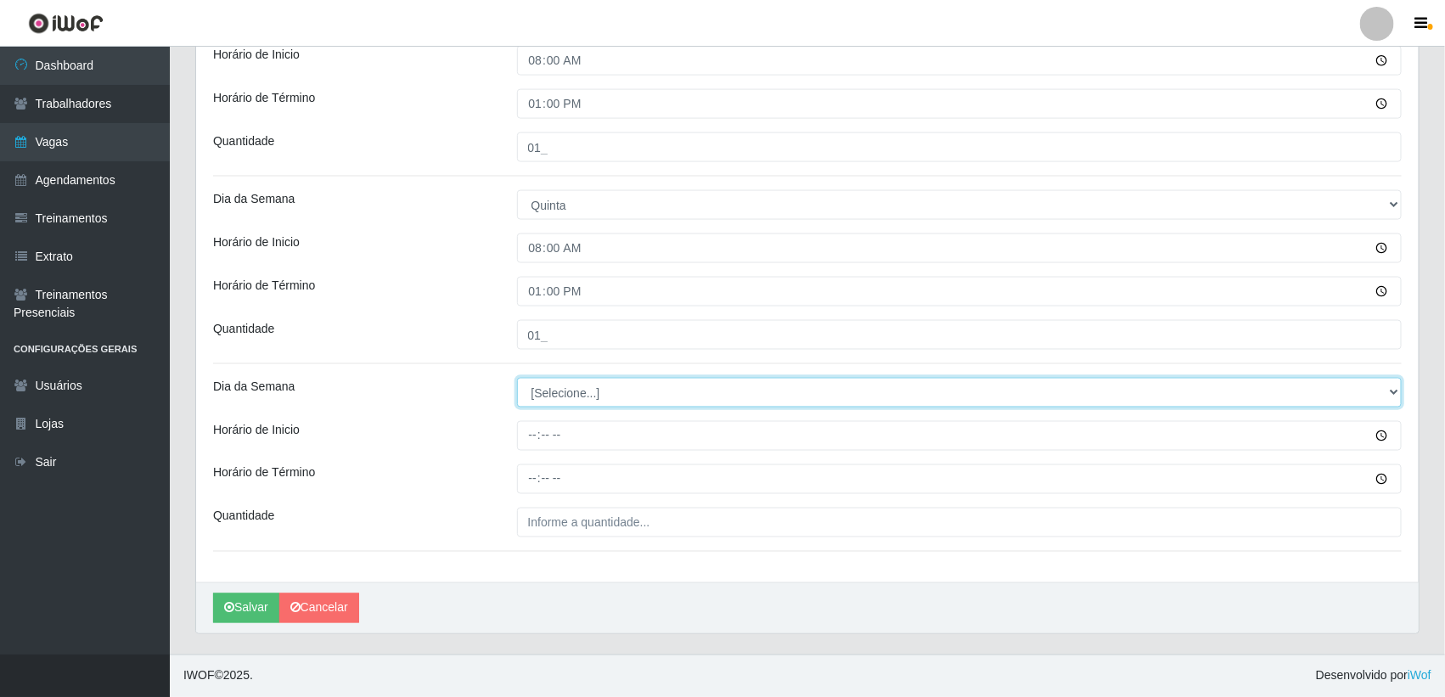
drag, startPoint x: 560, startPoint y: 386, endPoint x: 556, endPoint y: 399, distance: 13.4
click at [560, 386] on select "[Selecione...] Segunda Terça Quarta Quinta Sexta Sábado Domingo" at bounding box center [959, 393] width 885 height 30
select select "5"
click at [517, 378] on select "[Selecione...] Segunda Terça Quarta Quinta Sexta Sábado Domingo" at bounding box center [959, 393] width 885 height 30
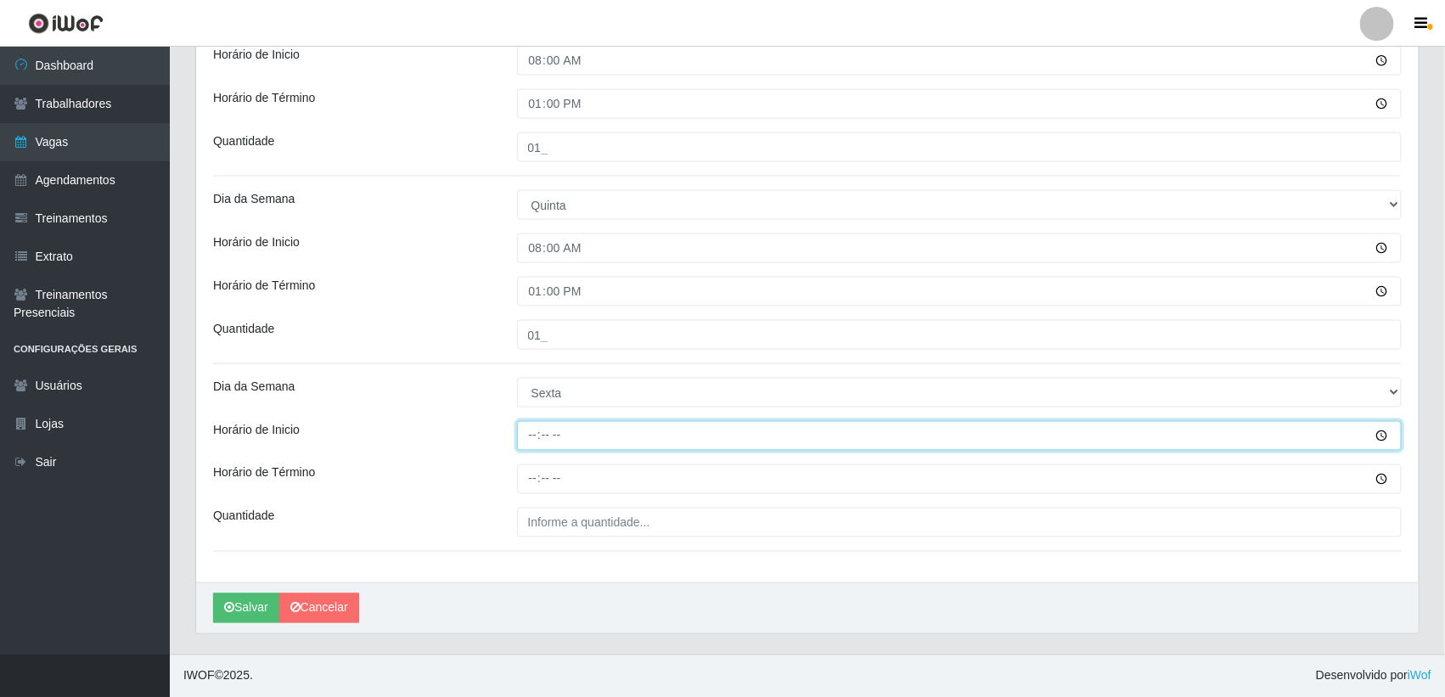
click at [528, 437] on input "Horário de Inicio" at bounding box center [959, 436] width 885 height 30
click at [528, 441] on input "Horário de Inicio" at bounding box center [959, 436] width 885 height 30
click at [549, 435] on input "Horário de Inicio" at bounding box center [959, 436] width 885 height 30
drag, startPoint x: 528, startPoint y: 438, endPoint x: 542, endPoint y: 438, distance: 13.6
click at [536, 438] on input "Horário de Inicio" at bounding box center [959, 436] width 885 height 30
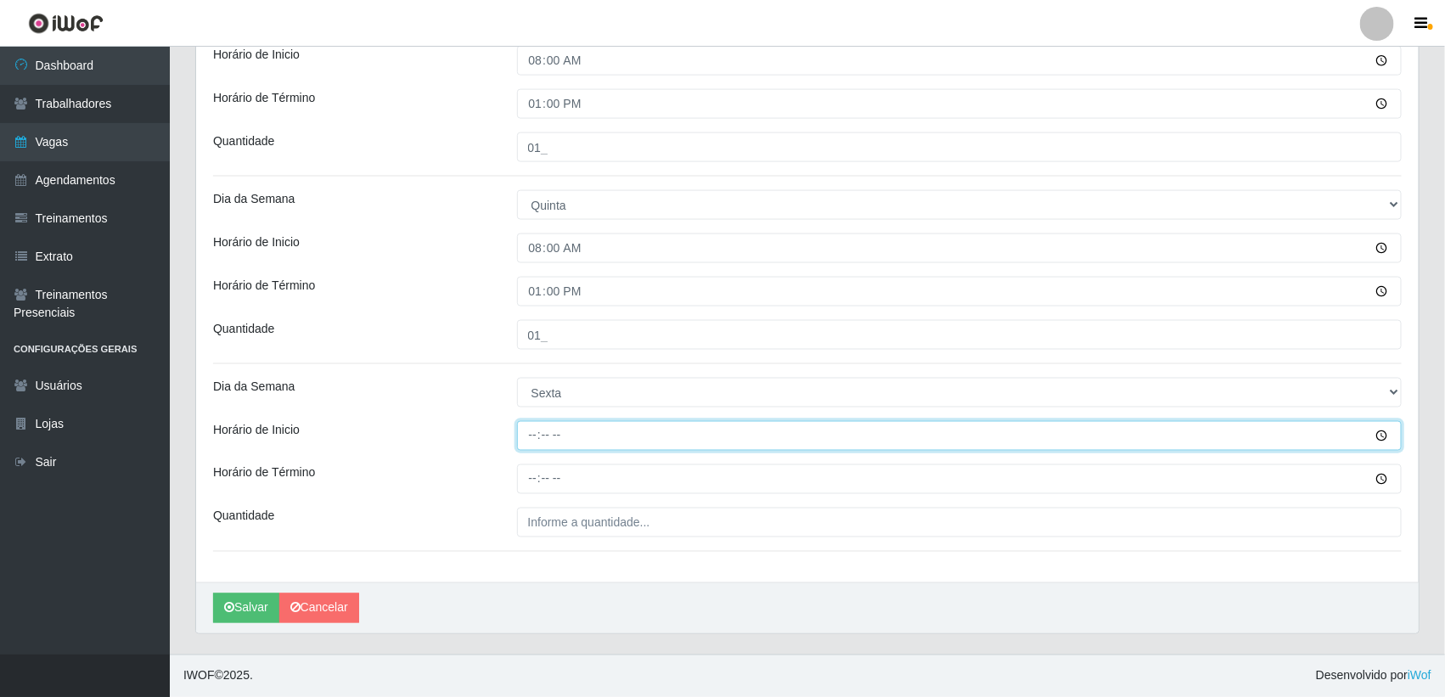
click at [545, 438] on input "Horário de Inicio" at bounding box center [959, 436] width 885 height 30
click at [533, 435] on input "Horário de Inicio" at bounding box center [959, 436] width 885 height 30
type input "08:00"
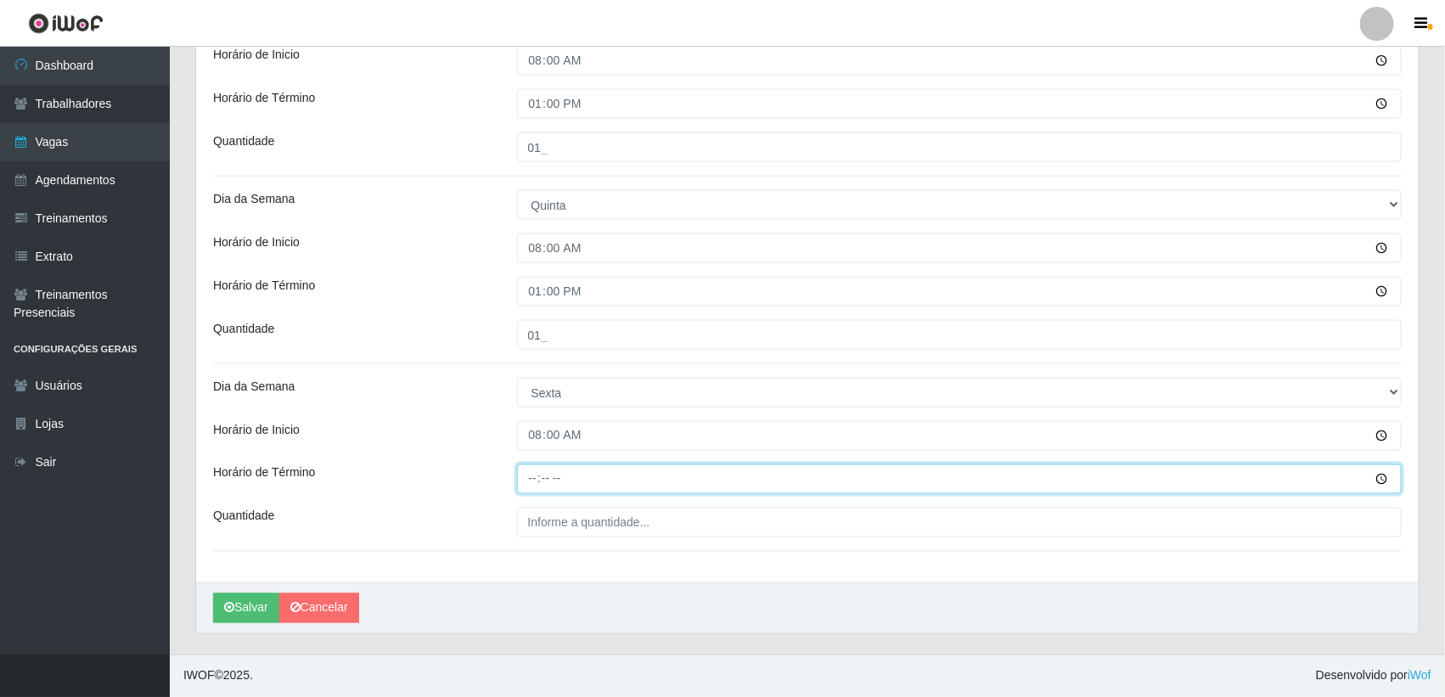
click at [525, 480] on input "Horário de Término" at bounding box center [959, 479] width 885 height 30
type input "13:00"
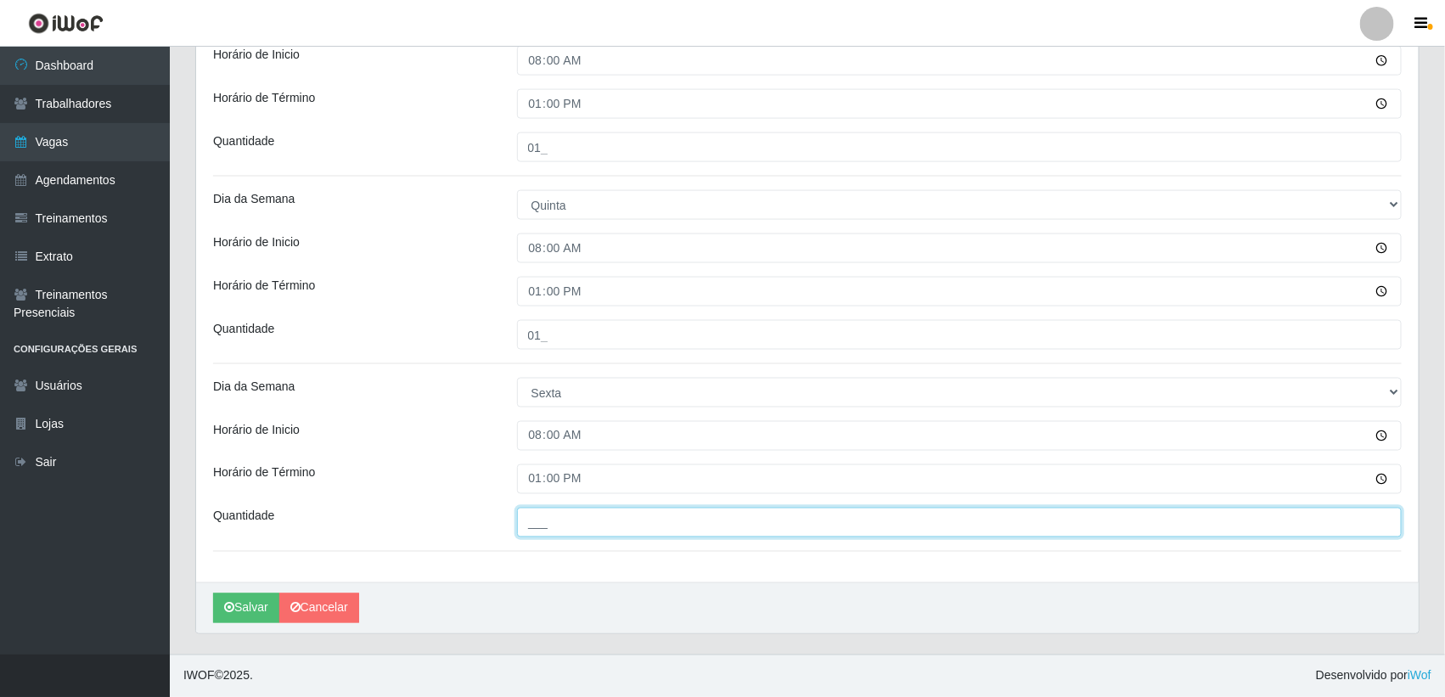
click at [548, 518] on input "___" at bounding box center [959, 523] width 885 height 30
type input "01_"
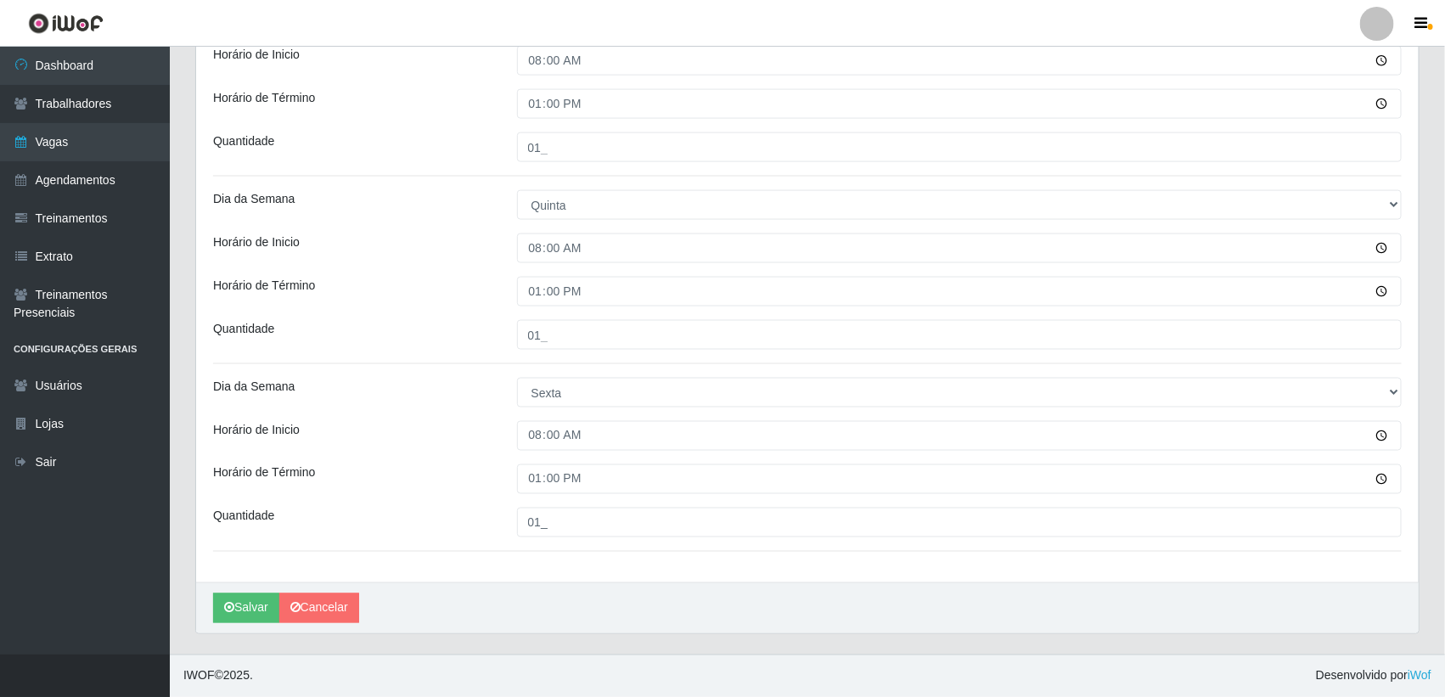
drag, startPoint x: 270, startPoint y: 510, endPoint x: 395, endPoint y: 527, distance: 125.9
click at [395, 527] on div "Quantidade" at bounding box center [352, 523] width 304 height 30
click at [239, 600] on button "Salvar" at bounding box center [246, 608] width 66 height 30
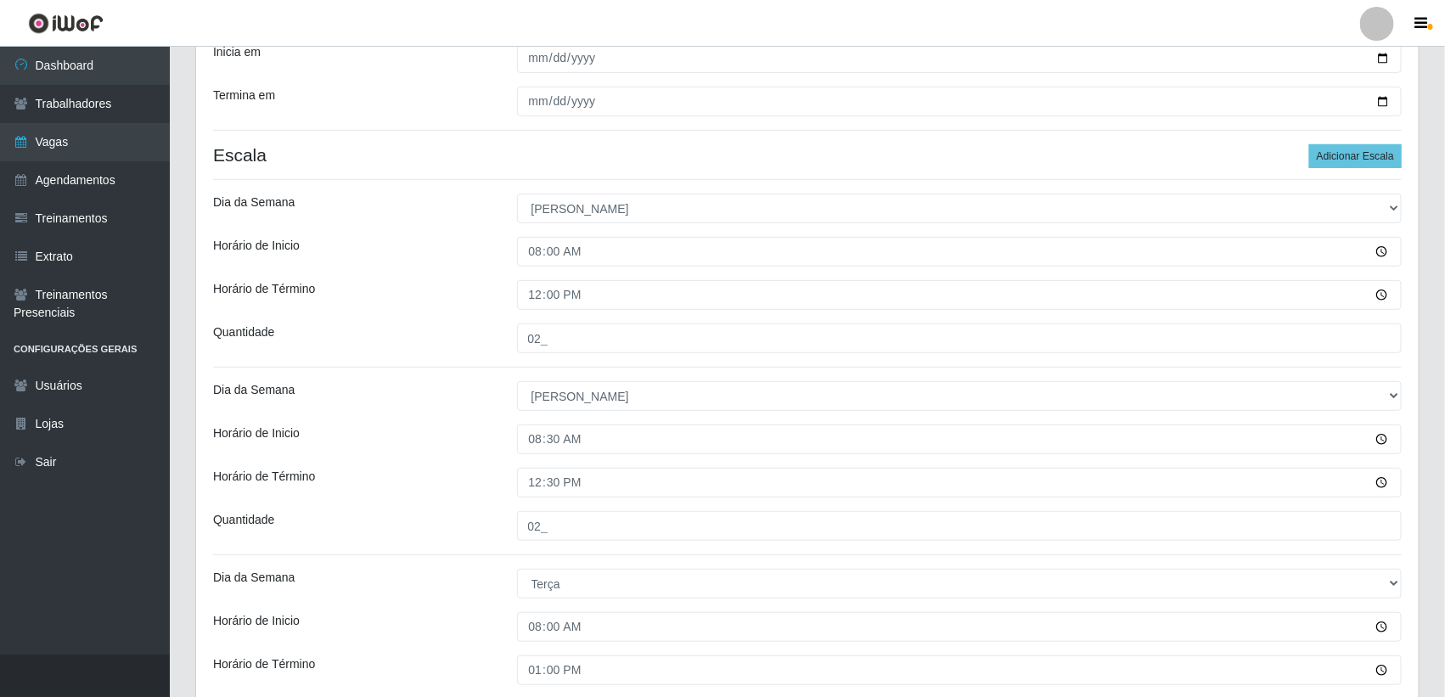
scroll to position [266, 0]
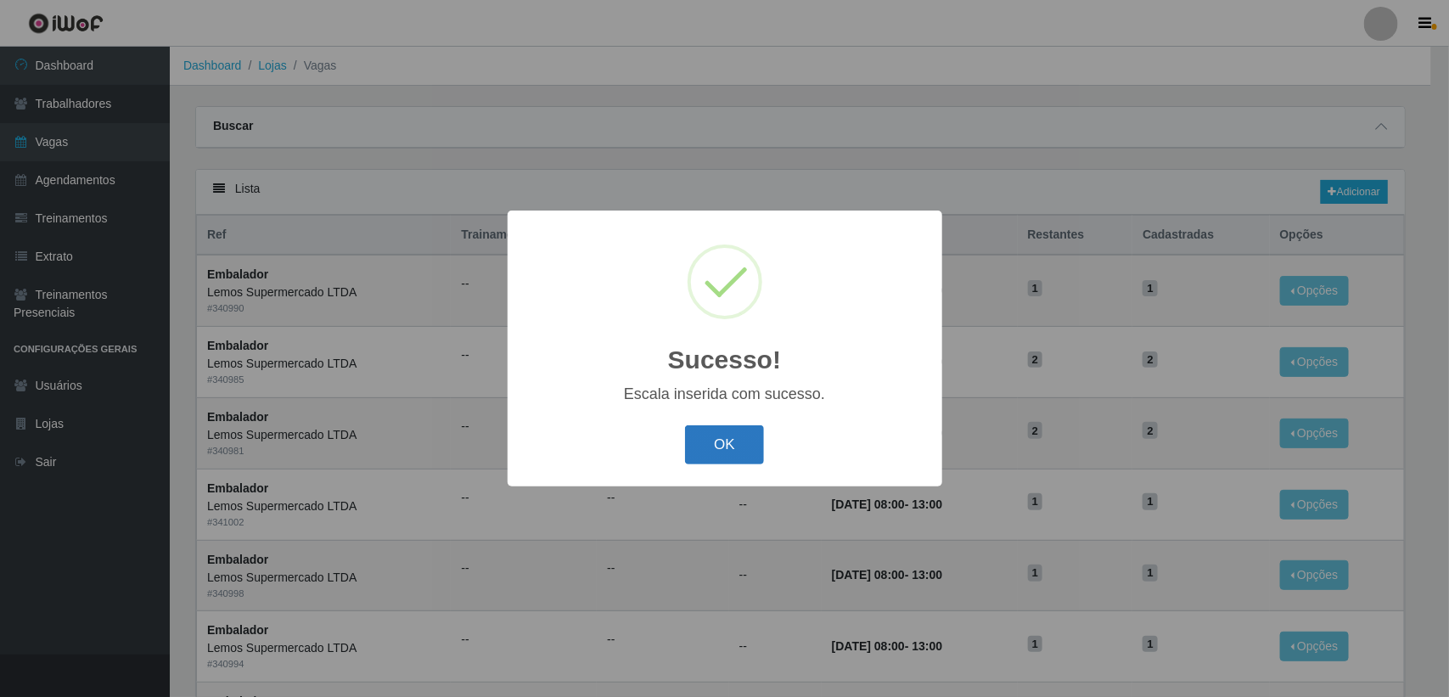
click at [726, 443] on button "OK" at bounding box center [724, 445] width 79 height 40
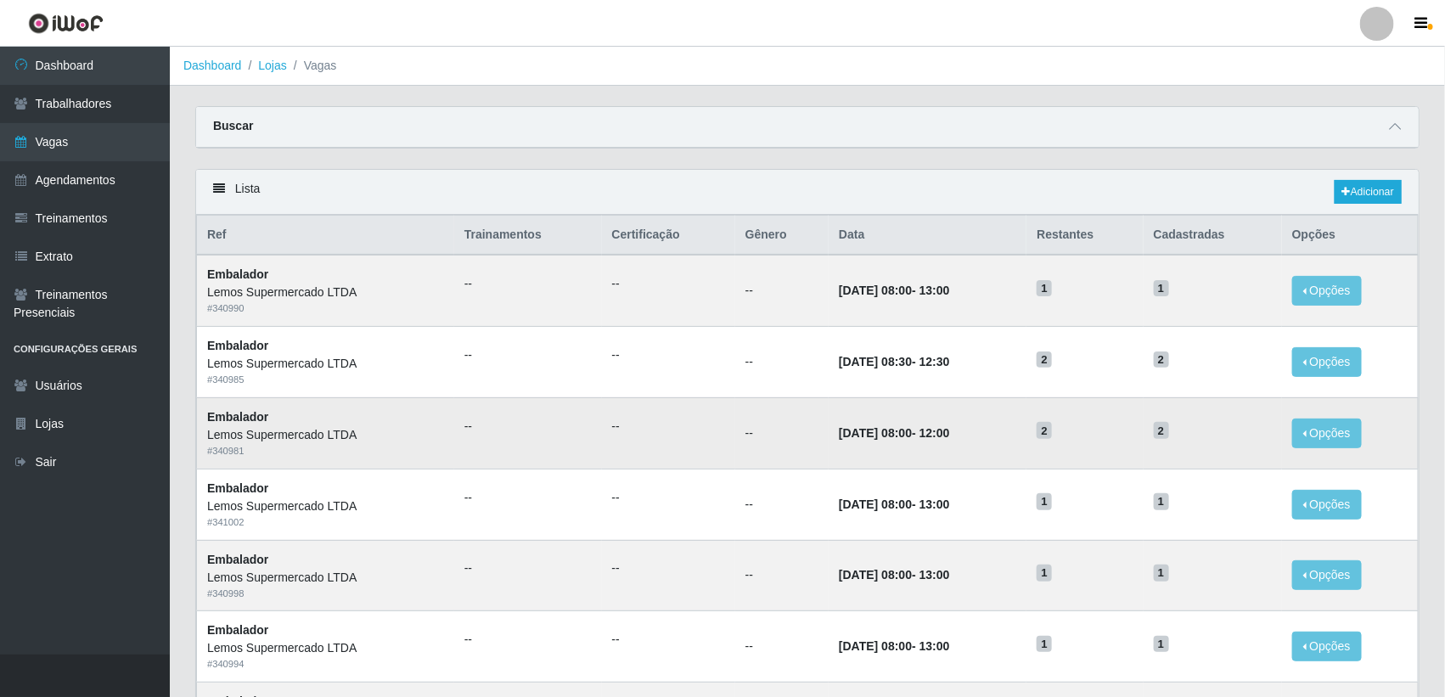
click at [751, 443] on td "--" at bounding box center [781, 432] width 93 height 71
click at [86, 108] on link "Trabalhadores" at bounding box center [85, 104] width 170 height 38
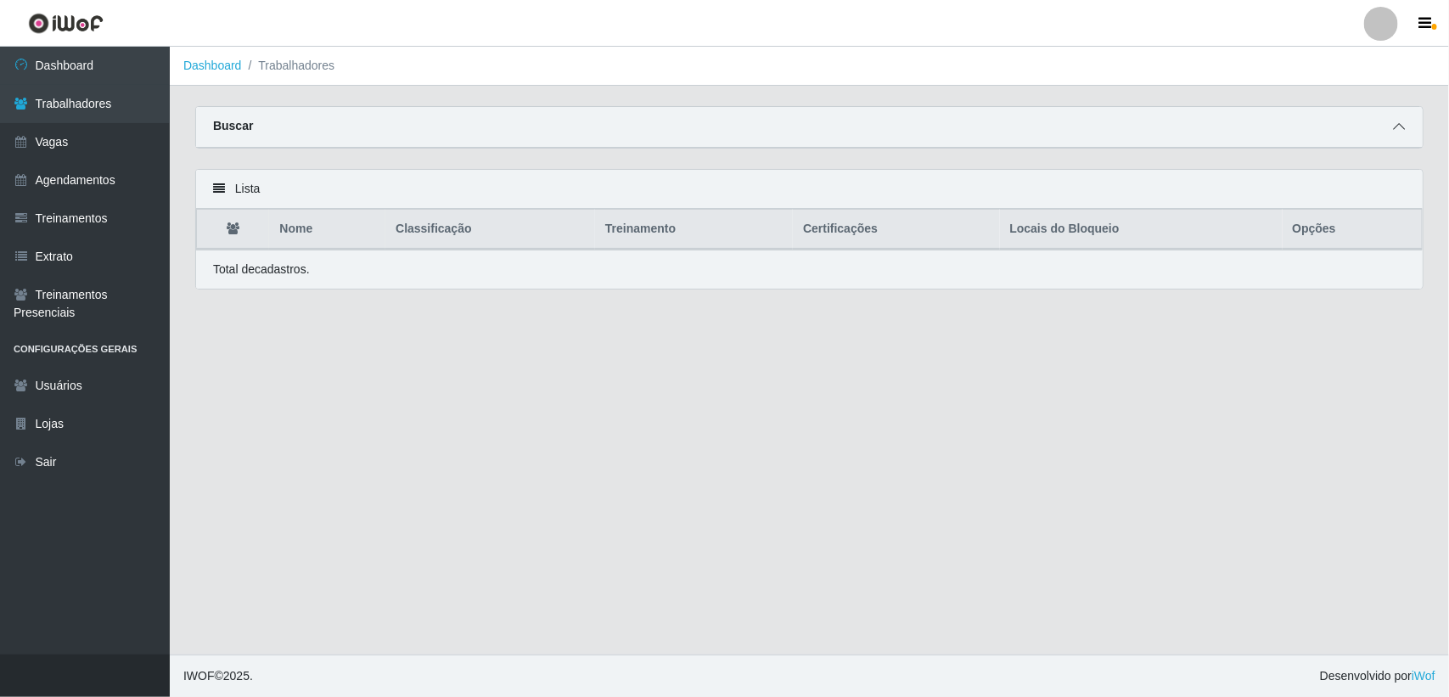
click at [1393, 130] on icon at bounding box center [1399, 127] width 12 height 12
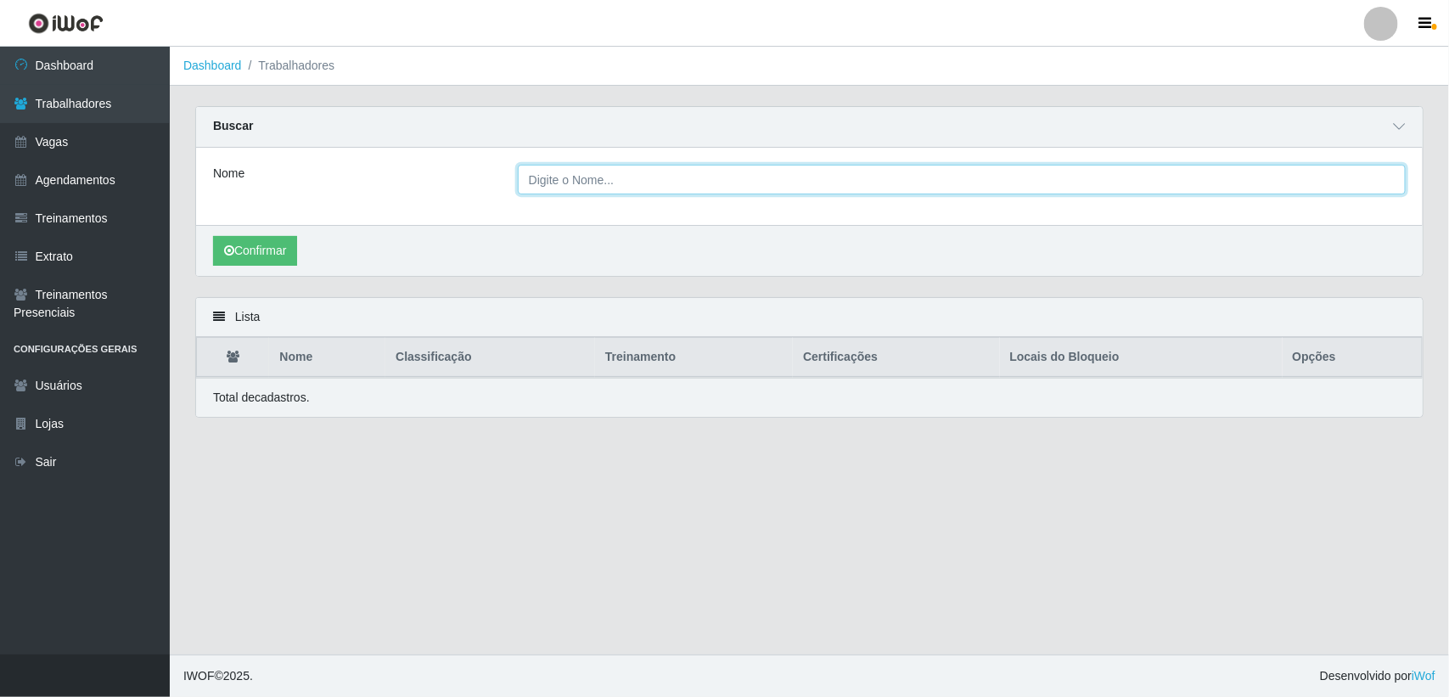
click at [598, 188] on input "Nome" at bounding box center [962, 180] width 888 height 30
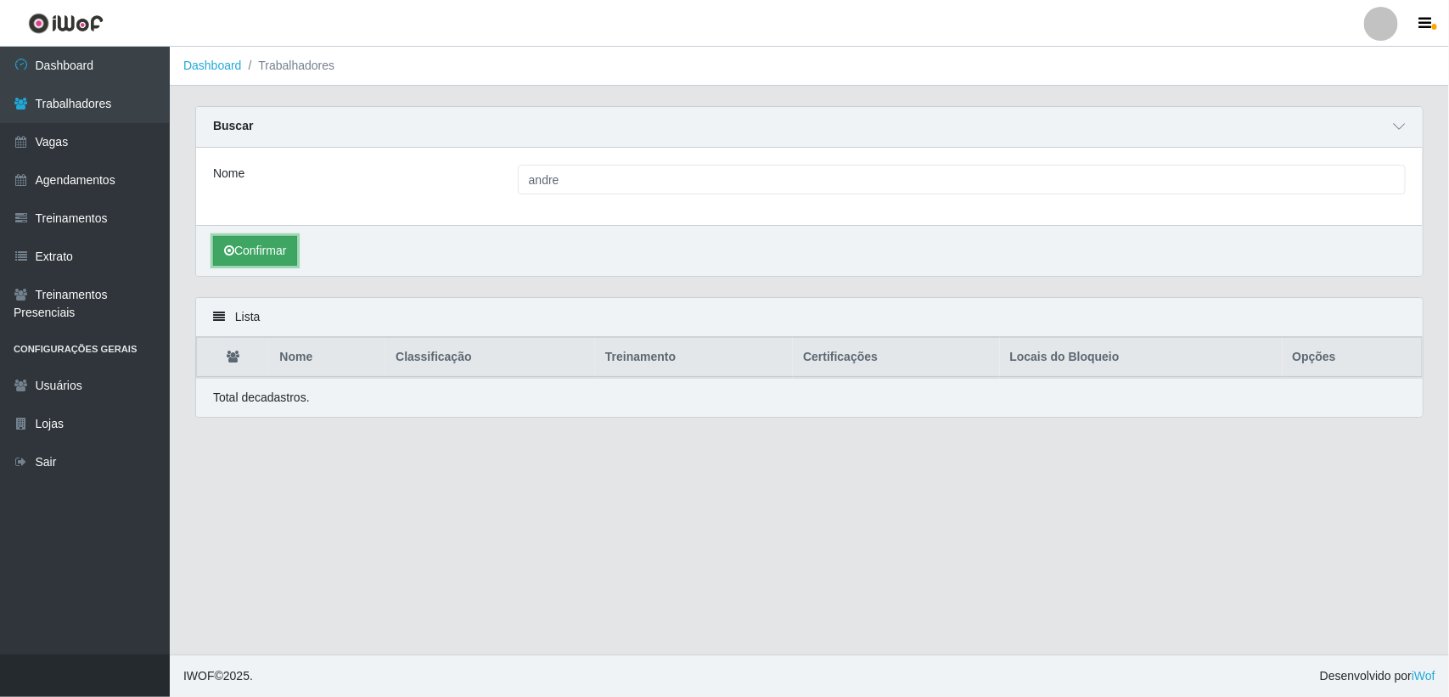
click at [265, 260] on button "Confirmar" at bounding box center [255, 251] width 84 height 30
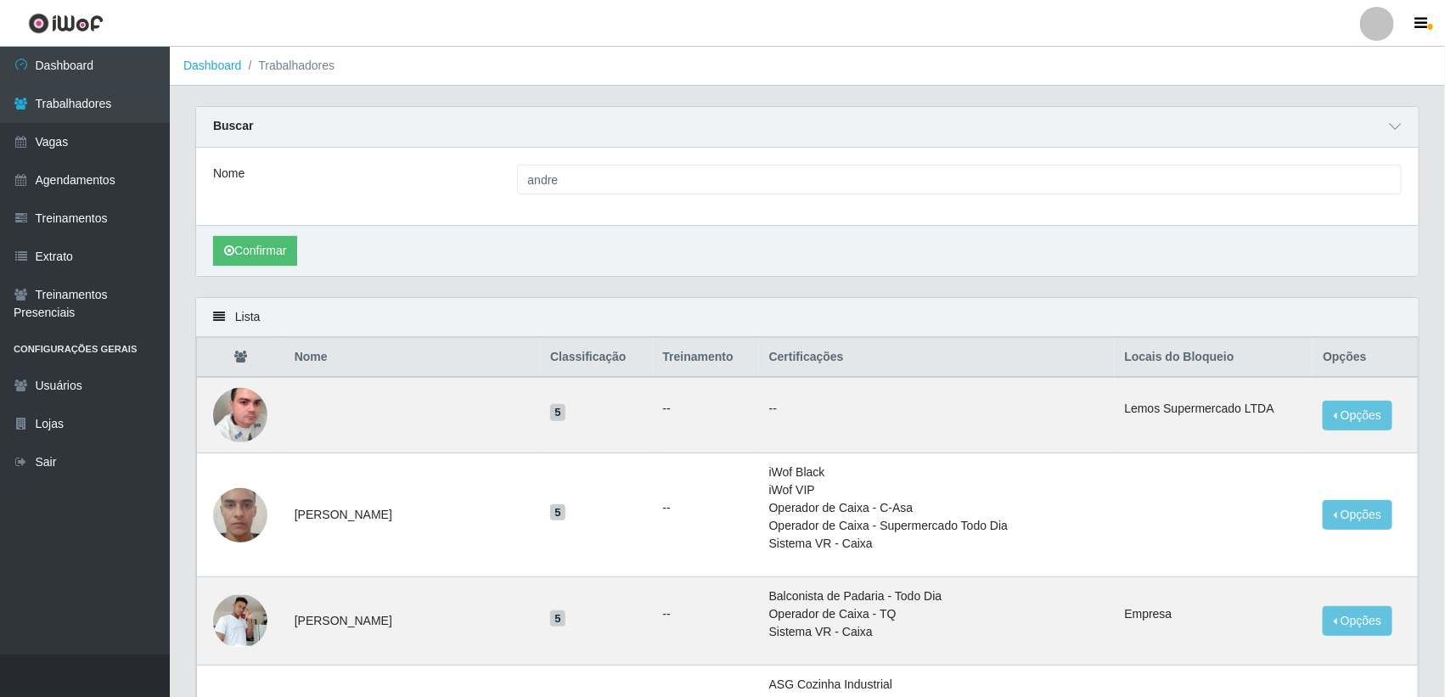
drag, startPoint x: 550, startPoint y: 160, endPoint x: 638, endPoint y: 204, distance: 98.7
click at [575, 185] on div "Nome andre" at bounding box center [807, 186] width 1222 height 77
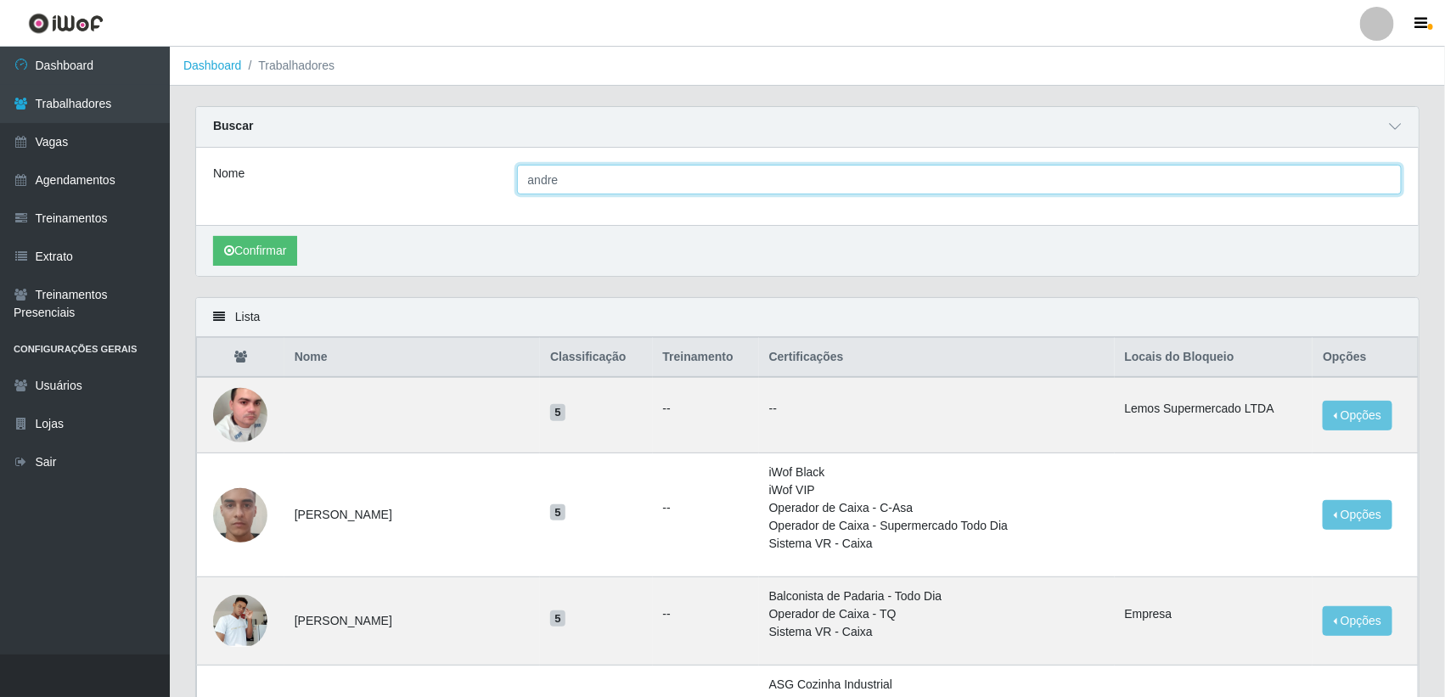
click at [591, 188] on input "andre" at bounding box center [959, 180] width 885 height 30
type input "andrea"
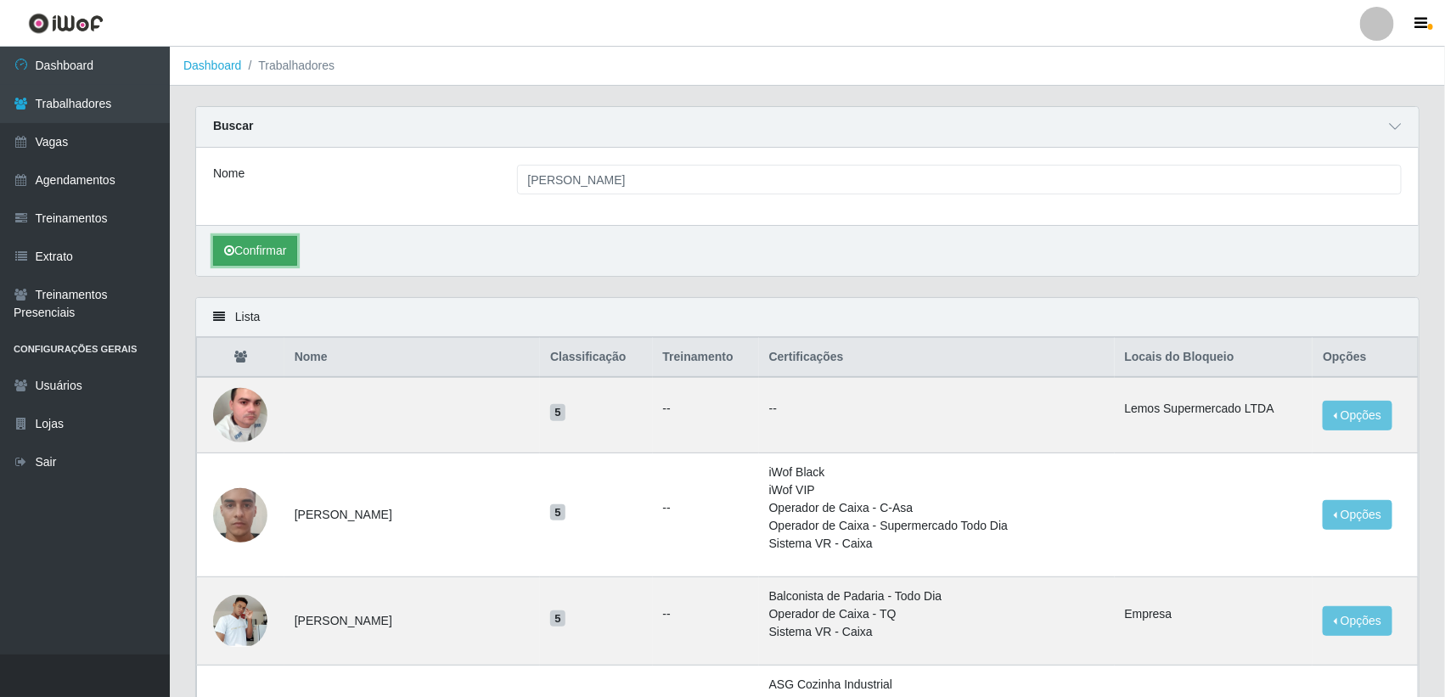
click at [253, 249] on button "Confirmar" at bounding box center [255, 251] width 84 height 30
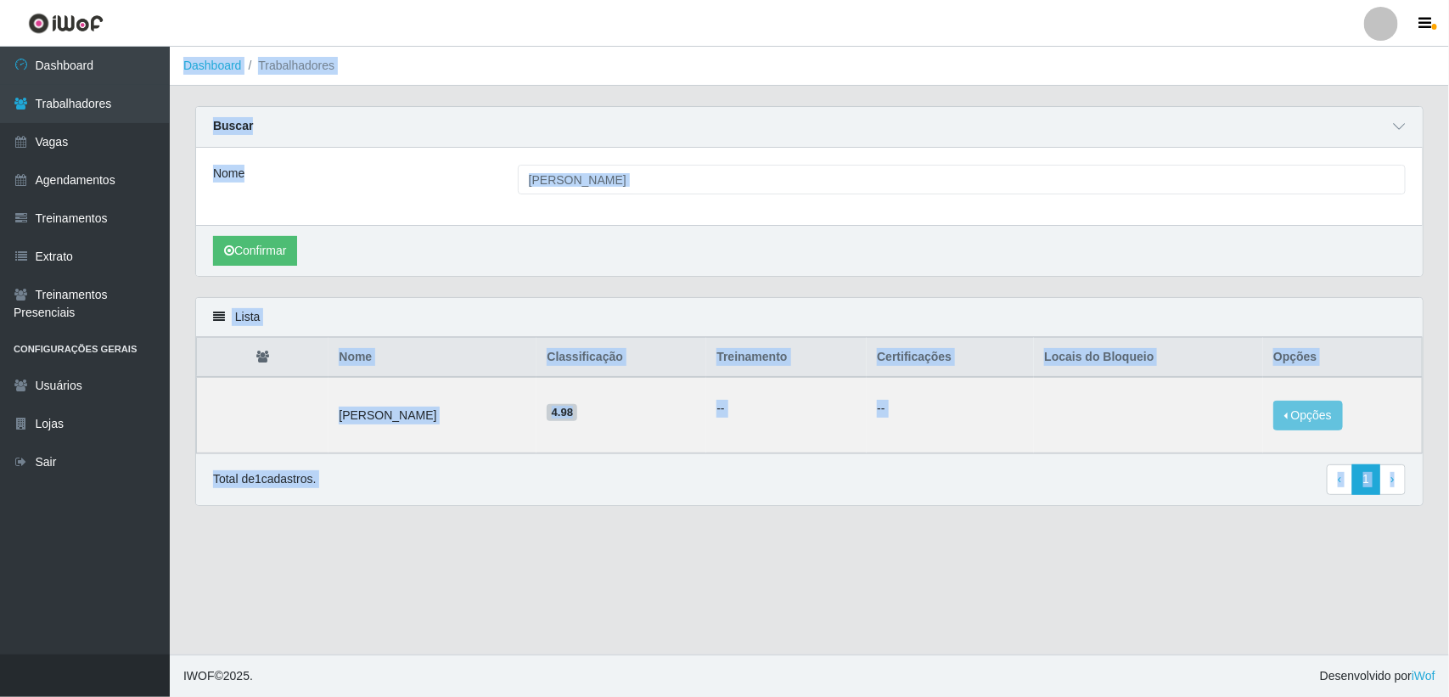
drag, startPoint x: 1414, startPoint y: 503, endPoint x: 489, endPoint y: 221, distance: 967.4
click at [240, 104] on main "Dashboard Trabalhadores Carregando... Buscar Nome andrea Confirmar Lista Nome C…" at bounding box center [809, 351] width 1279 height 608
click at [931, 490] on div "Total de 1 cadastros. ‹ Previous 1 › Next" at bounding box center [809, 479] width 1193 height 31
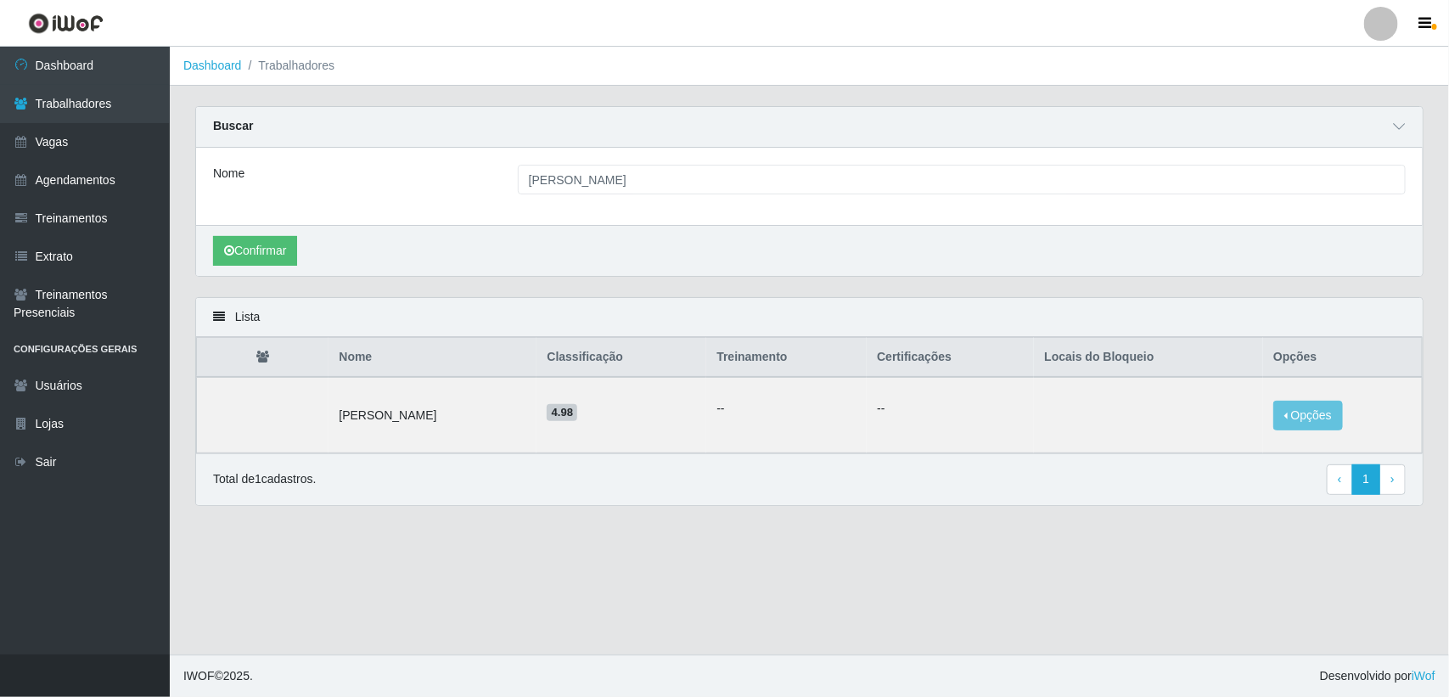
click at [939, 525] on div "Lista Nome Classificação Treinamento Certificações Locais do Bloqueio Opções An…" at bounding box center [809, 411] width 1254 height 229
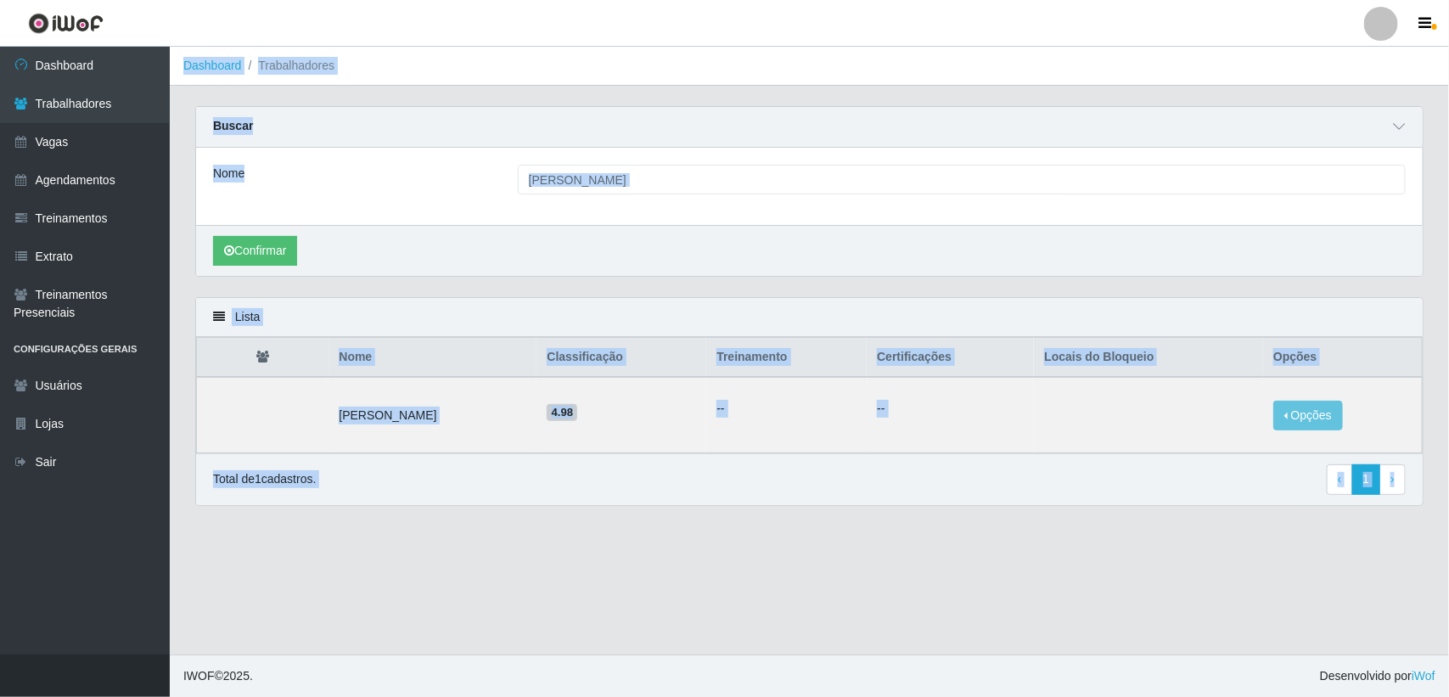
drag, startPoint x: 1259, startPoint y: 510, endPoint x: 180, endPoint y: 72, distance: 1164.4
click at [180, 72] on main "Dashboard Trabalhadores Carregando... Buscar Nome andrea Confirmar Lista Nome C…" at bounding box center [809, 351] width 1279 height 608
click at [180, 72] on ol "Dashboard Trabalhadores" at bounding box center [809, 66] width 1279 height 39
drag, startPoint x: 179, startPoint y: 62, endPoint x: 1401, endPoint y: 518, distance: 1304.5
click at [1401, 518] on main "Dashboard Trabalhadores Carregando... Buscar Nome andrea Confirmar Lista Nome C…" at bounding box center [809, 351] width 1279 height 608
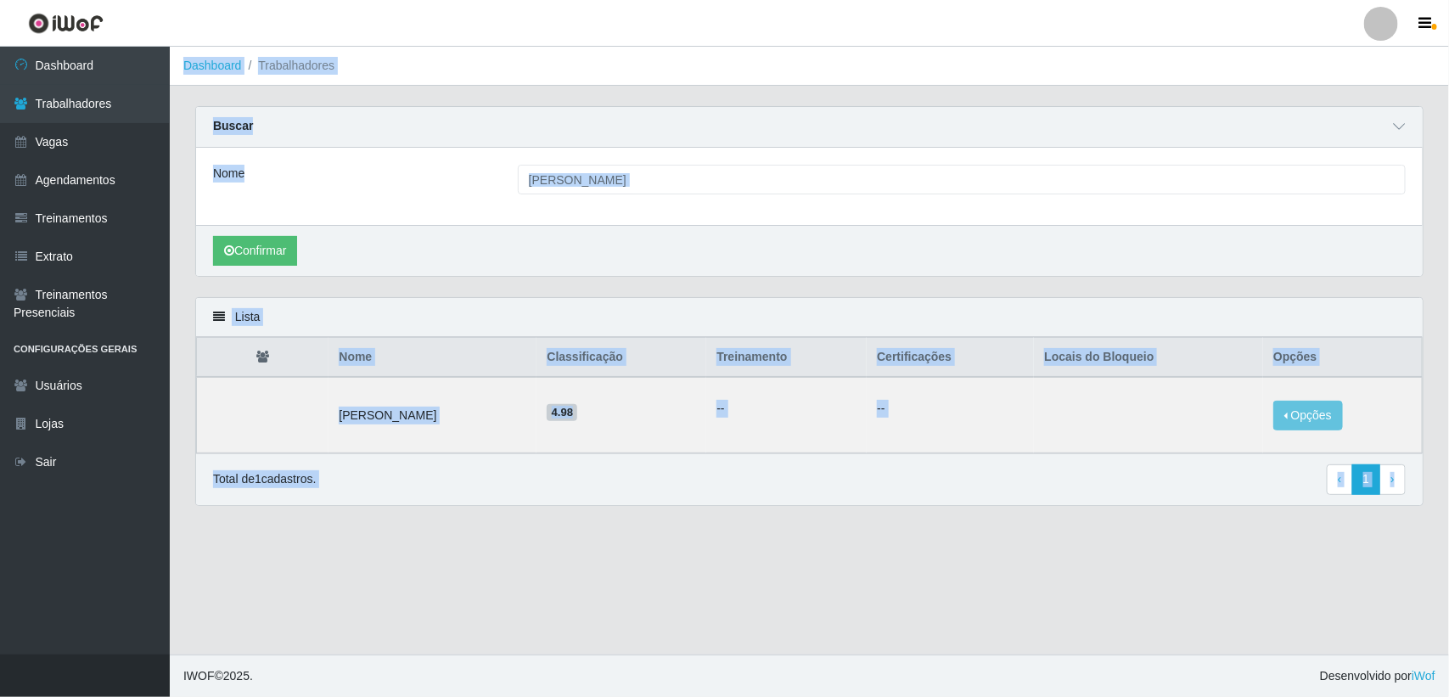
click at [1401, 518] on div "Lista Nome Classificação Treinamento Certificações Locais do Bloqueio Opções An…" at bounding box center [809, 411] width 1254 height 229
drag, startPoint x: 1411, startPoint y: 531, endPoint x: 180, endPoint y: 70, distance: 1314.6
click at [180, 70] on main "Dashboard Trabalhadores Carregando... Buscar Nome andrea Confirmar Lista Nome C…" at bounding box center [809, 351] width 1279 height 608
click at [175, 62] on ol "Dashboard Trabalhadores" at bounding box center [809, 66] width 1279 height 39
drag, startPoint x: 175, startPoint y: 60, endPoint x: 1363, endPoint y: 544, distance: 1283.1
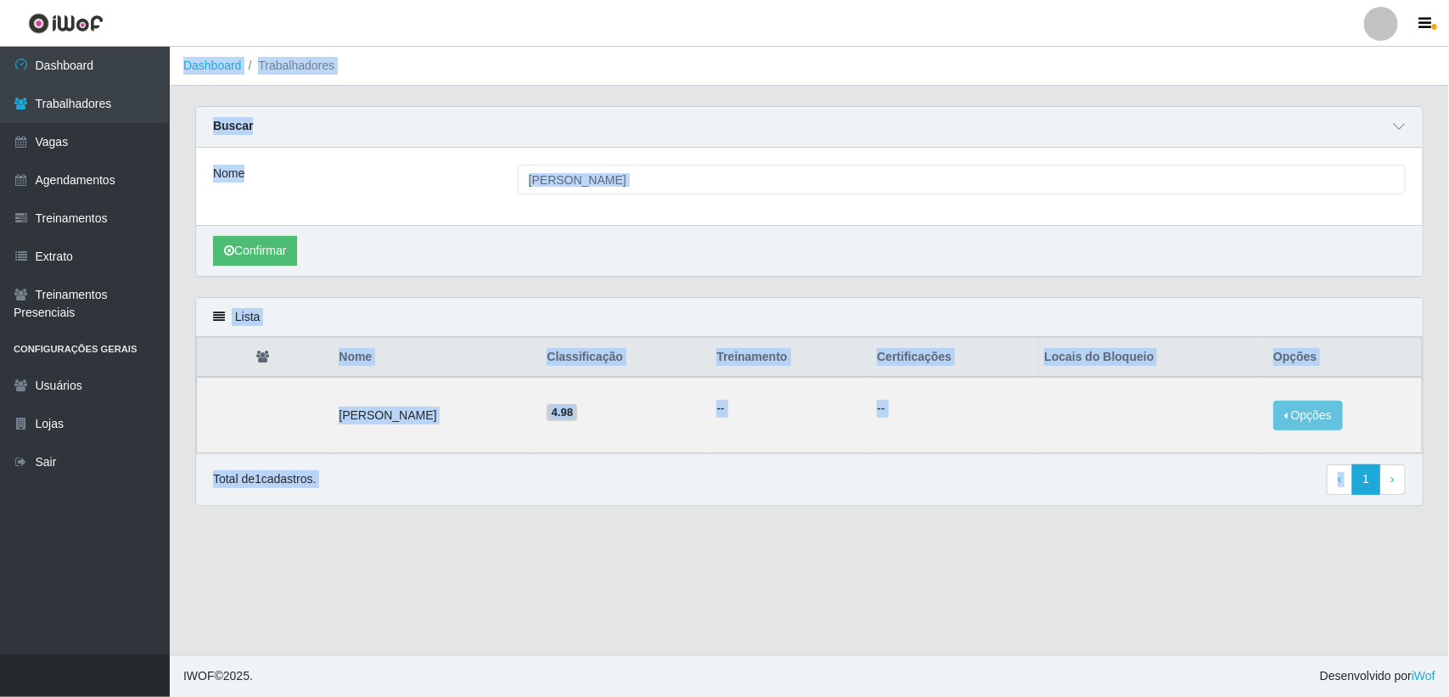
click at [1360, 544] on main "Dashboard Trabalhadores Carregando... Buscar Nome andrea Confirmar Lista Nome C…" at bounding box center [809, 351] width 1279 height 608
drag, startPoint x: 1375, startPoint y: 539, endPoint x: 1388, endPoint y: 514, distance: 27.7
click at [1375, 536] on main "Dashboard Trabalhadores Carregando... Buscar Nome andrea Confirmar Lista Nome C…" at bounding box center [809, 351] width 1279 height 608
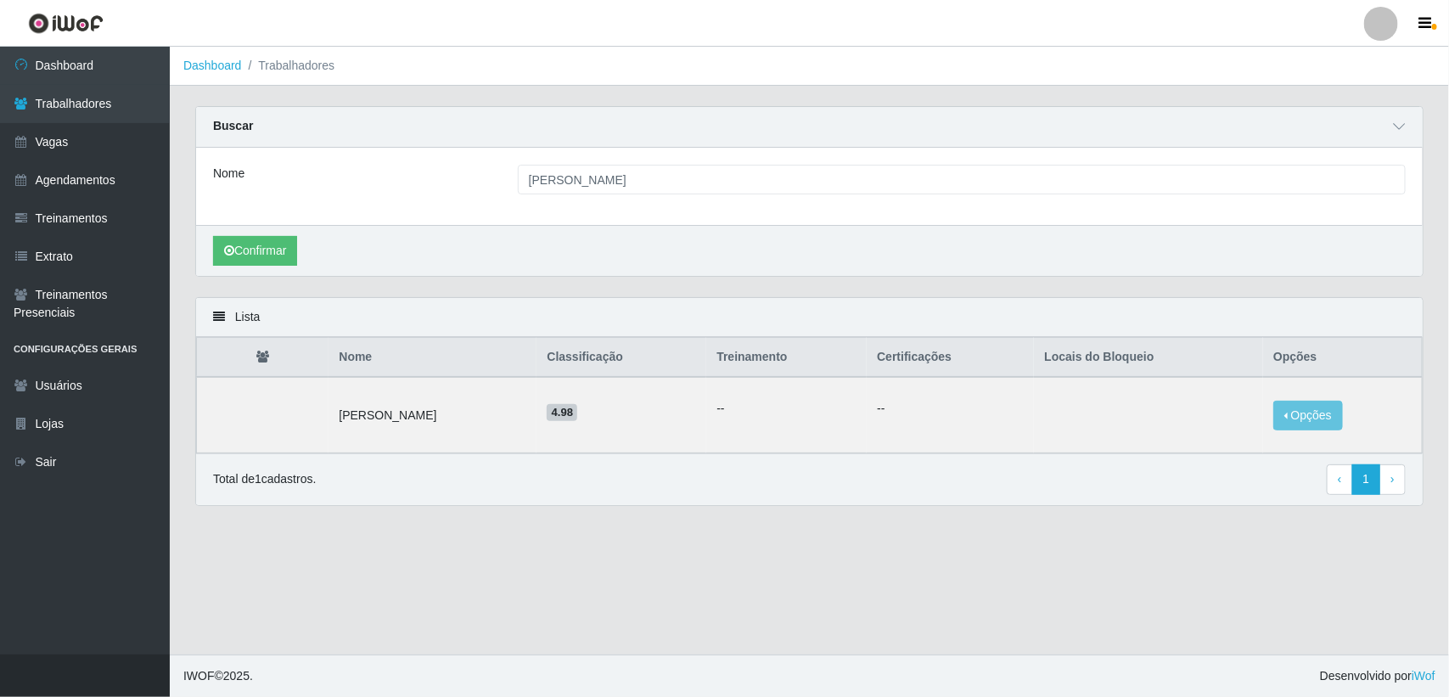
click at [1412, 516] on div "Lista Nome Classificação Treinamento Certificações Locais do Bloqueio Opções An…" at bounding box center [809, 411] width 1254 height 229
drag, startPoint x: 1412, startPoint y: 516, endPoint x: 990, endPoint y: 544, distance: 422.8
click at [990, 544] on main "Dashboard Trabalhadores Carregando... Buscar Nome andrea Confirmar Lista Nome C…" at bounding box center [809, 351] width 1279 height 608
click at [894, 516] on div "Lista Nome Classificação Treinamento Certificações Locais do Bloqueio Opções An…" at bounding box center [809, 411] width 1254 height 229
click at [576, 197] on div "Nome andrea" at bounding box center [809, 186] width 1227 height 77
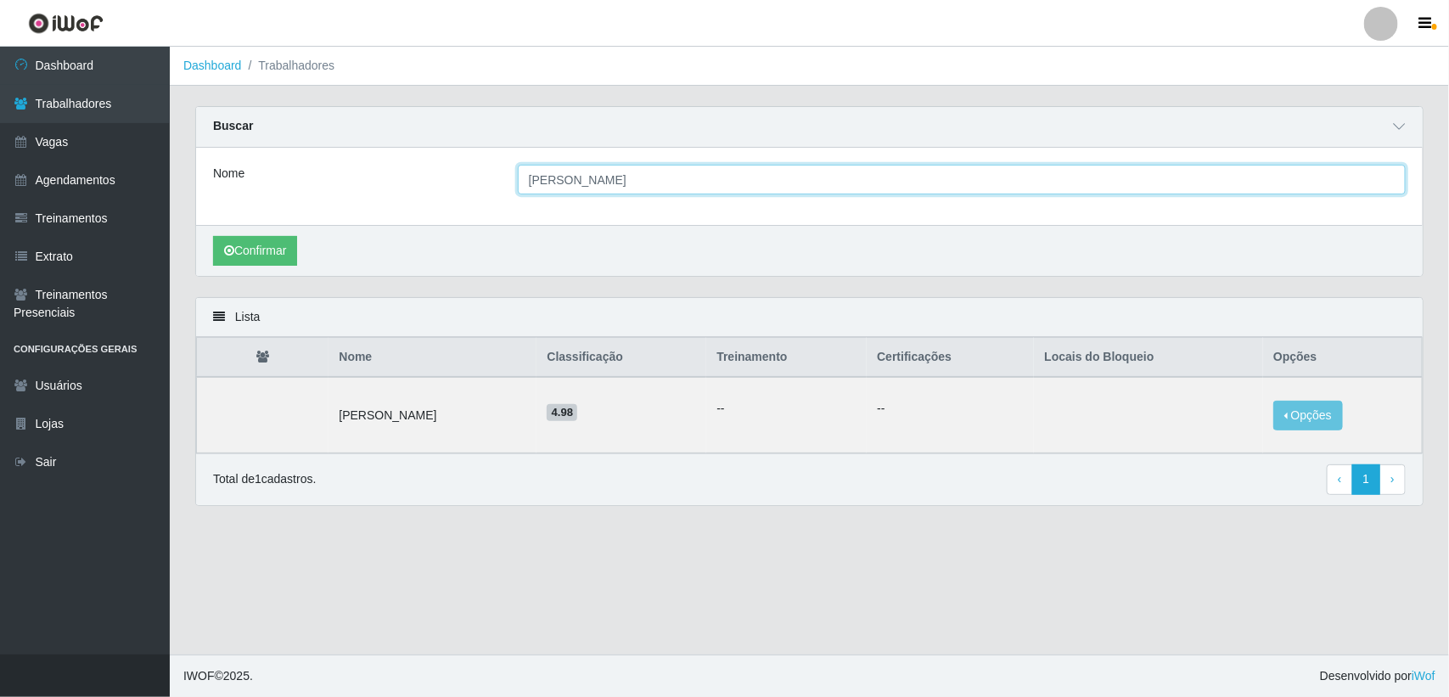
click at [576, 191] on input "andrea" at bounding box center [962, 180] width 888 height 30
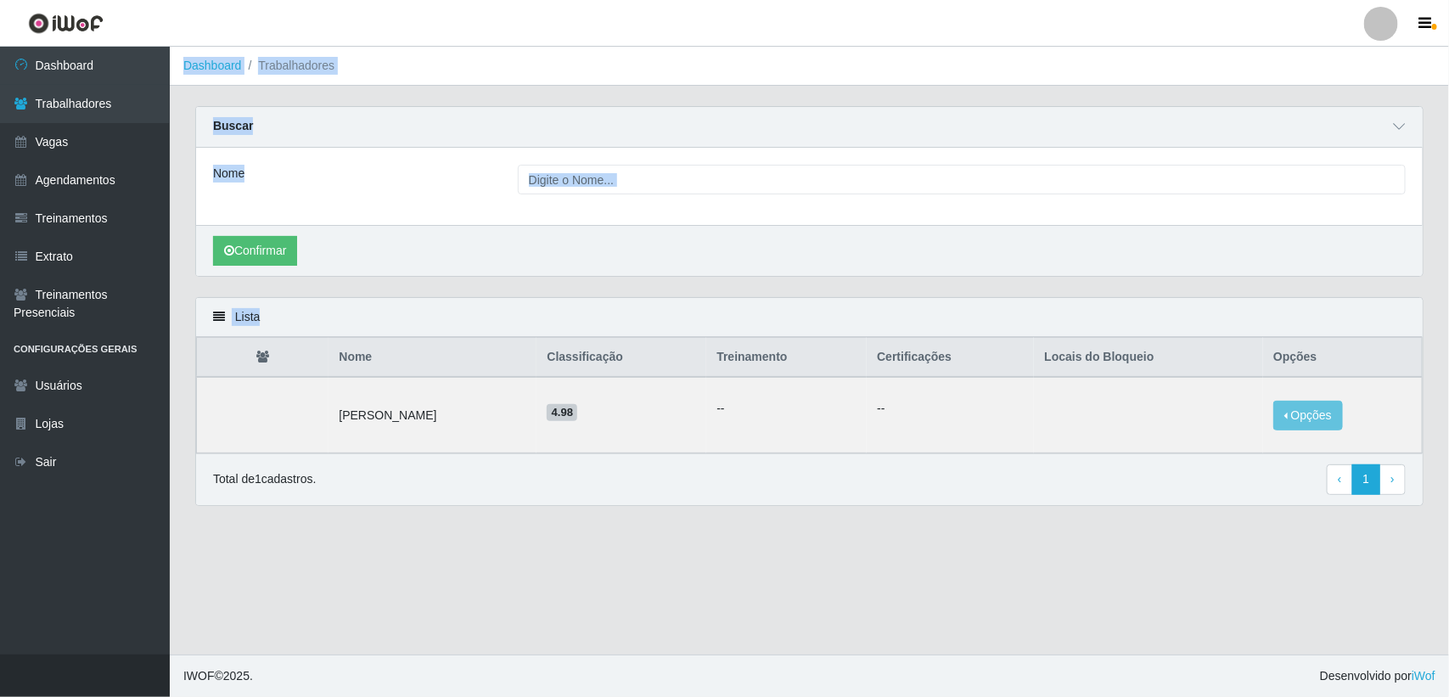
drag, startPoint x: 1304, startPoint y: 408, endPoint x: 174, endPoint y: 59, distance: 1182.4
click at [174, 59] on main "Dashboard Trabalhadores Carregando... Buscar Nome Confirmar Lista Nome Classifi…" at bounding box center [809, 351] width 1279 height 608
click at [174, 59] on ol "Dashboard Trabalhadores" at bounding box center [809, 66] width 1279 height 39
click at [1127, 511] on div "Lista Nome Classificação Treinamento Certificações Locais do Bloqueio Opções An…" at bounding box center [809, 411] width 1254 height 229
drag, startPoint x: 1423, startPoint y: 502, endPoint x: 1174, endPoint y: 533, distance: 250.7
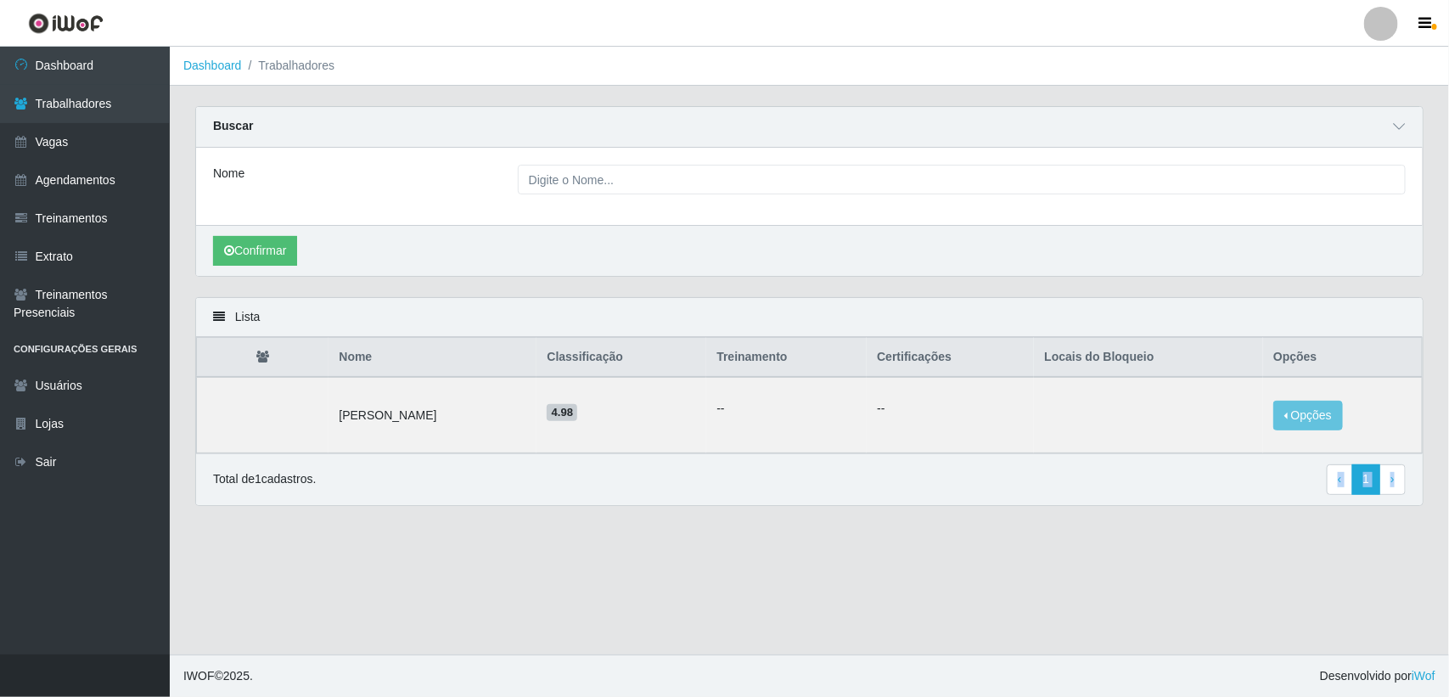
click at [1174, 533] on main "Dashboard Trabalhadores Carregando... Buscar Nome Confirmar Lista Nome Classifi…" at bounding box center [809, 351] width 1279 height 608
drag, startPoint x: 1365, startPoint y: 553, endPoint x: 1375, endPoint y: 518, distance: 37.1
click at [1365, 546] on main "Dashboard Trabalhadores Carregando... Buscar Nome Confirmar Lista Nome Classifi…" at bounding box center [809, 351] width 1279 height 608
drag, startPoint x: 1420, startPoint y: 515, endPoint x: 1185, endPoint y: 569, distance: 241.1
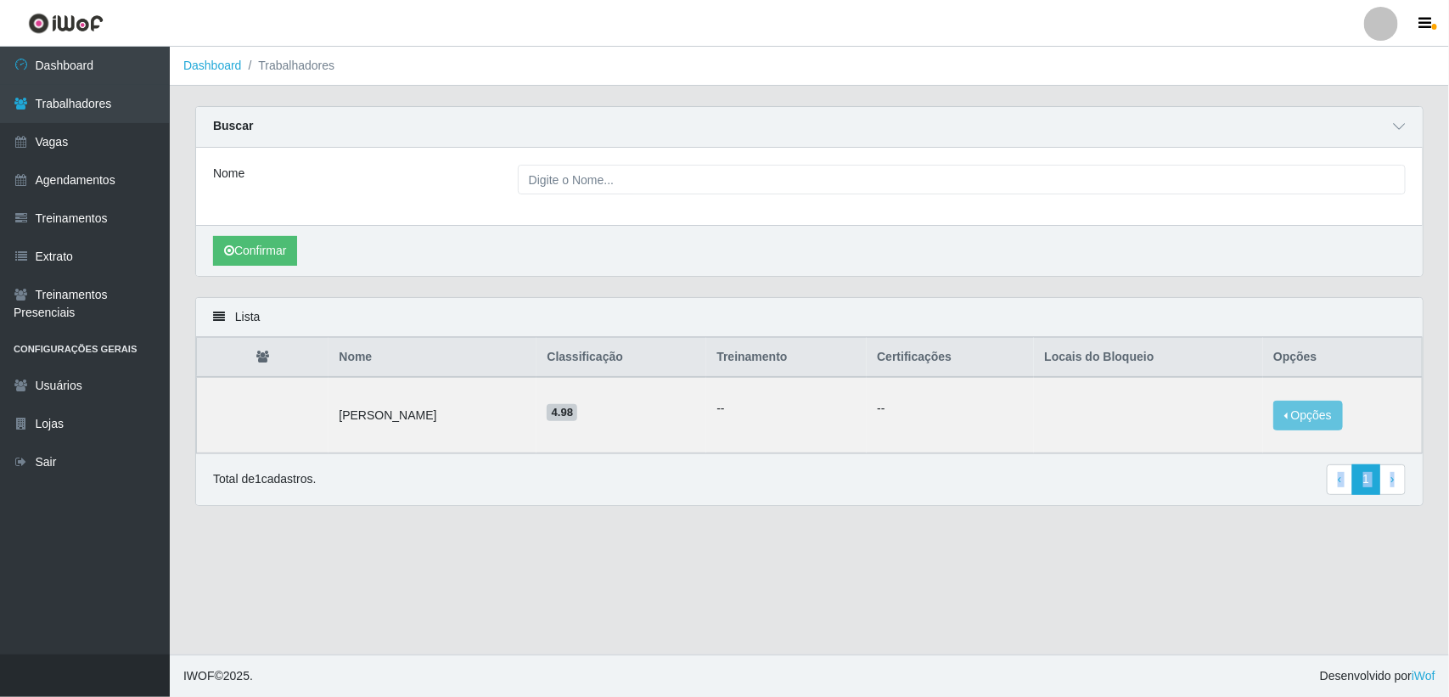
click at [1185, 569] on main "Dashboard Trabalhadores Carregando... Buscar Nome Confirmar Lista Nome Classifi…" at bounding box center [809, 351] width 1279 height 608
click at [1160, 569] on main "Dashboard Trabalhadores Carregando... Buscar Nome Confirmar Lista Nome Classifi…" at bounding box center [809, 351] width 1279 height 608
drag, startPoint x: 1407, startPoint y: 523, endPoint x: 1003, endPoint y: 592, distance: 409.2
click at [1003, 592] on main "Dashboard Trabalhadores Carregando... Buscar Nome Confirmar Lista Nome Classifi…" at bounding box center [809, 351] width 1279 height 608
click at [932, 576] on main "Dashboard Trabalhadores Carregando... Buscar Nome Confirmar Lista Nome Classifi…" at bounding box center [809, 351] width 1279 height 608
